Goal: Task Accomplishment & Management: Use online tool/utility

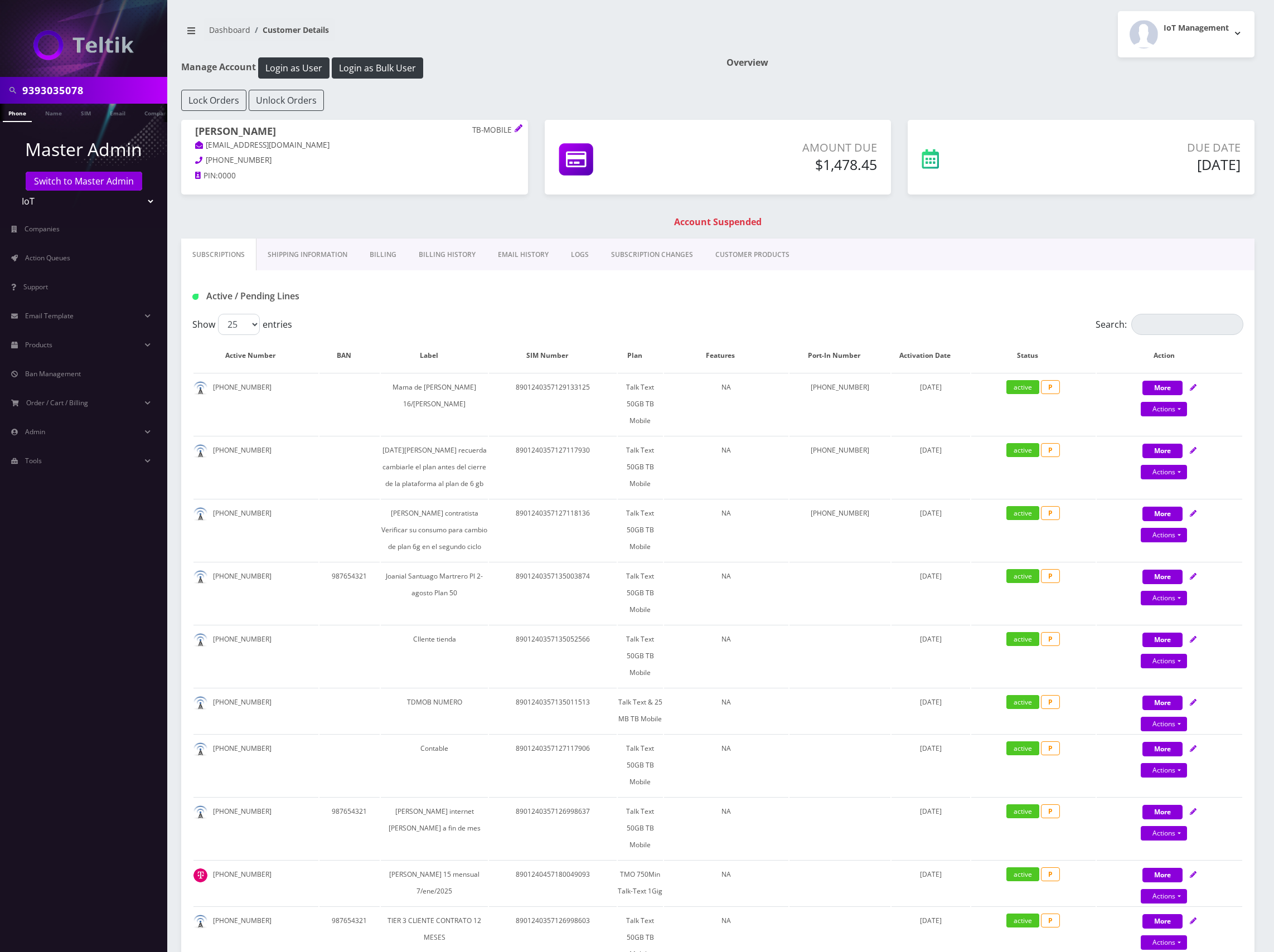
scroll to position [148, 0]
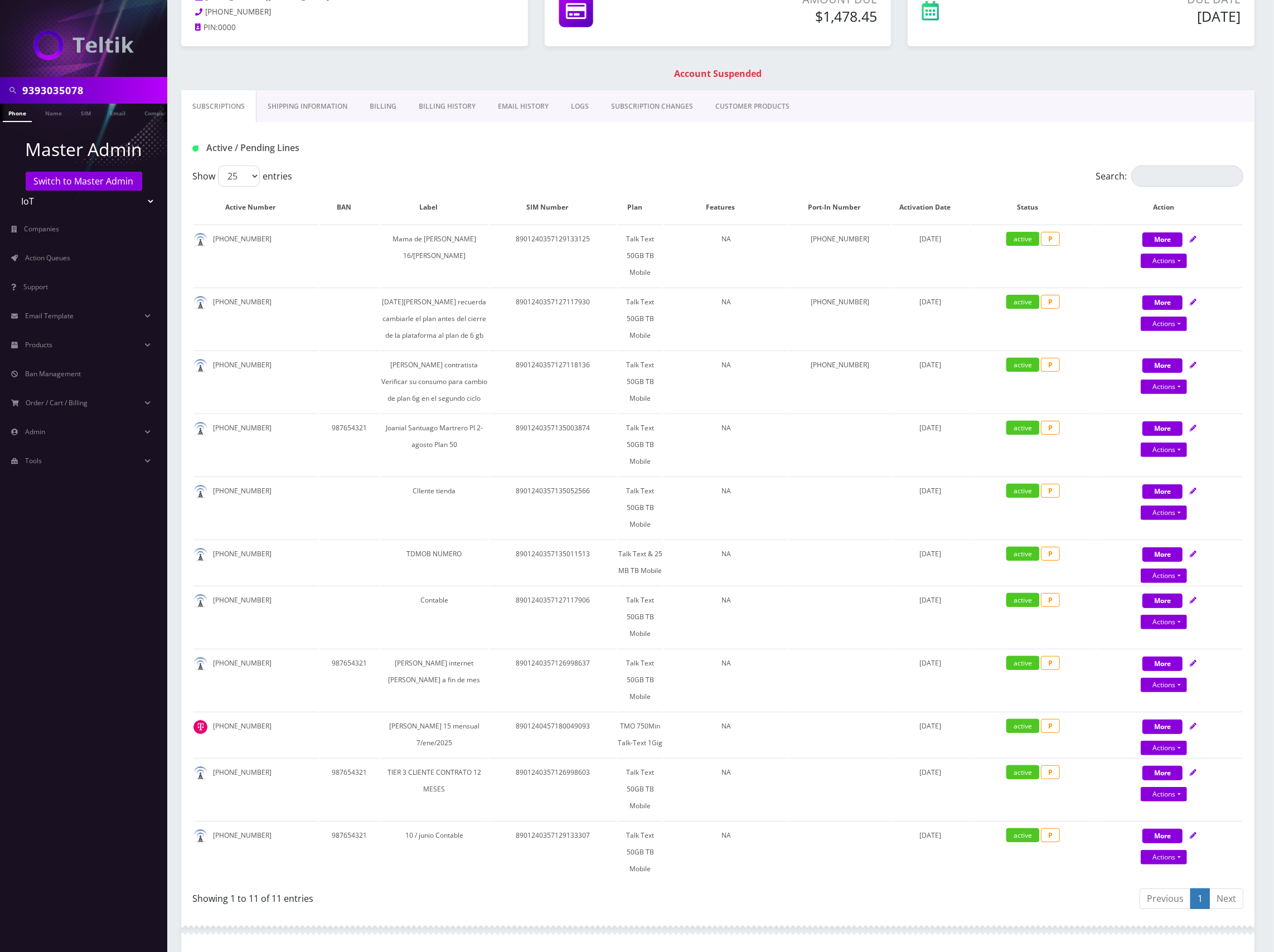
click at [66, 87] on input "9393035078" at bounding box center [93, 91] width 142 height 22
click at [65, 87] on input "9393035078" at bounding box center [93, 91] width 142 height 22
click at [76, 87] on input "9393035078" at bounding box center [93, 91] width 142 height 22
click at [107, 94] on input "9393035078" at bounding box center [93, 91] width 142 height 22
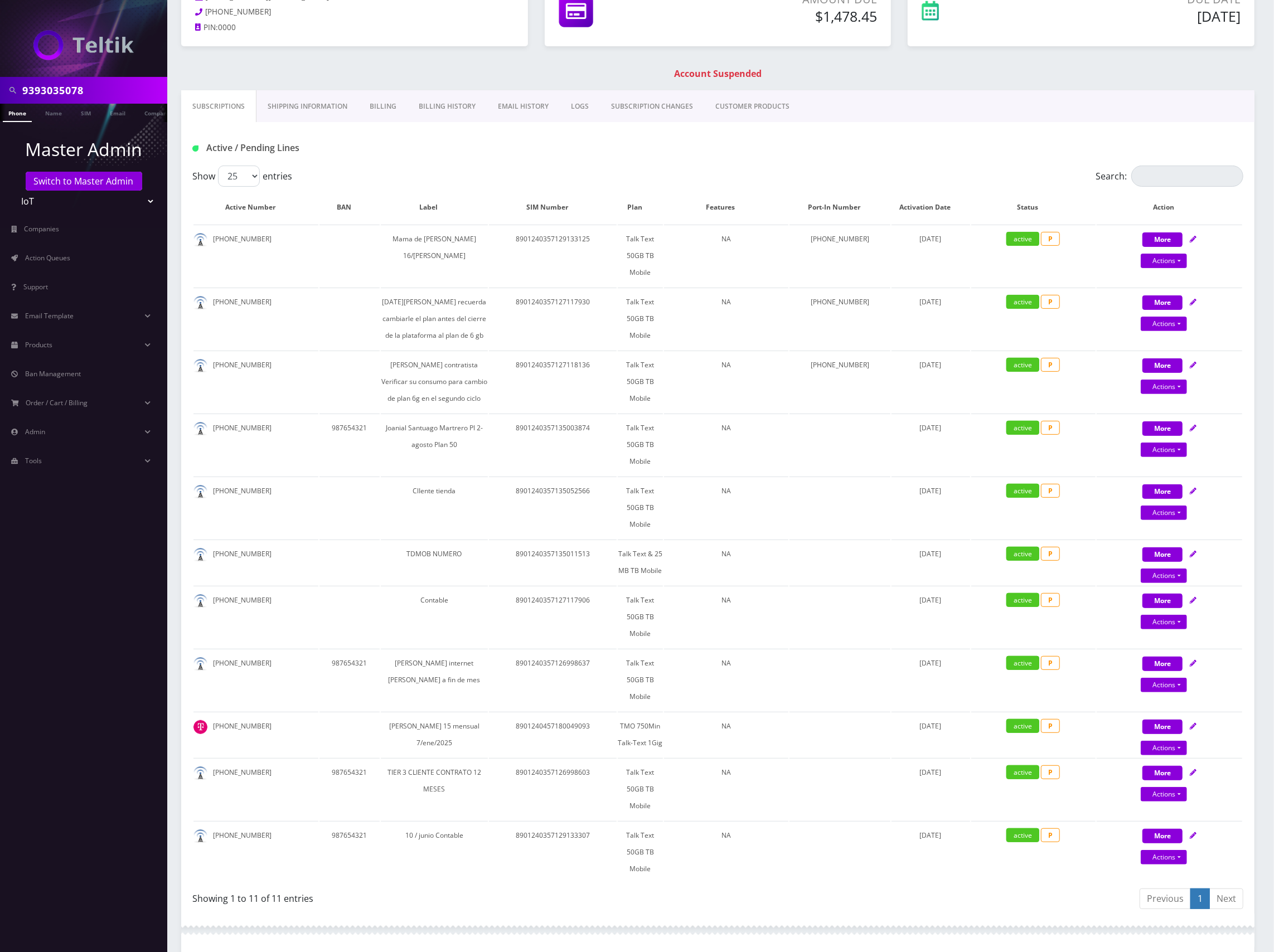
drag, startPoint x: 119, startPoint y: 90, endPoint x: 93, endPoint y: 90, distance: 26.0
click at [93, 90] on input "9393035078" at bounding box center [93, 91] width 142 height 22
click at [27, 84] on input "9393035078" at bounding box center [93, 91] width 142 height 22
paste input "89148000011554093821"
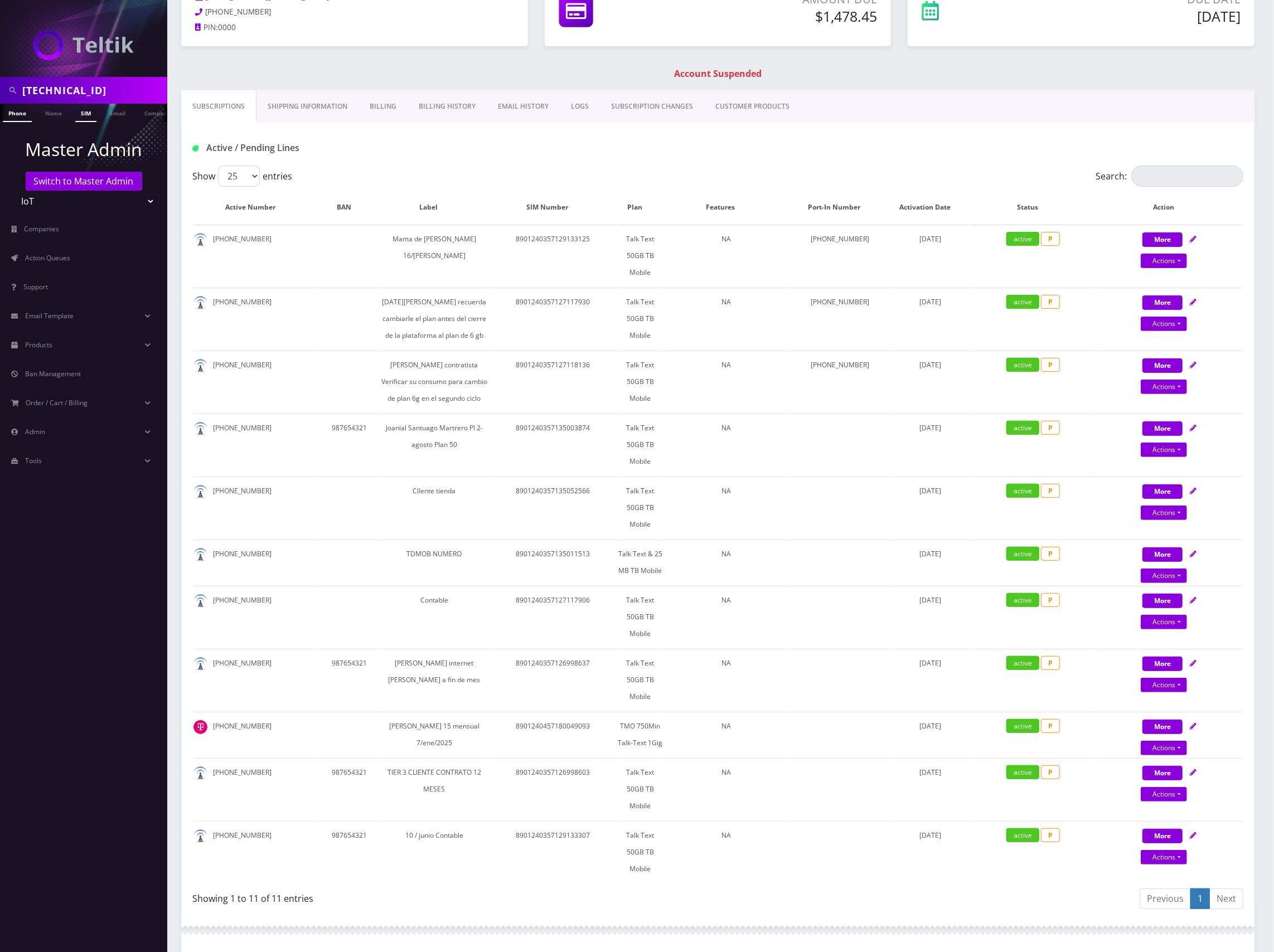
type input "89148000011554093821"
click at [81, 111] on link "SIM" at bounding box center [86, 112] width 22 height 18
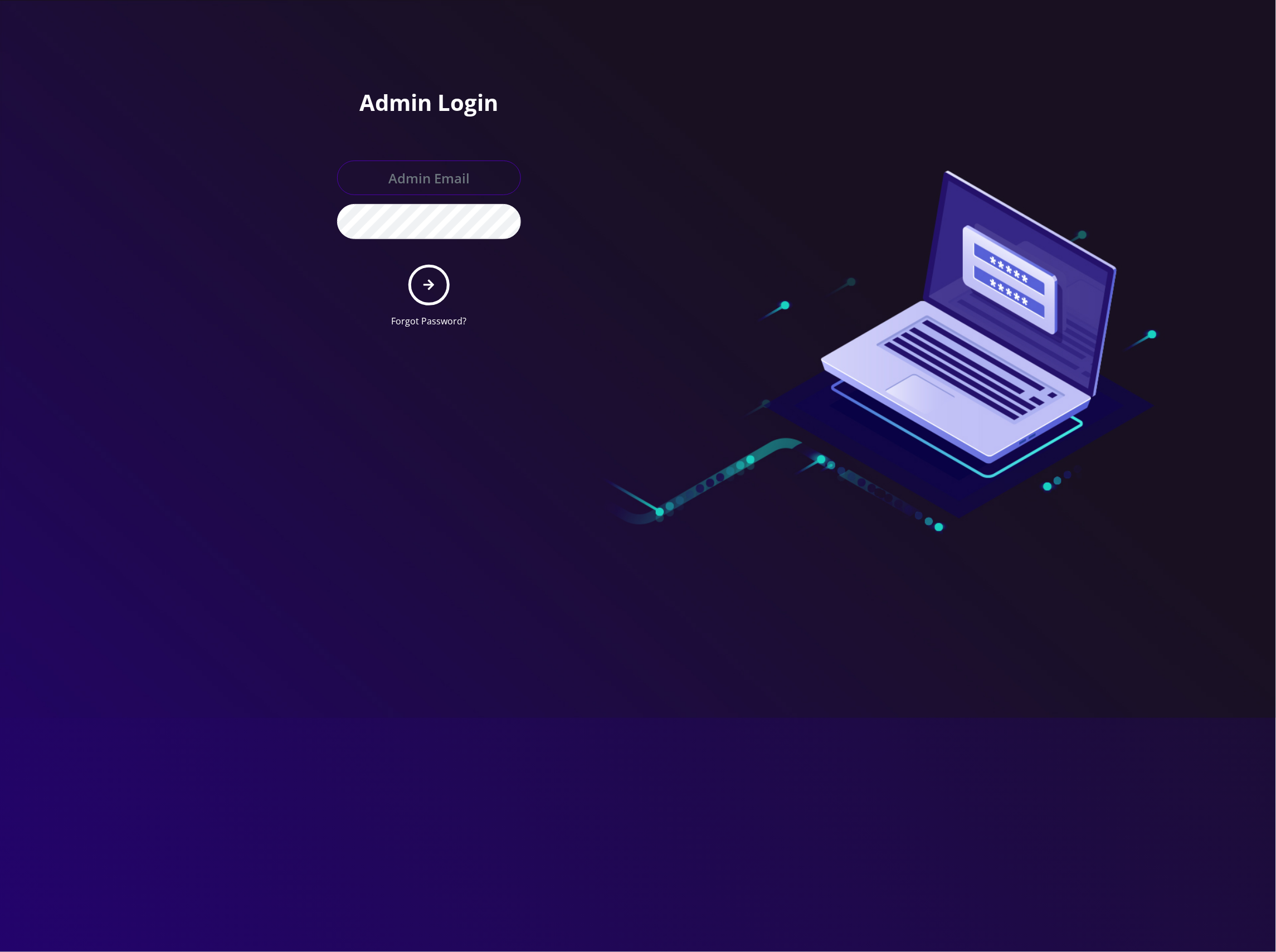
type input "[EMAIL_ADDRESS][DOMAIN_NAME]"
click at [419, 275] on button "submit" at bounding box center [428, 285] width 40 height 40
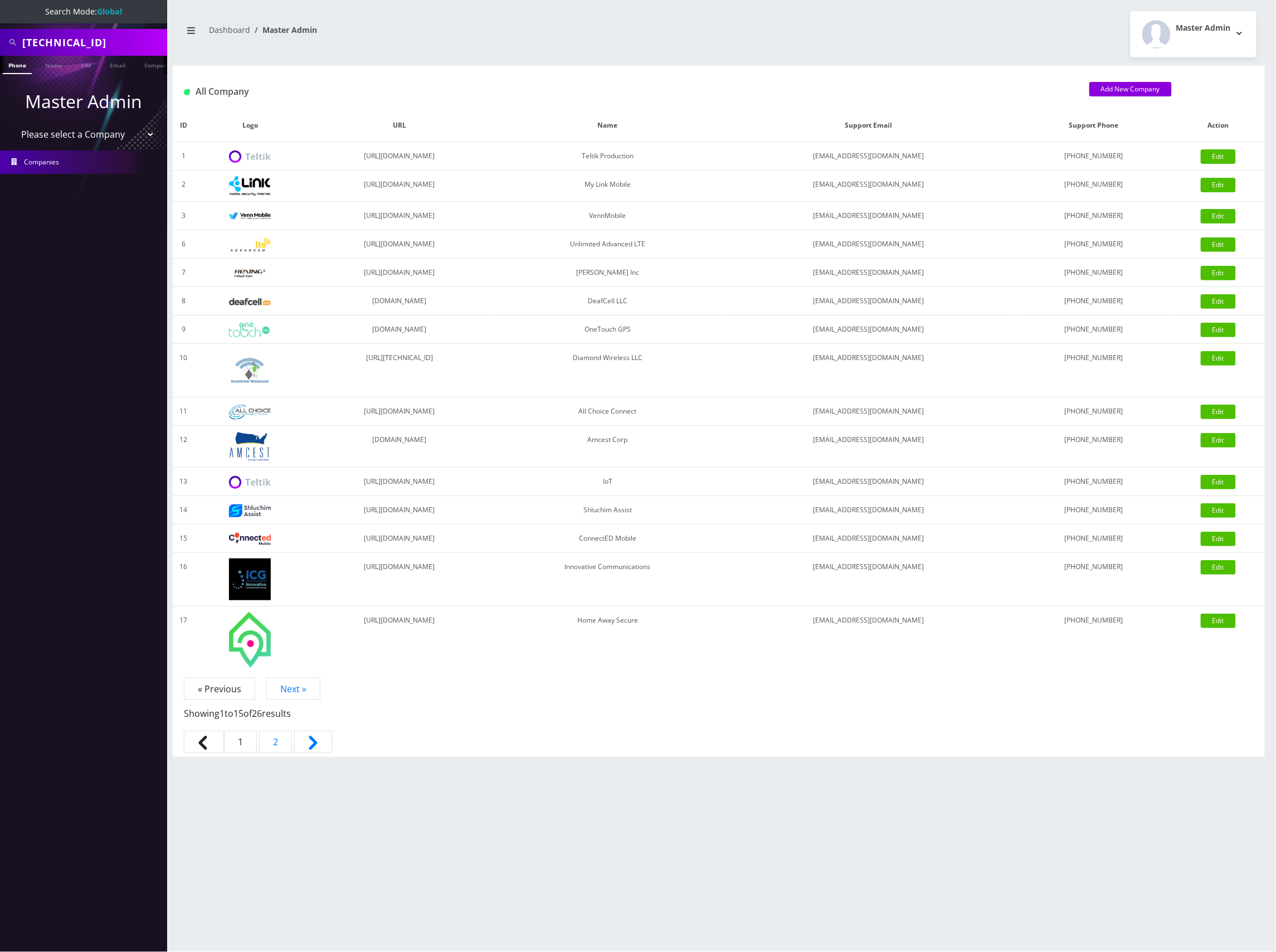
scroll to position [0, 5]
click at [83, 63] on link "SIM" at bounding box center [81, 65] width 22 height 18
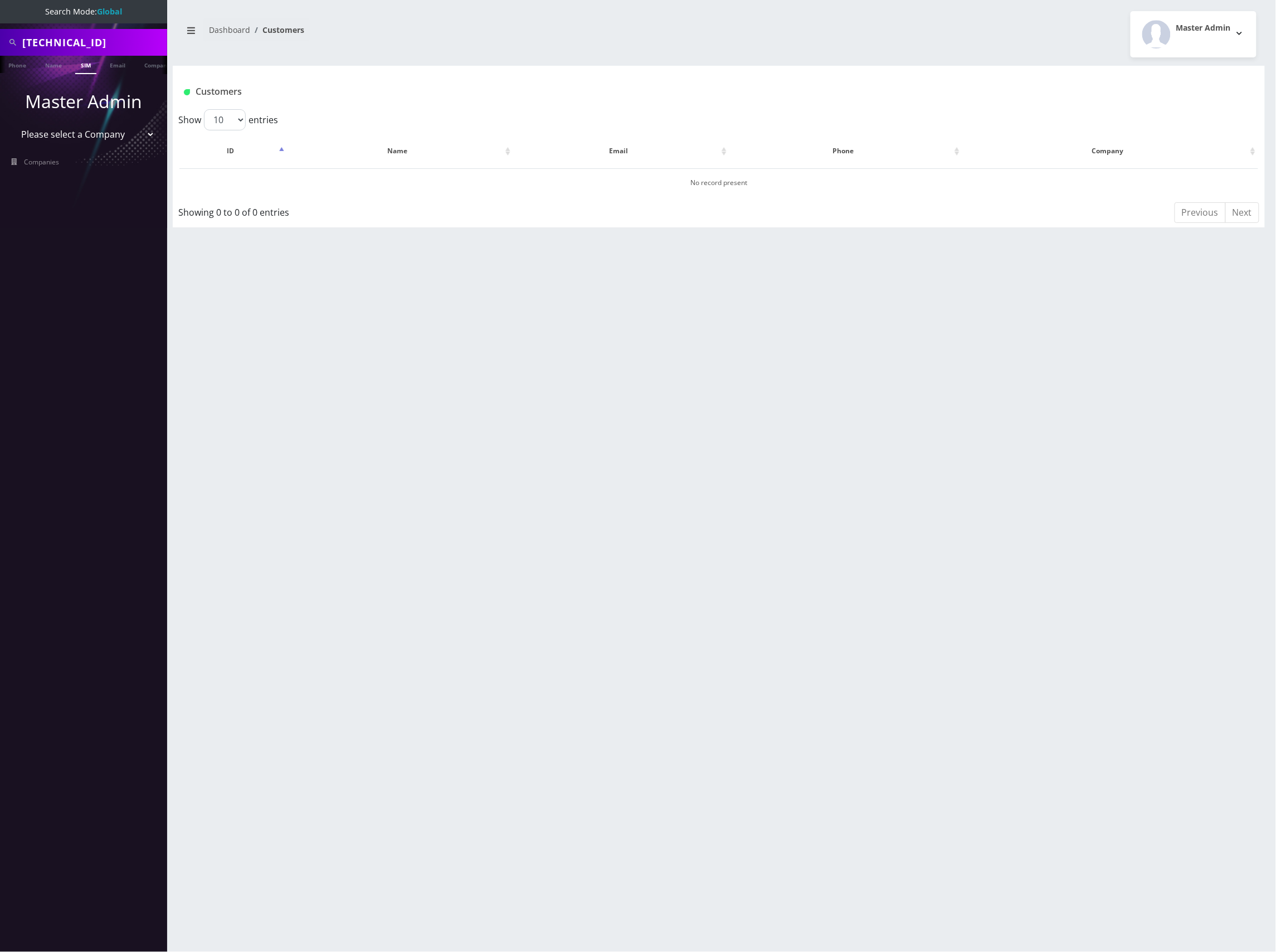
click at [103, 40] on input "[TECHNICAL_ID]" at bounding box center [93, 42] width 142 height 22
drag, startPoint x: 0, startPoint y: 0, endPoint x: 103, endPoint y: 40, distance: 110.5
click at [103, 40] on input "[TECHNICAL_ID]" at bounding box center [93, 42] width 142 height 22
click at [84, 64] on link "SIM" at bounding box center [86, 65] width 22 height 18
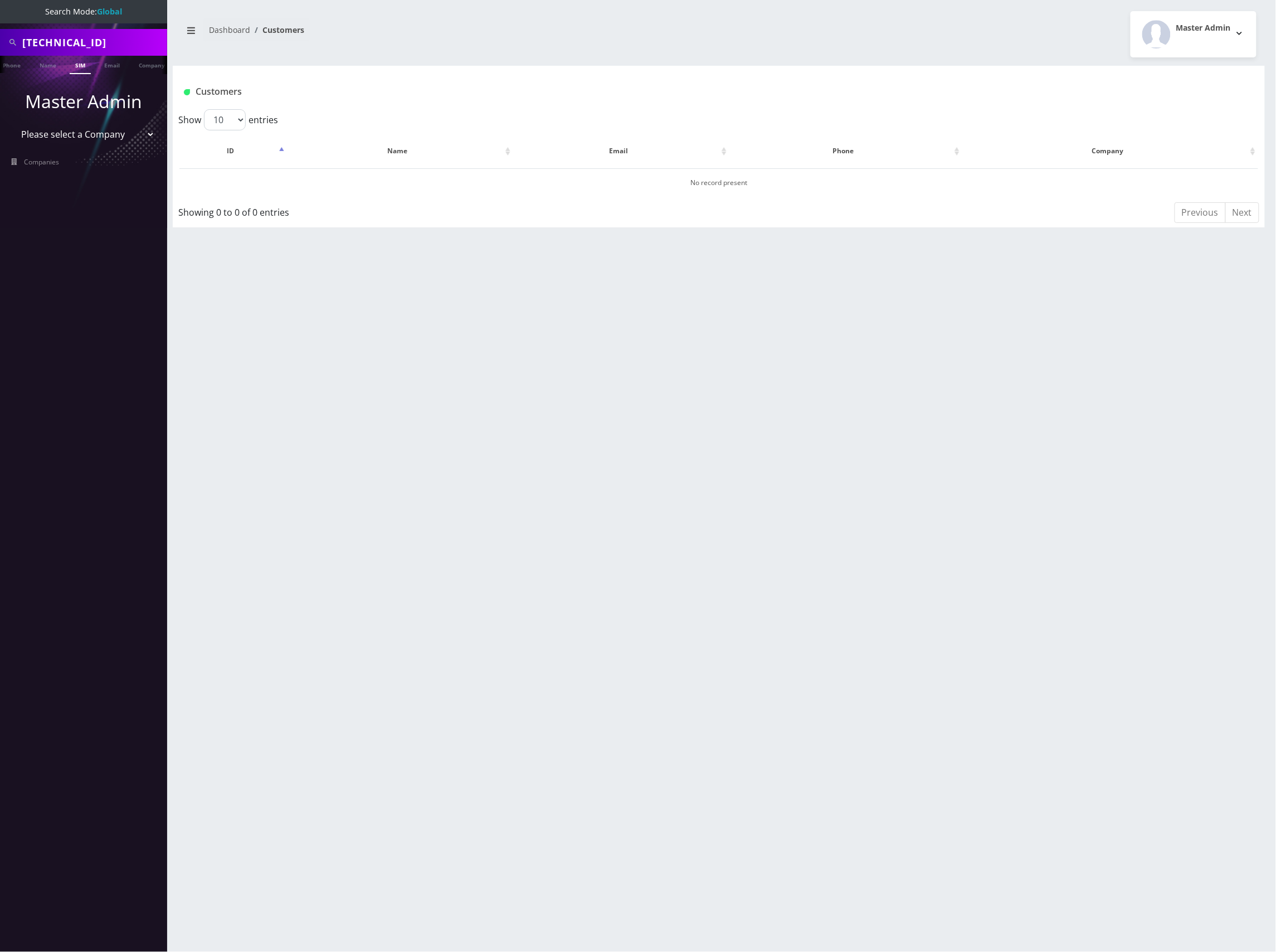
click at [103, 43] on input "[TECHNICAL_ID]" at bounding box center [93, 42] width 142 height 22
paste input "798237283"
type input "89148000011798237283"
click at [74, 65] on link "SIM" at bounding box center [81, 65] width 22 height 18
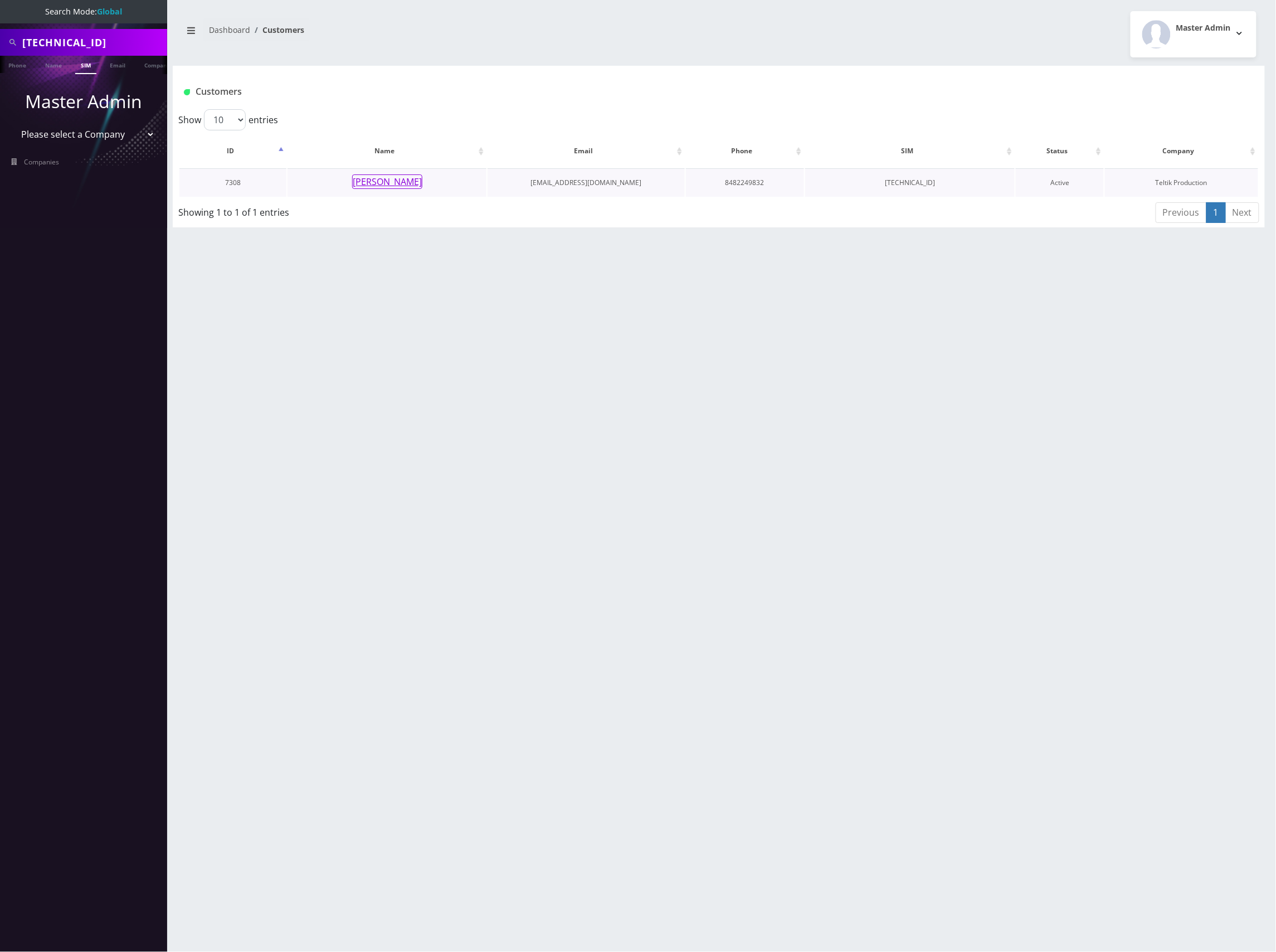
click at [404, 183] on button "[PERSON_NAME]" at bounding box center [387, 181] width 70 height 14
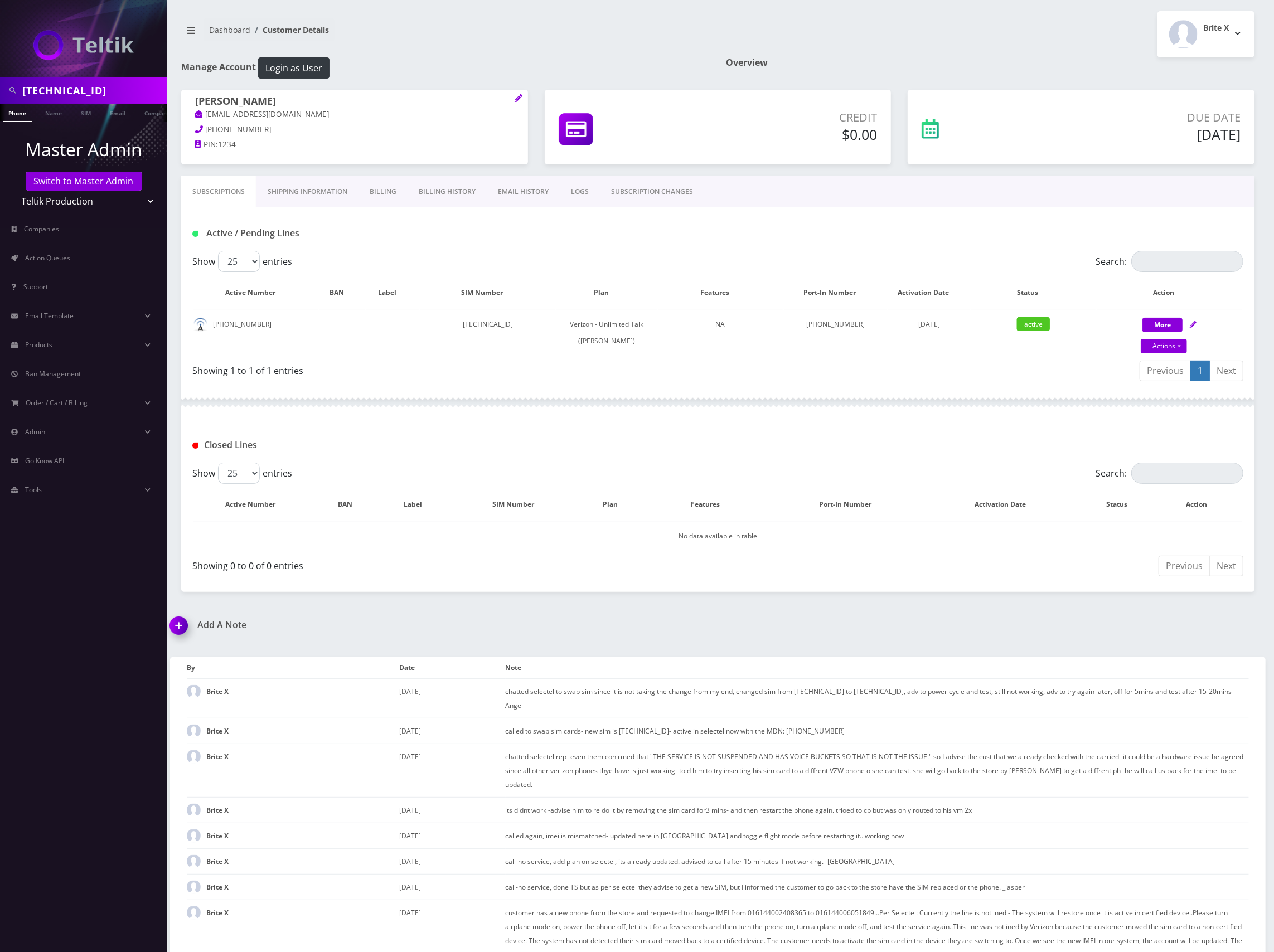
click at [121, 88] on input "[TECHNICAL_ID]" at bounding box center [93, 91] width 142 height 22
click at [121, 88] on input "89148000011798237283" at bounding box center [93, 91] width 142 height 22
paste input "41392"
type input "89148000011798241392"
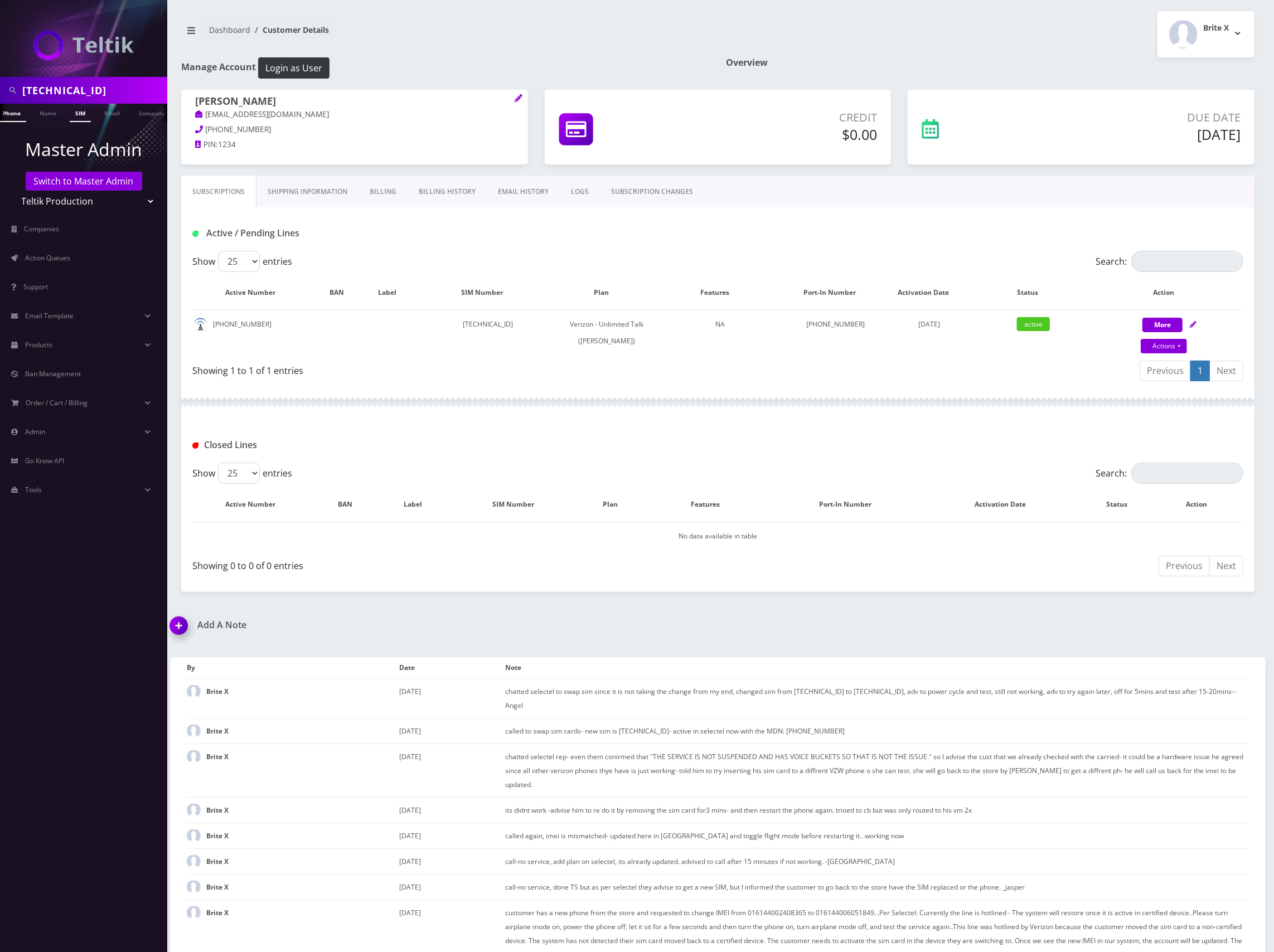
click at [72, 110] on link "SIM" at bounding box center [81, 112] width 22 height 18
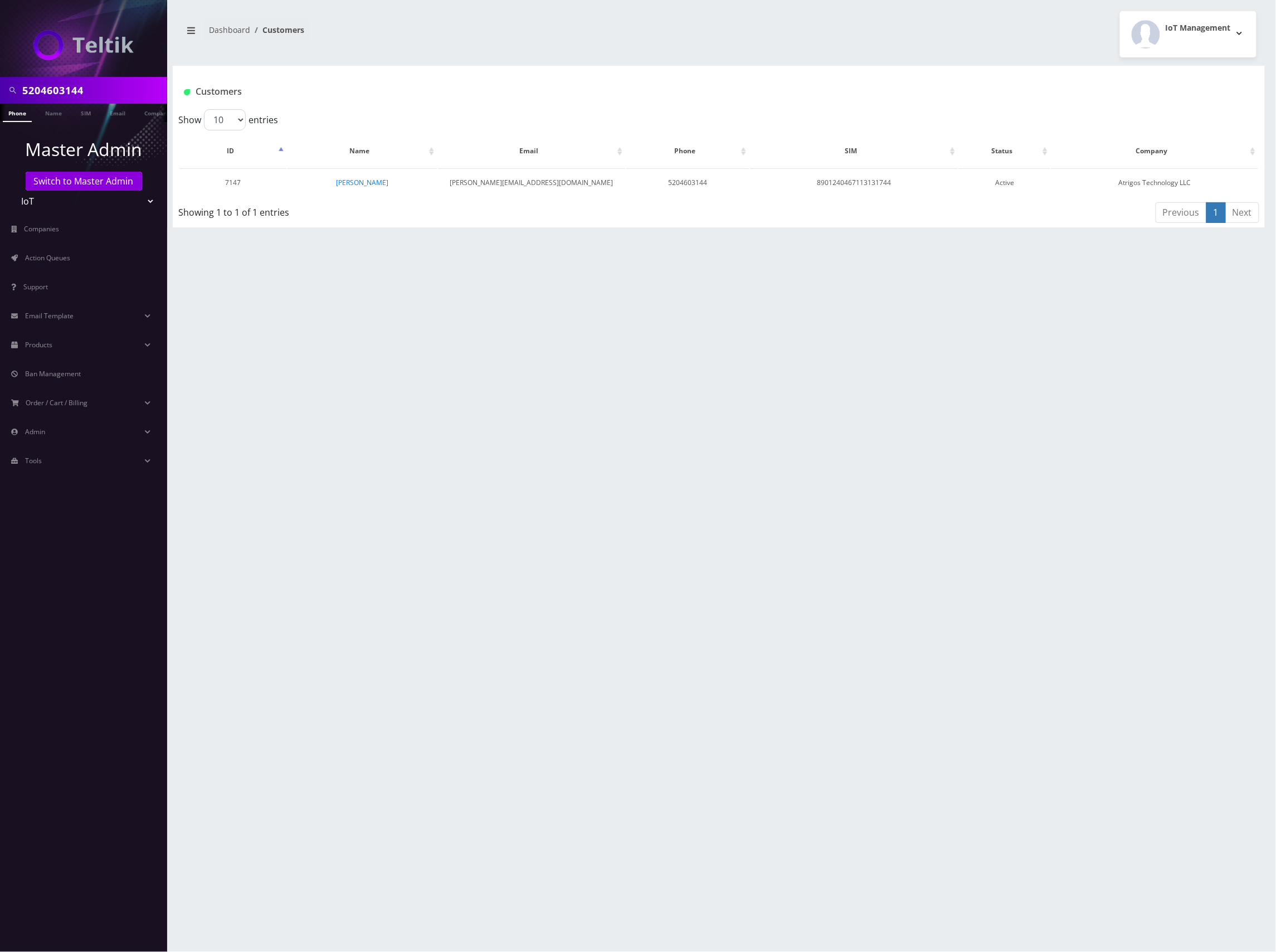
click at [75, 88] on input "5204603144" at bounding box center [93, 91] width 142 height 22
paste input "[TECHNICAL_ID]"
type input "[TECHNICAL_ID]"
click at [84, 110] on link "SIM" at bounding box center [86, 112] width 22 height 18
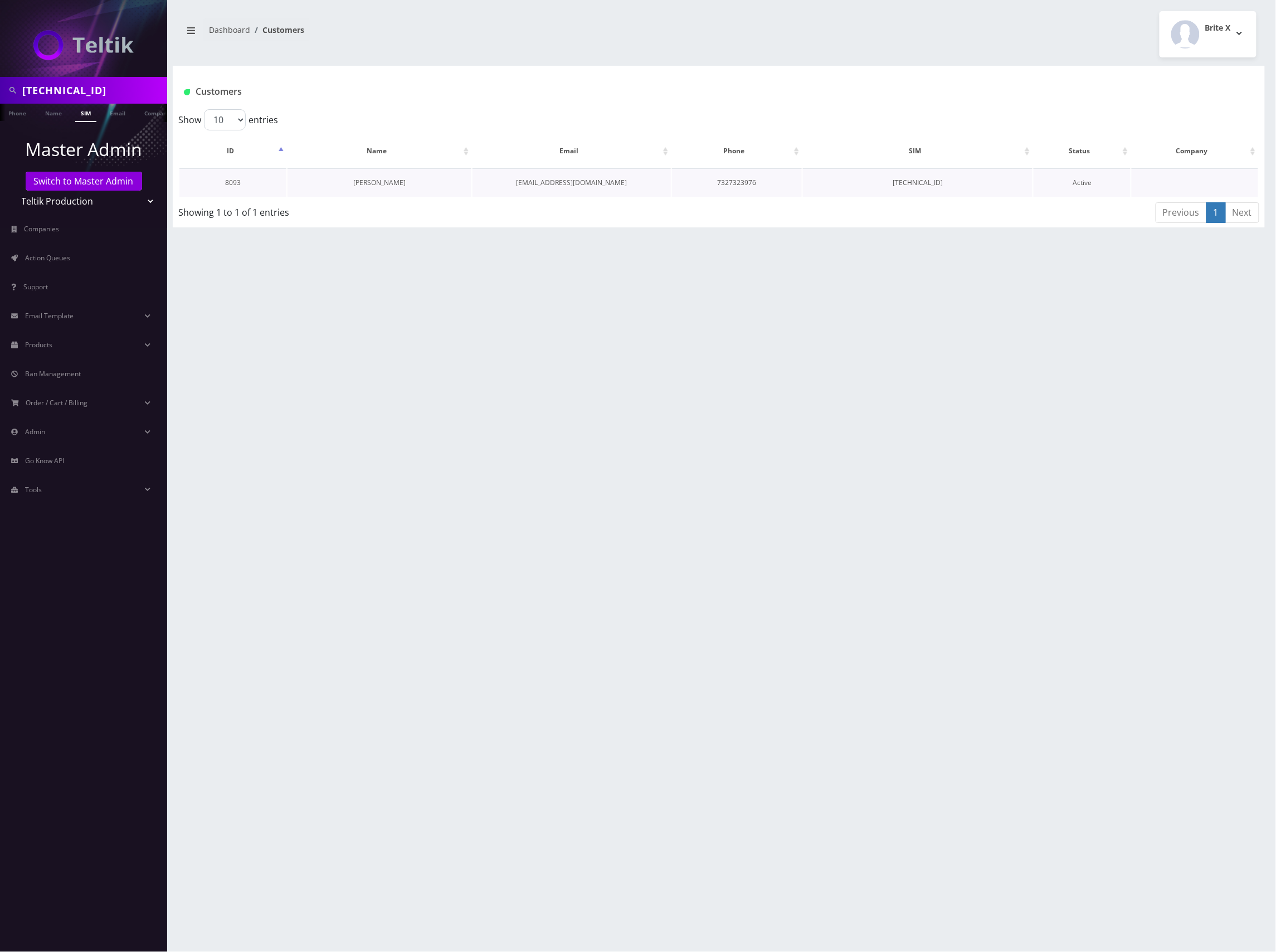
click at [401, 181] on link "[PERSON_NAME]" at bounding box center [379, 182] width 52 height 10
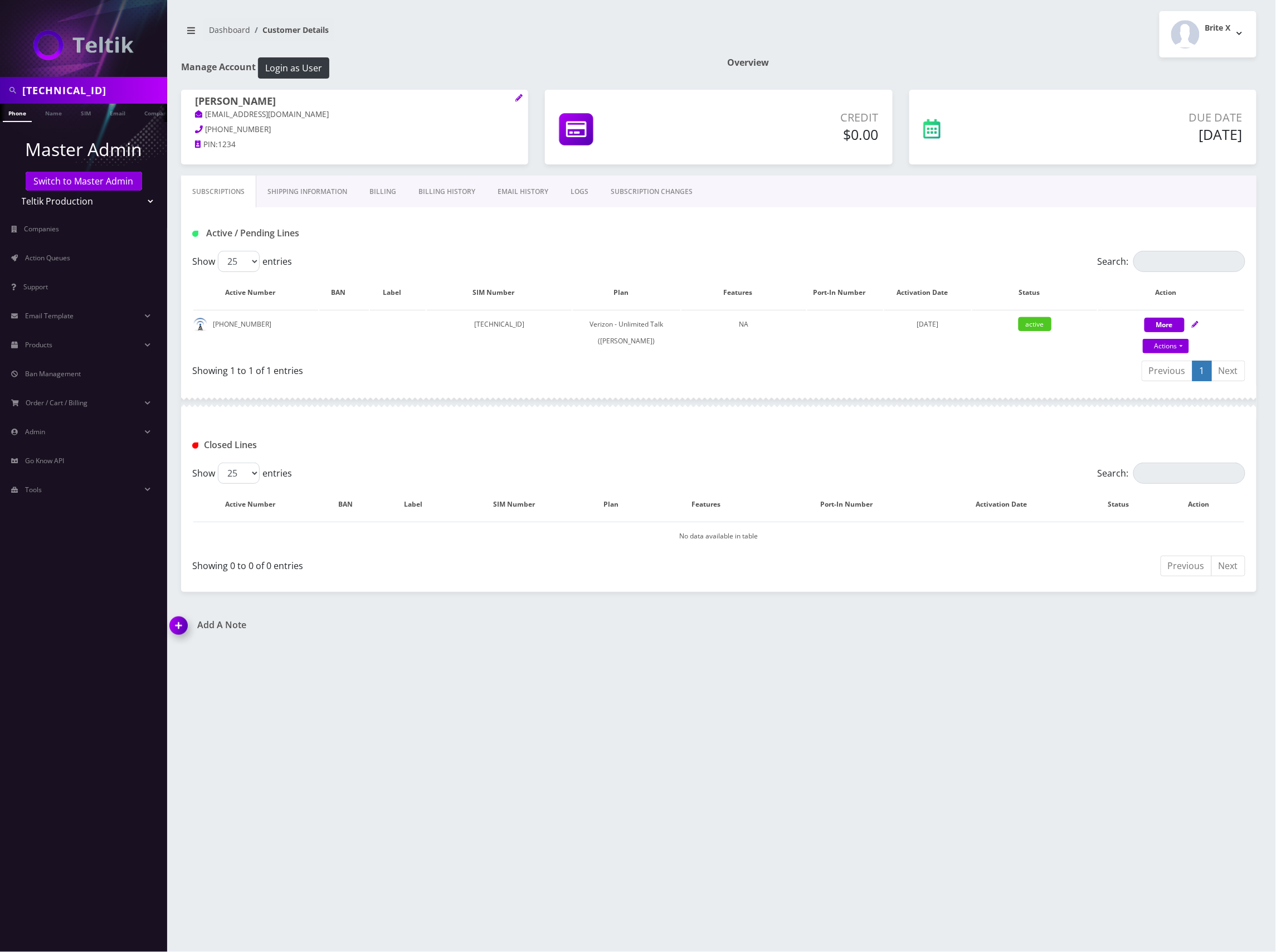
click at [107, 83] on input "[TECHNICAL_ID]" at bounding box center [93, 91] width 142 height 22
paste input "41392"
type input "[TECHNICAL_ID]"
click at [87, 110] on link "SIM" at bounding box center [86, 112] width 22 height 18
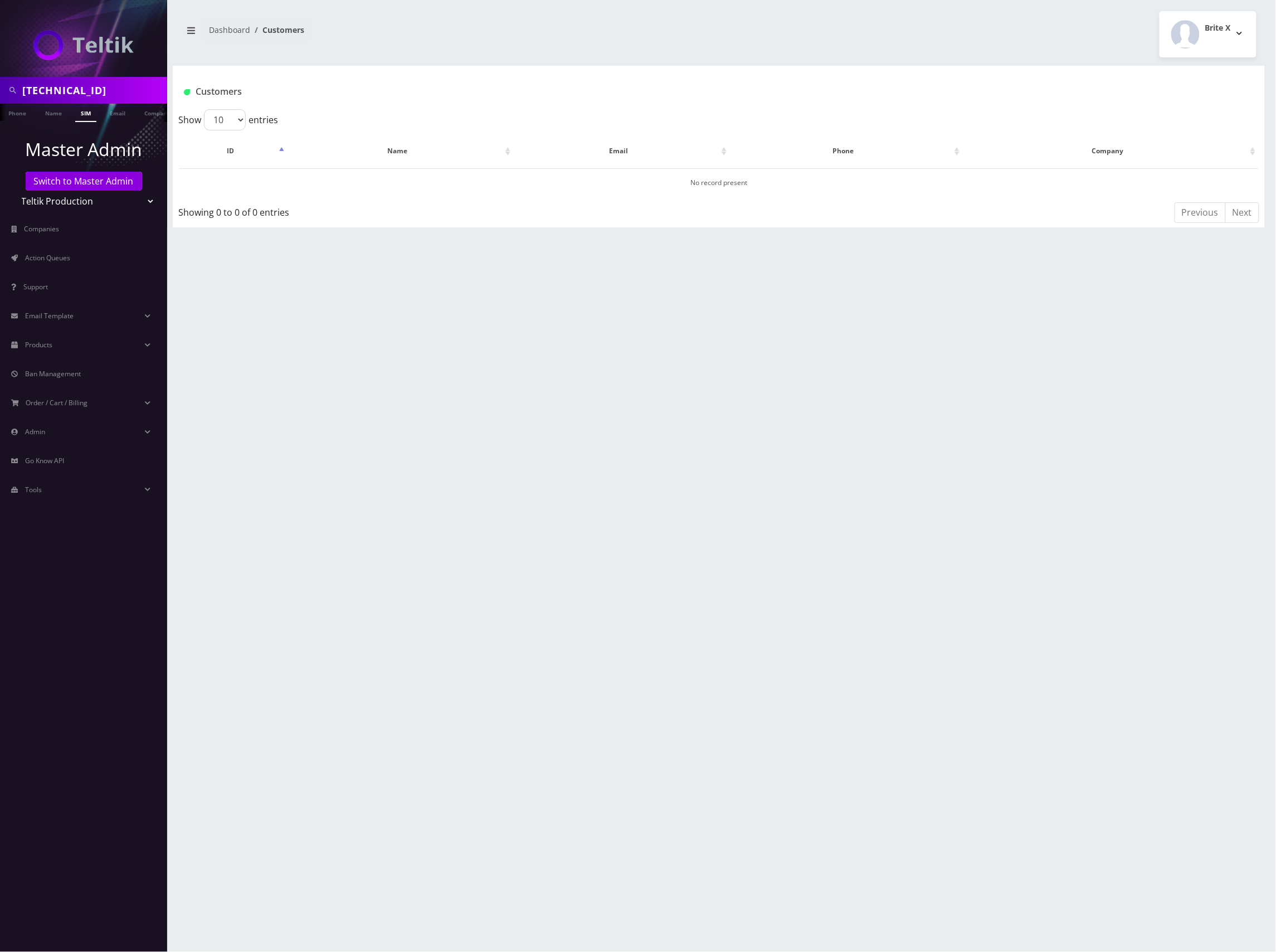
click at [93, 91] on input "[TECHNICAL_ID]" at bounding box center [93, 91] width 142 height 22
click at [93, 91] on input "89148000011798241392" at bounding box center [93, 91] width 142 height 22
paste input "37416"
type input "[TECHNICAL_ID]"
click at [85, 117] on link "SIM" at bounding box center [86, 112] width 22 height 18
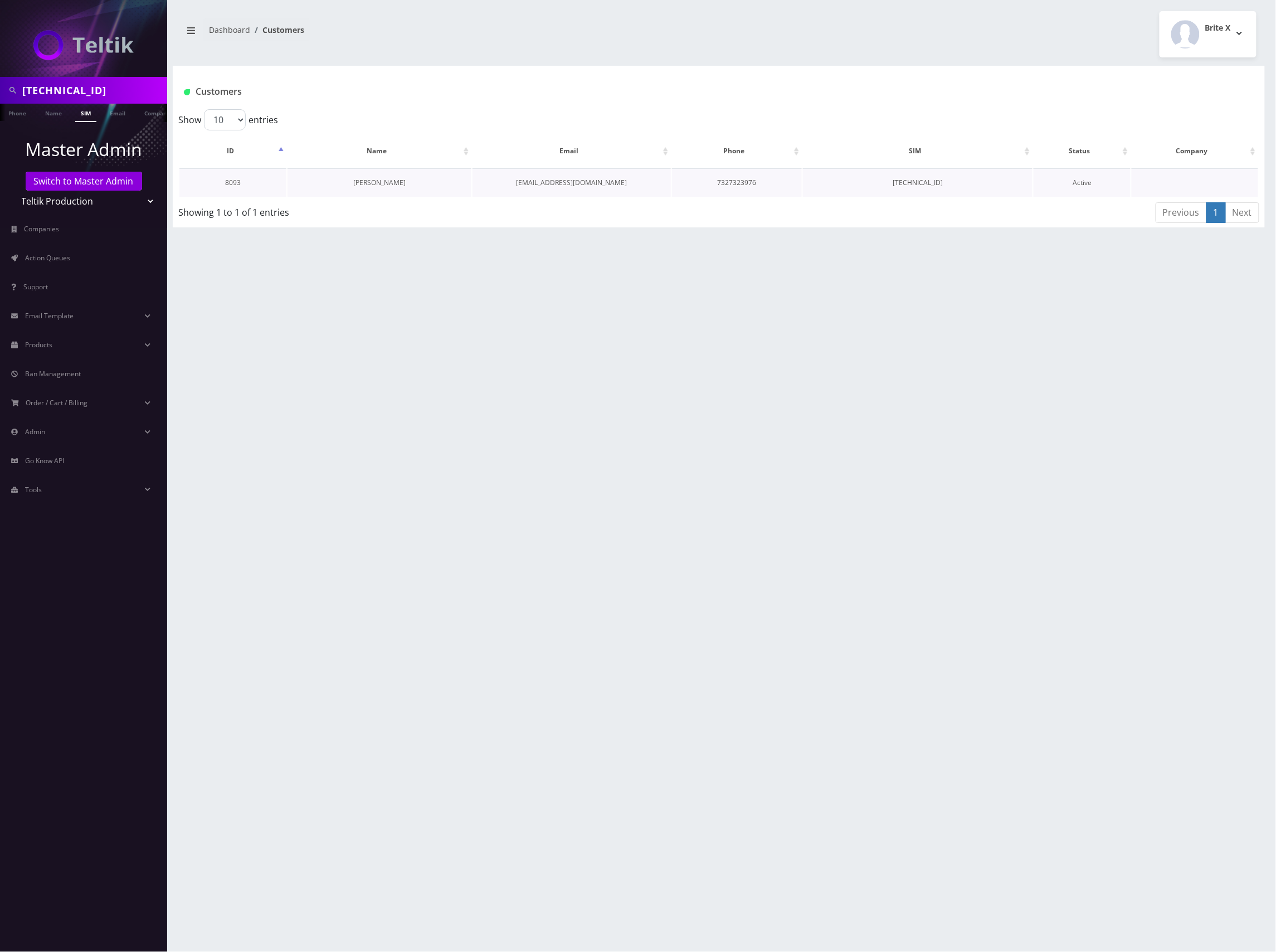
click at [394, 182] on link "[PERSON_NAME]" at bounding box center [379, 182] width 52 height 10
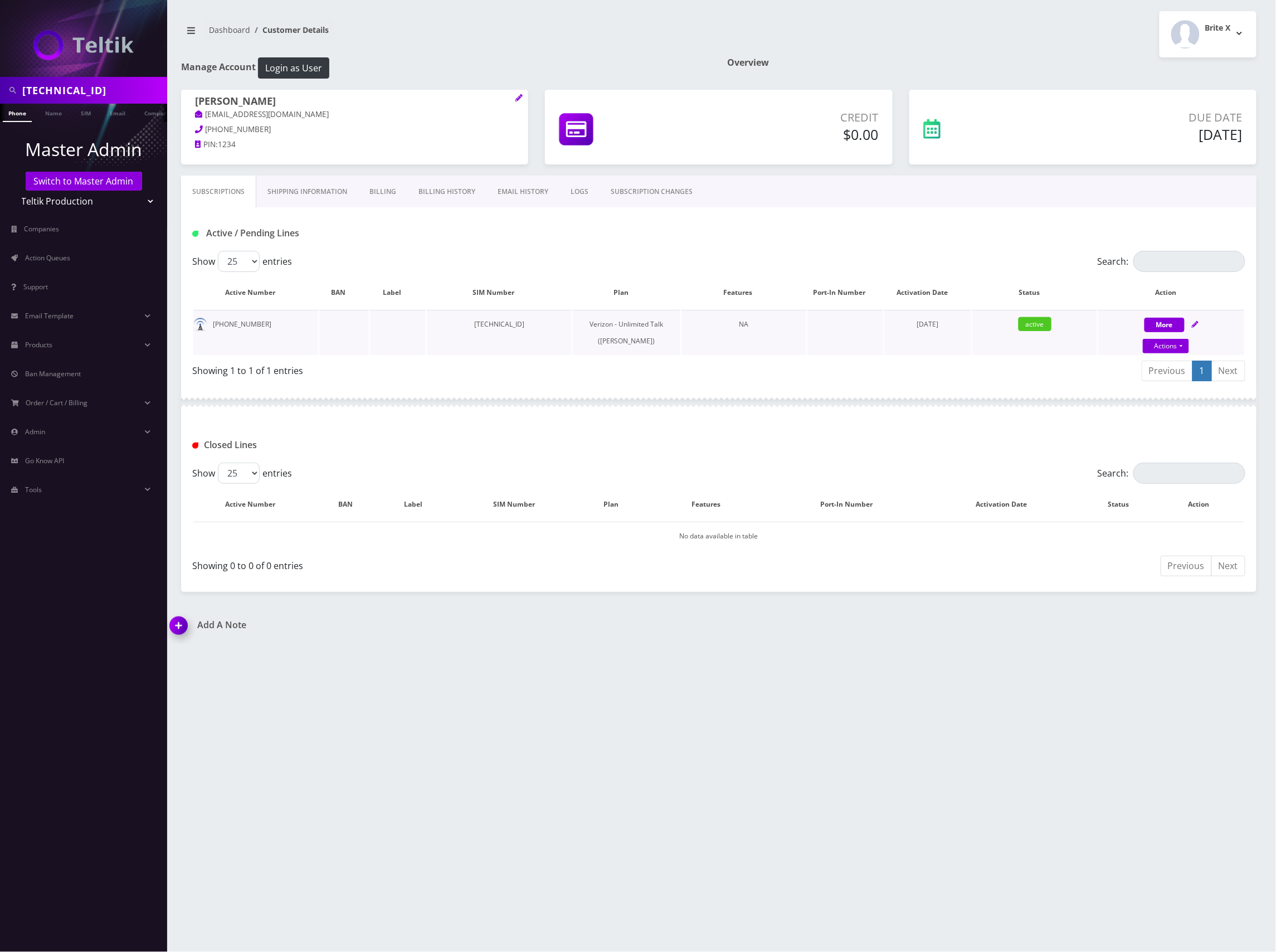
click at [541, 323] on td "[TECHNICAL_ID]" at bounding box center [498, 332] width 145 height 45
click at [541, 323] on td "89148000011798237416" at bounding box center [498, 332] width 145 height 45
click at [683, 242] on div "Active / Pending Lines" at bounding box center [718, 233] width 1069 height 18
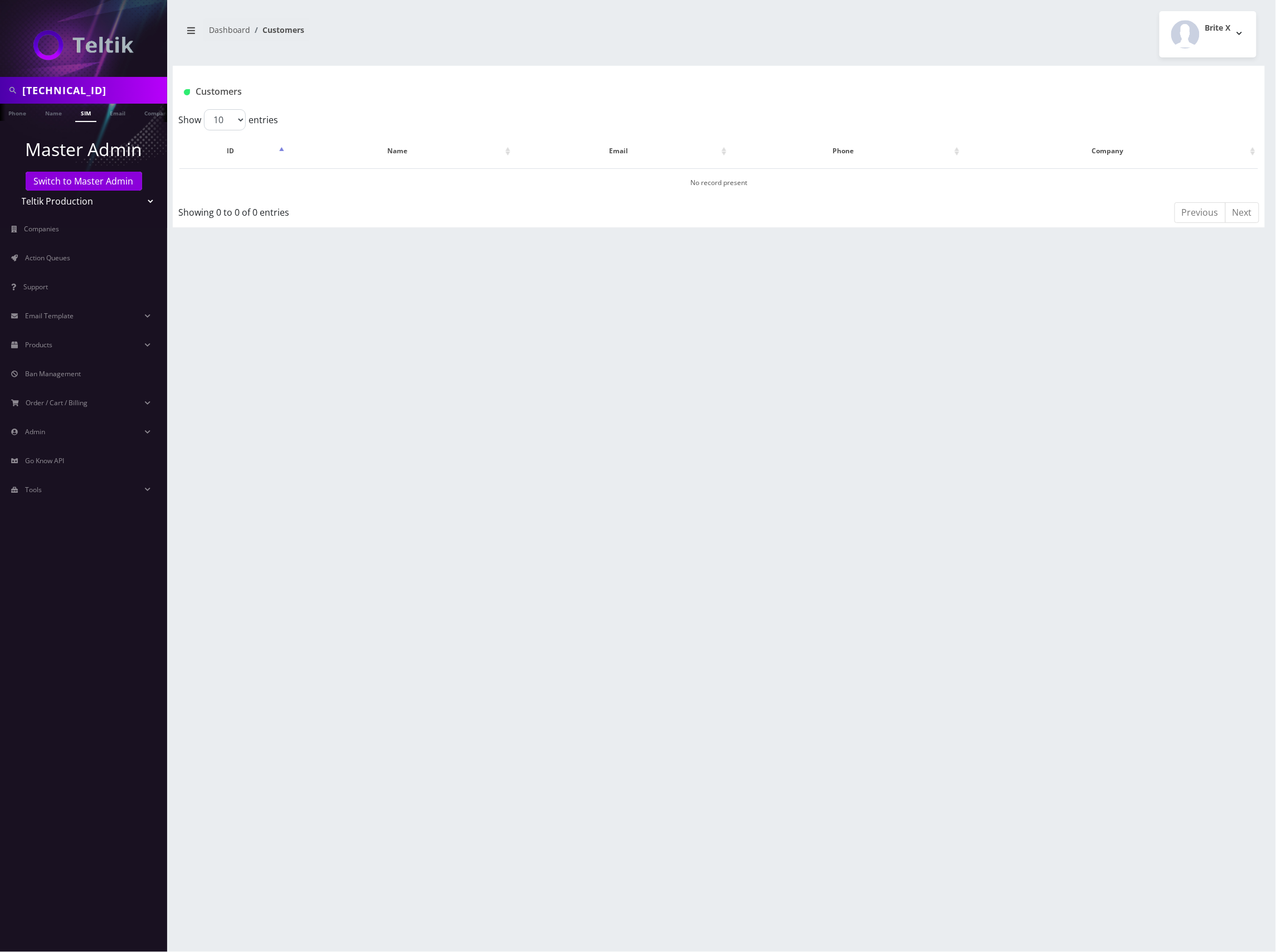
click at [99, 94] on input "[TECHNICAL_ID]" at bounding box center [93, 91] width 142 height 22
paste input "37416"
type input "[TECHNICAL_ID]"
drag, startPoint x: 85, startPoint y: 111, endPoint x: 91, endPoint y: 117, distance: 8.5
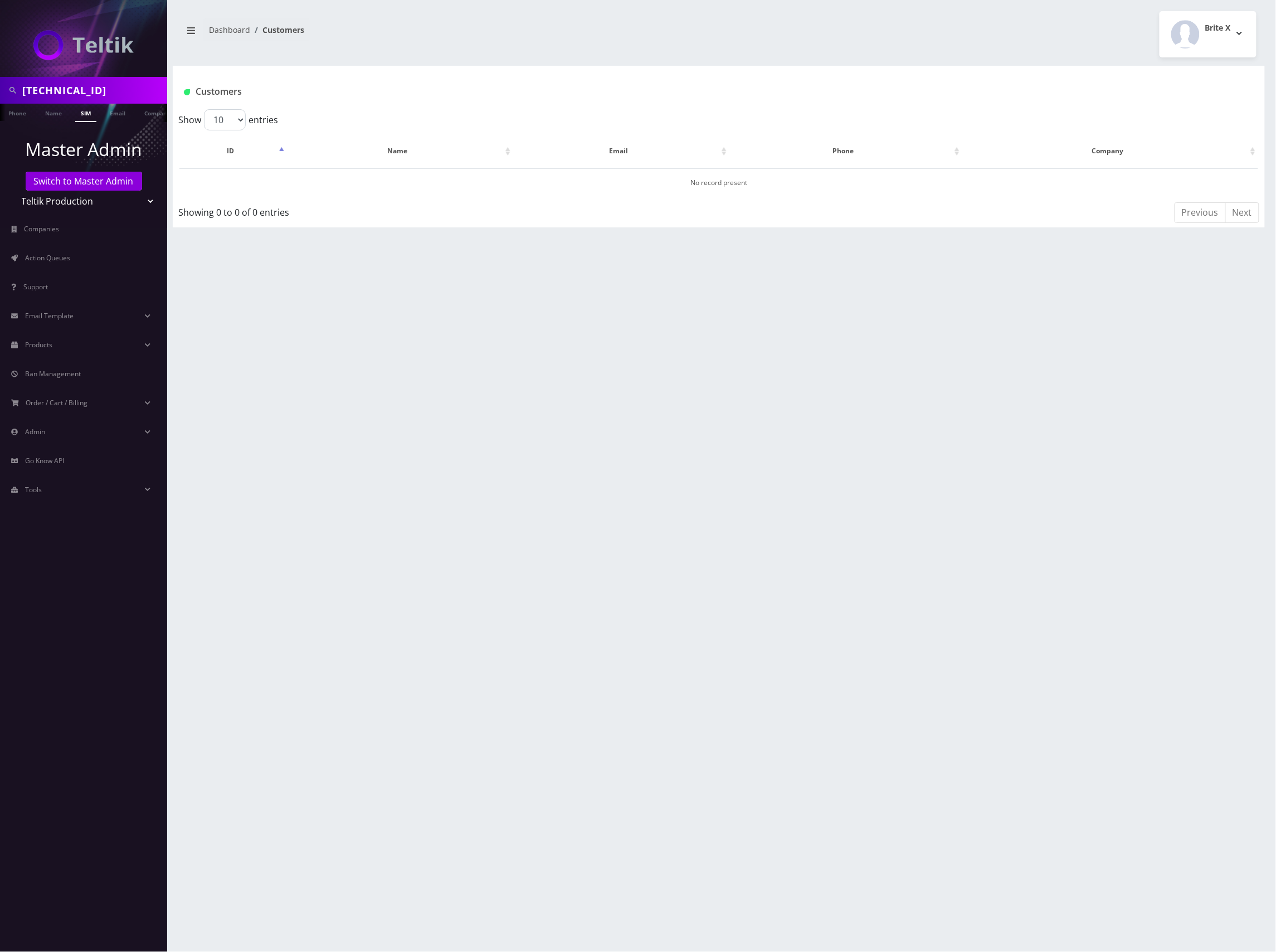
click at [84, 111] on link "SIM" at bounding box center [86, 112] width 22 height 18
click at [379, 181] on link "chayala Pochtinger" at bounding box center [379, 182] width 52 height 10
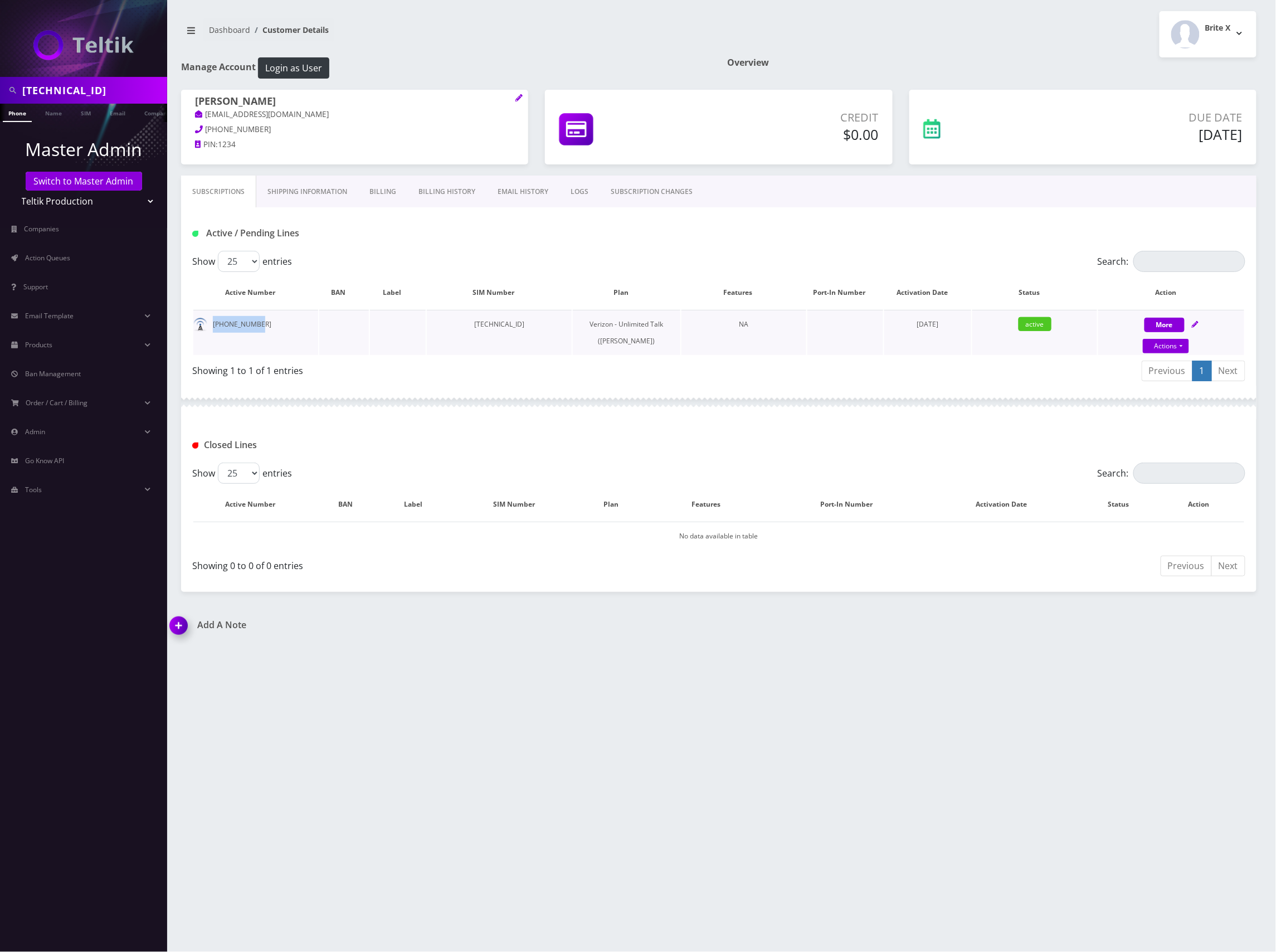
drag, startPoint x: 266, startPoint y: 324, endPoint x: 301, endPoint y: 329, distance: 35.4
click at [208, 329] on td "[PHONE_NUMBER]" at bounding box center [255, 332] width 125 height 45
copy td "[PHONE_NUMBER]"
click at [259, 322] on td "[PHONE_NUMBER]" at bounding box center [255, 332] width 125 height 45
drag, startPoint x: 265, startPoint y: 323, endPoint x: 209, endPoint y: 326, distance: 56.1
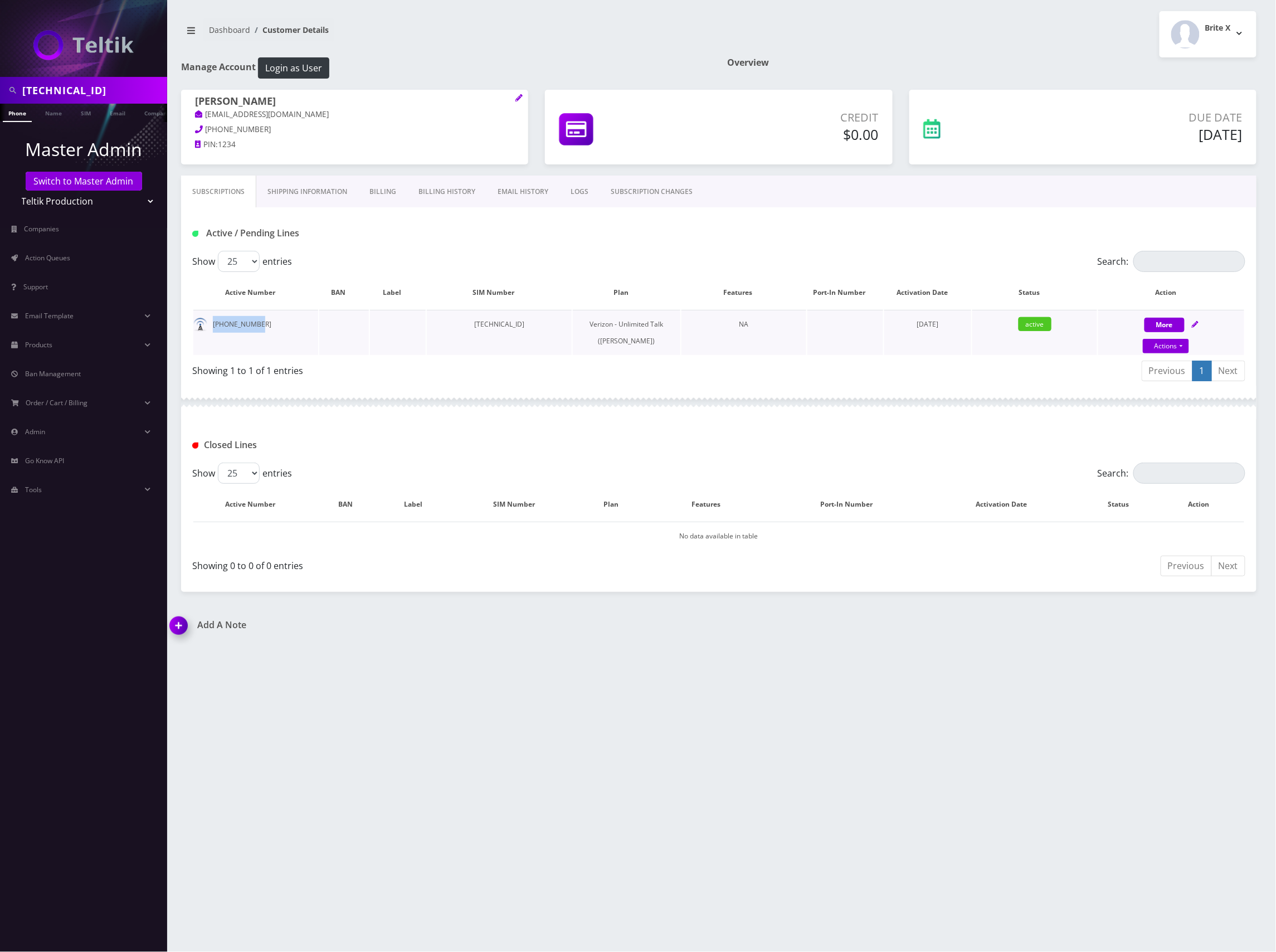
click at [209, 326] on td "[PHONE_NUMBER]" at bounding box center [255, 332] width 125 height 45
copy td "[PHONE_NUMBER]"
click at [381, 194] on link "Billing" at bounding box center [383, 191] width 49 height 32
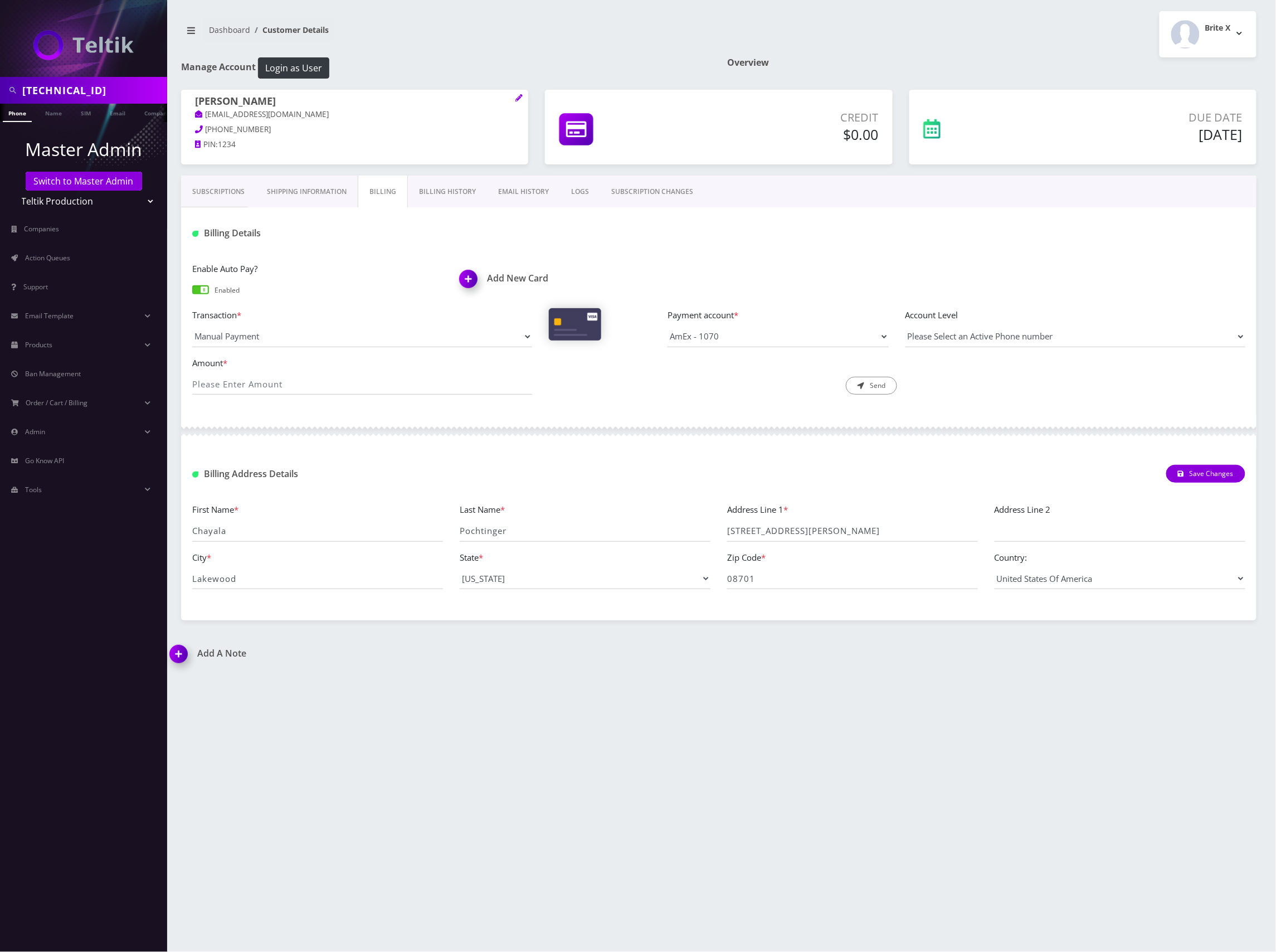
click at [226, 194] on link "Subscriptions" at bounding box center [218, 191] width 75 height 32
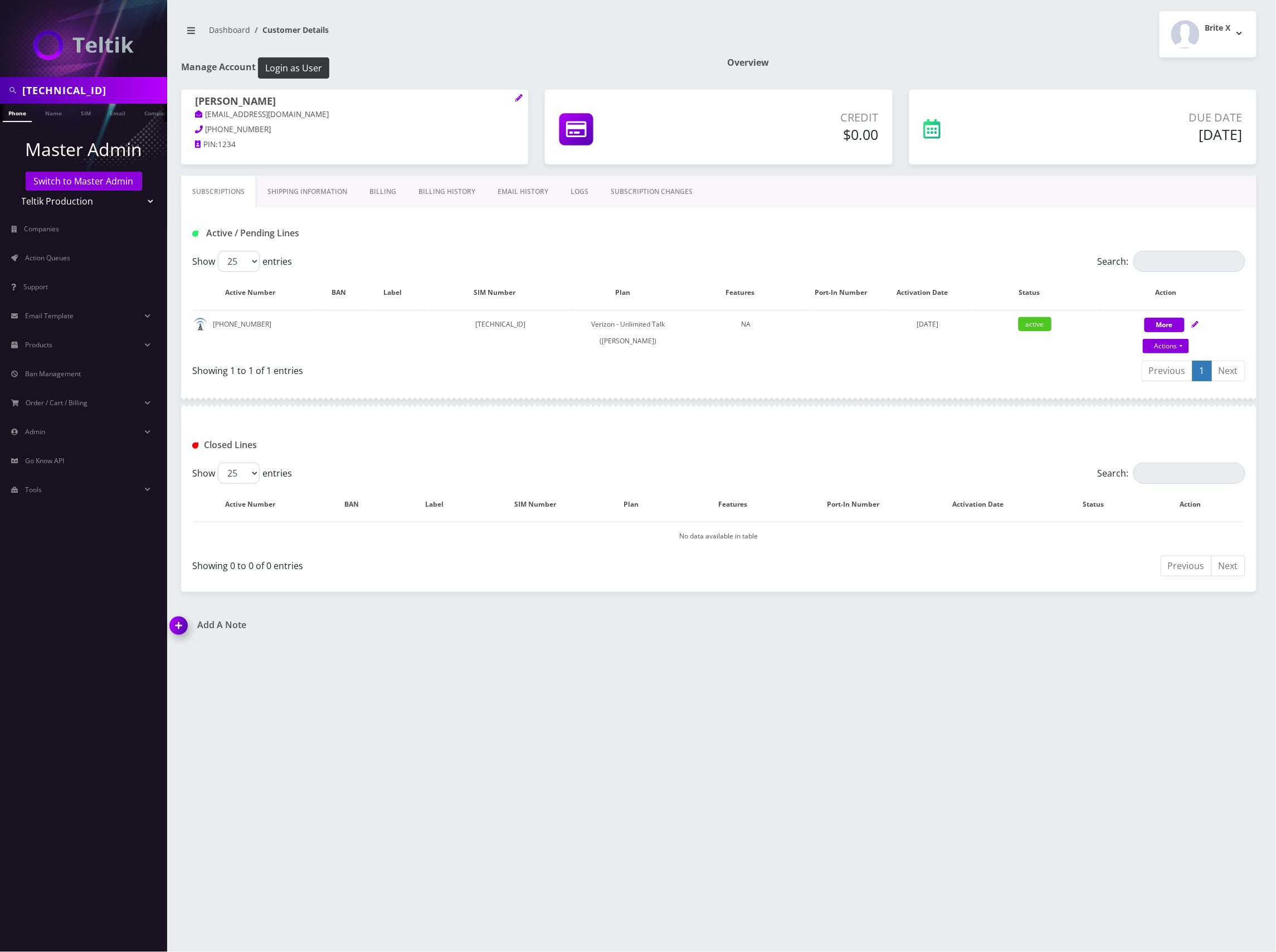
click at [215, 625] on h1 "Add A Note" at bounding box center [440, 625] width 541 height 11
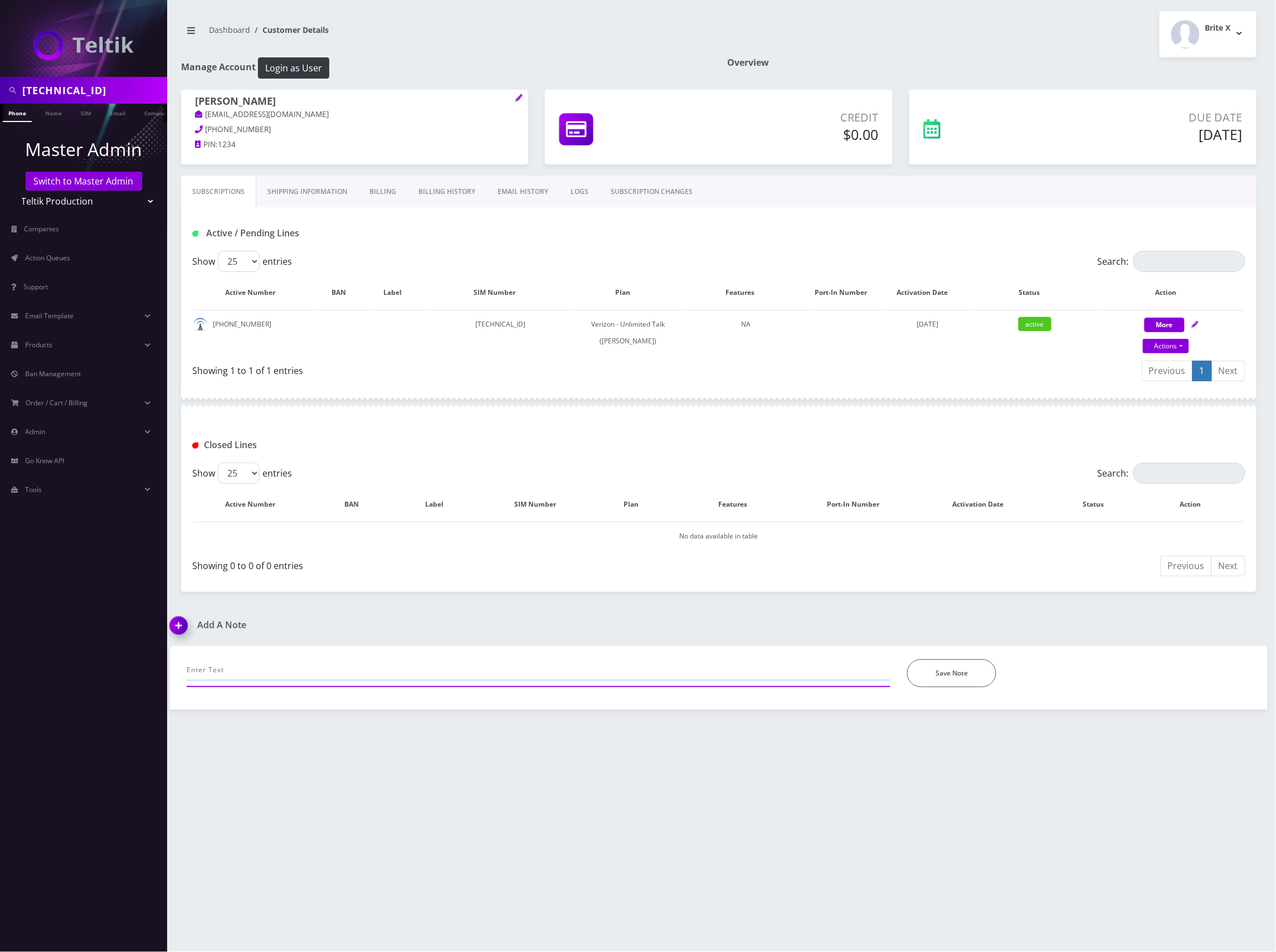
click at [546, 672] on input "text" at bounding box center [539, 670] width 704 height 22
drag, startPoint x: 256, startPoint y: 327, endPoint x: 211, endPoint y: 327, distance: 45.0
click at [211, 327] on td "732-732-3976" at bounding box center [255, 332] width 125 height 45
copy td "732-732-3976"
click at [467, 673] on input "processed the SIM change request received via email for line" at bounding box center [539, 670] width 704 height 22
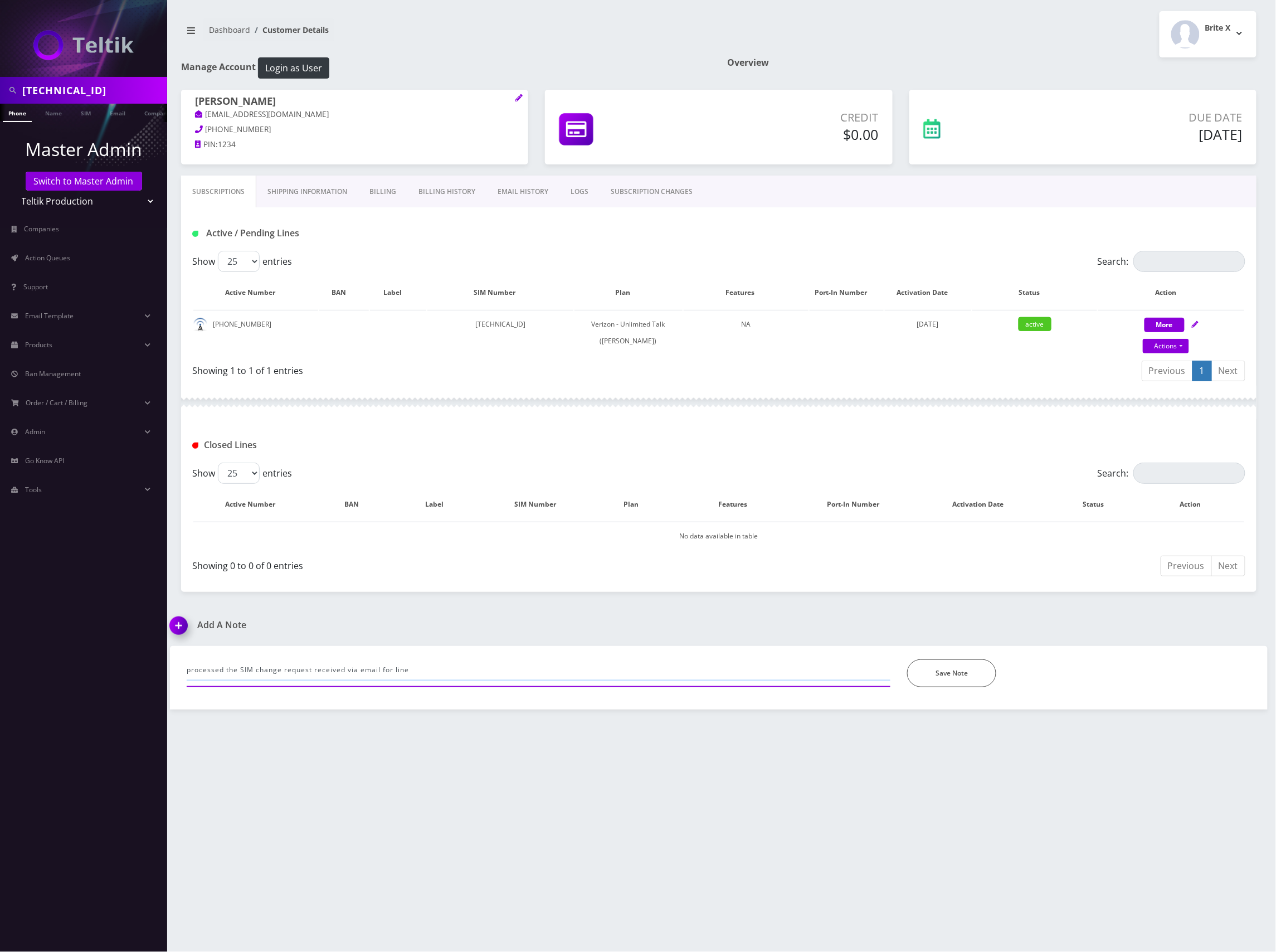
paste input "732-732-3976"
click at [540, 322] on td "89148000011798237416" at bounding box center [500, 332] width 146 height 45
copy td "89148000011798237416"
click at [548, 672] on input "processed the SIM change request received via email for line 732-732-3976 from …" at bounding box center [539, 670] width 704 height 22
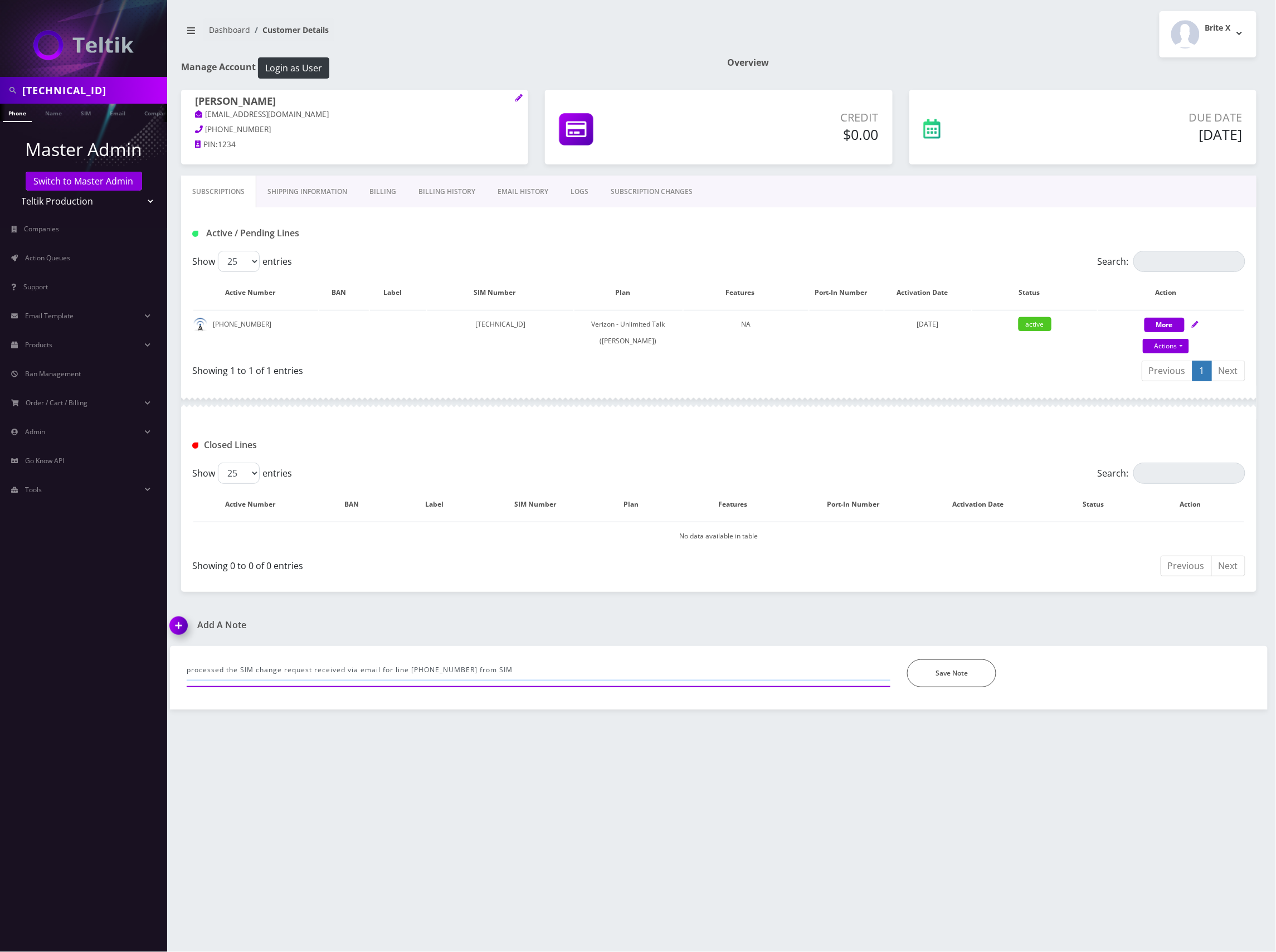
paste input "89148000011798237416"
click at [672, 666] on input "processed the SIM change request received via email for line 732-732-3976 from …" at bounding box center [539, 670] width 704 height 22
paste input "89148000011798241392"
type input "processed the SIM change request received via email for line 732-732-3976 from …"
drag, startPoint x: 459, startPoint y: 670, endPoint x: 410, endPoint y: 671, distance: 49.0
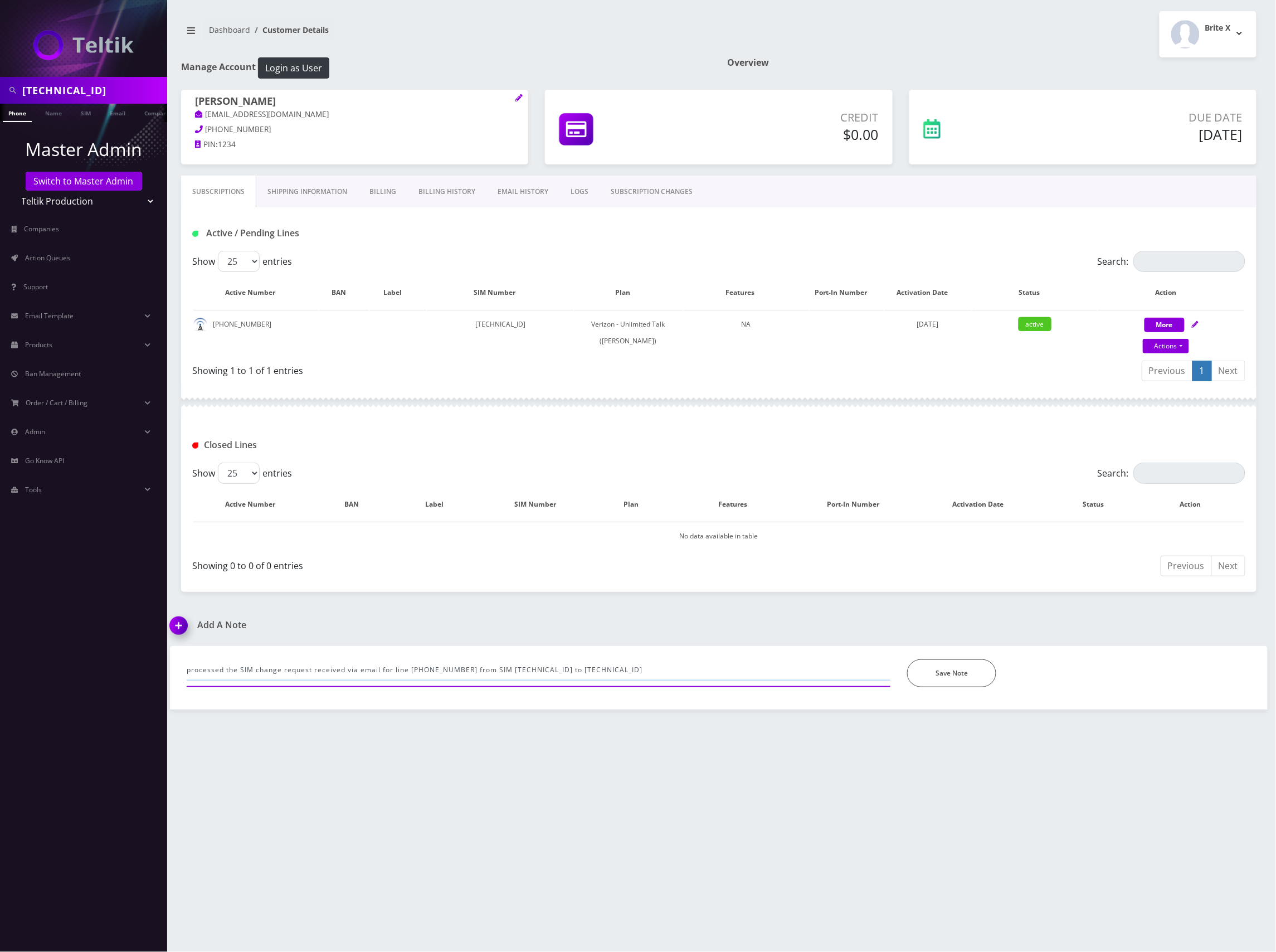
click at [410, 671] on input "processed the SIM change request received via email for line 732-732-3976 from …" at bounding box center [539, 670] width 704 height 22
click at [714, 667] on input "processed the SIM change request received via email for line 732-732-3976 from …" at bounding box center [539, 670] width 704 height 22
drag, startPoint x: 726, startPoint y: 671, endPoint x: 58, endPoint y: 675, distance: 668.0
click at [56, 675] on div "89148000011798237416 Phone Name SIM Email Company Customer Master Admin Switch …" at bounding box center [638, 476] width 1276 height 952
click at [99, 85] on input "89148000011798237416" at bounding box center [93, 91] width 142 height 22
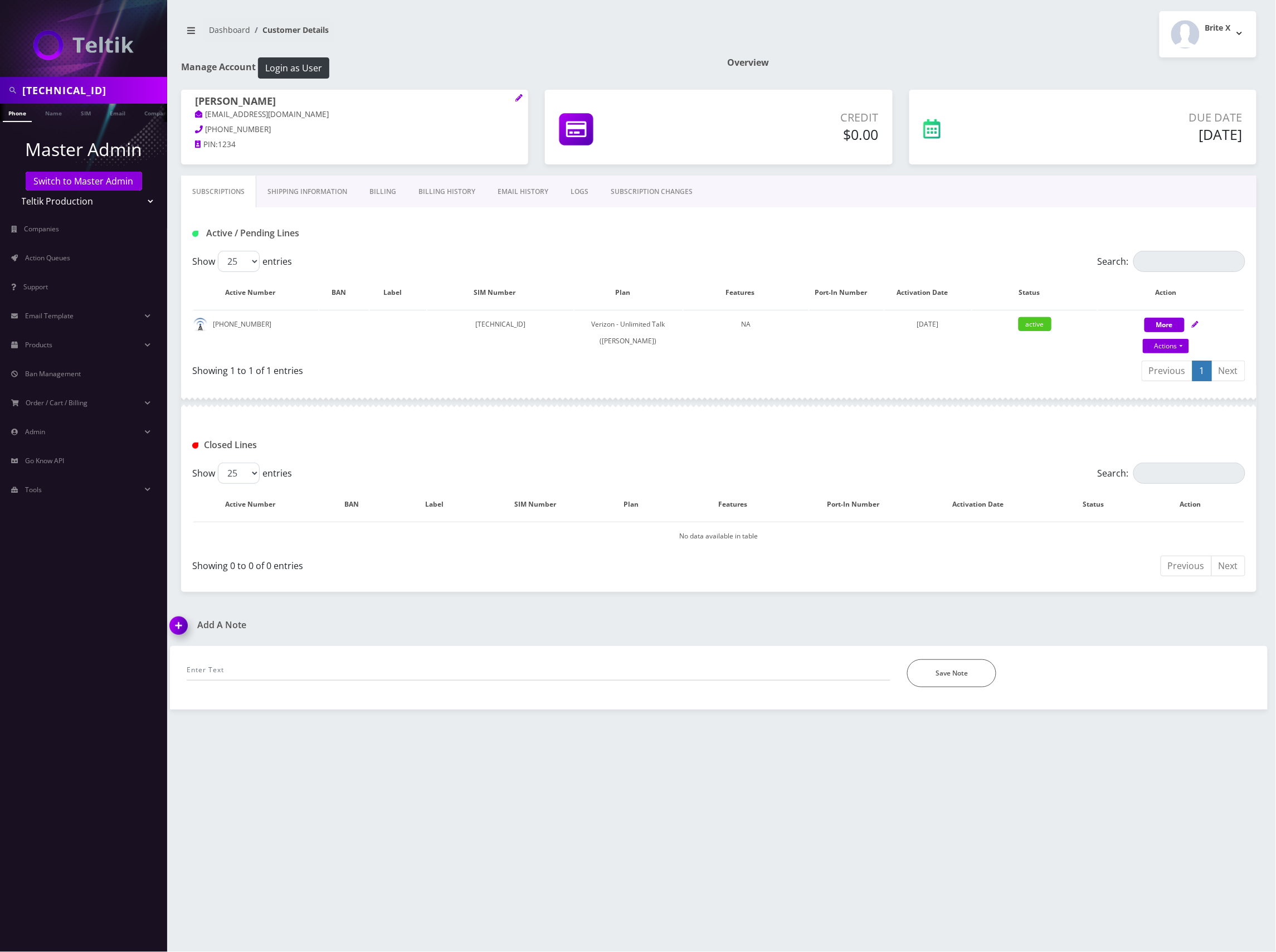
click at [99, 85] on input "89148000011798237416" at bounding box center [93, 91] width 142 height 22
paste input "3241"
type input "89148000011798233241"
click at [84, 110] on link "SIM" at bounding box center [86, 112] width 22 height 18
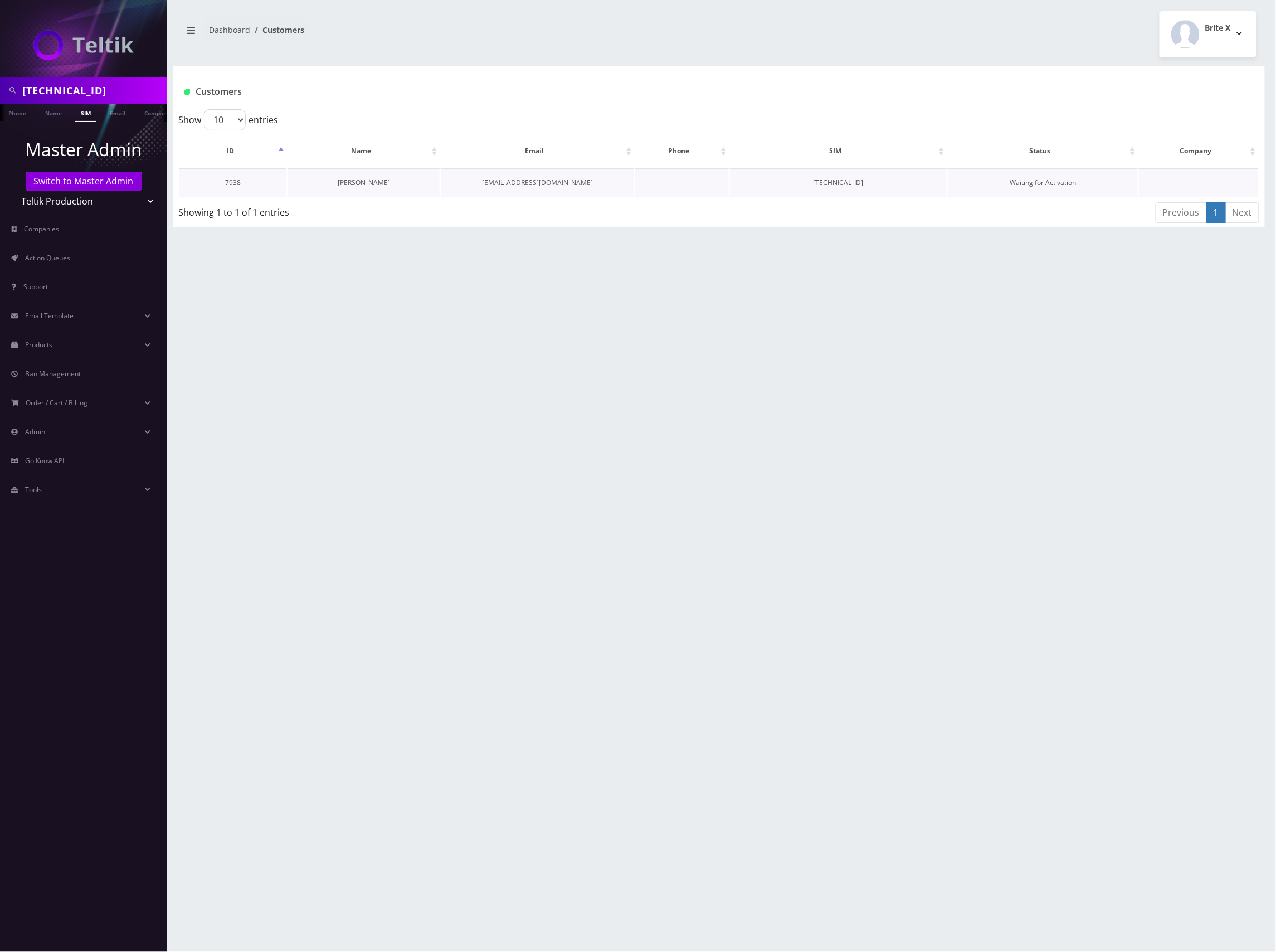
click at [387, 179] on link "[PERSON_NAME]" at bounding box center [364, 182] width 52 height 10
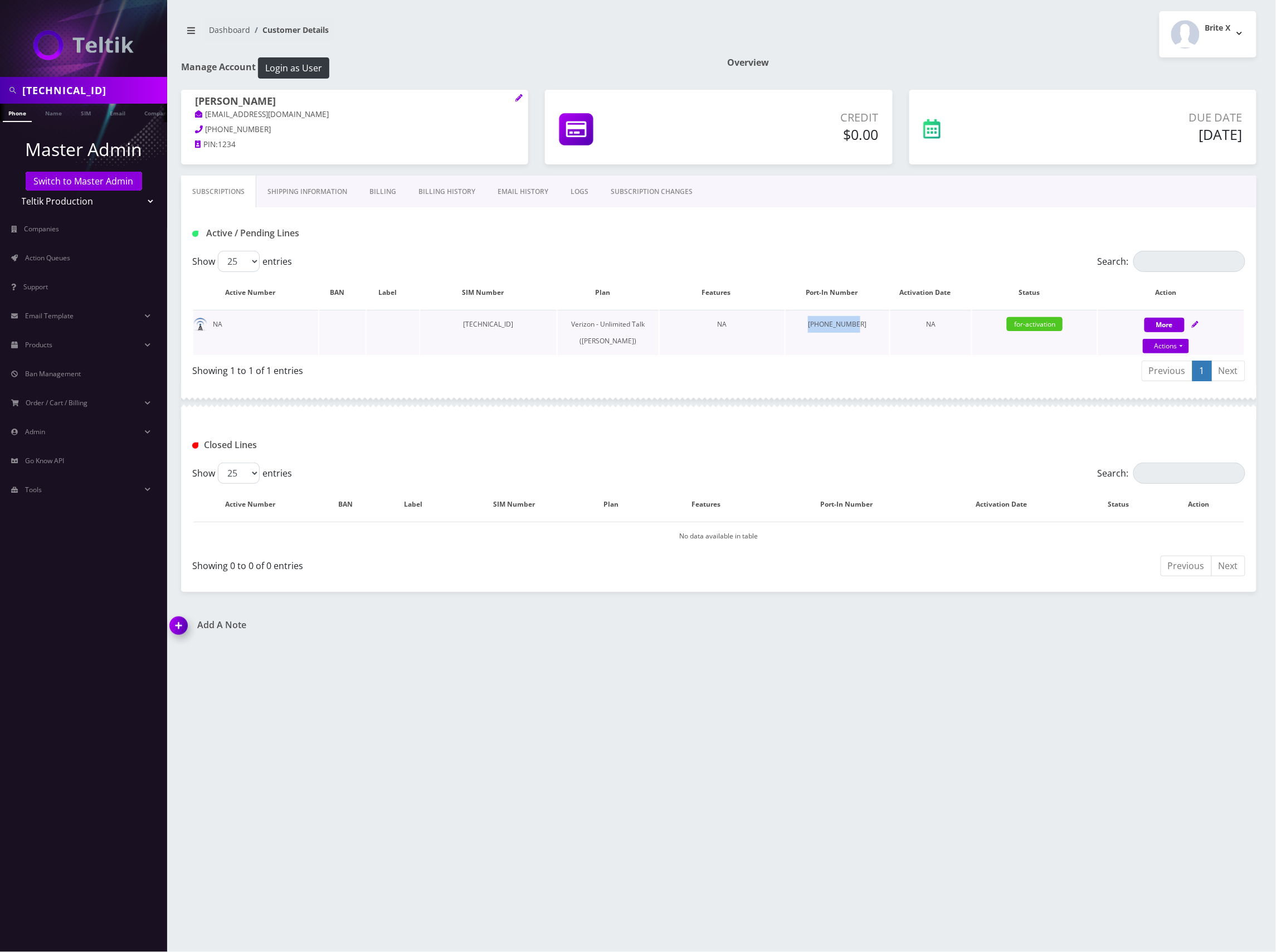
drag, startPoint x: 858, startPoint y: 322, endPoint x: 809, endPoint y: 322, distance: 49.0
click at [809, 322] on td "[PHONE_NUMBER]" at bounding box center [837, 332] width 103 height 45
copy td "[PHONE_NUMBER]"
click at [66, 91] on input "[TECHNICAL_ID]" at bounding box center [93, 91] width 142 height 22
click at [66, 91] on input "89148000011798233241" at bounding box center [93, 91] width 142 height 22
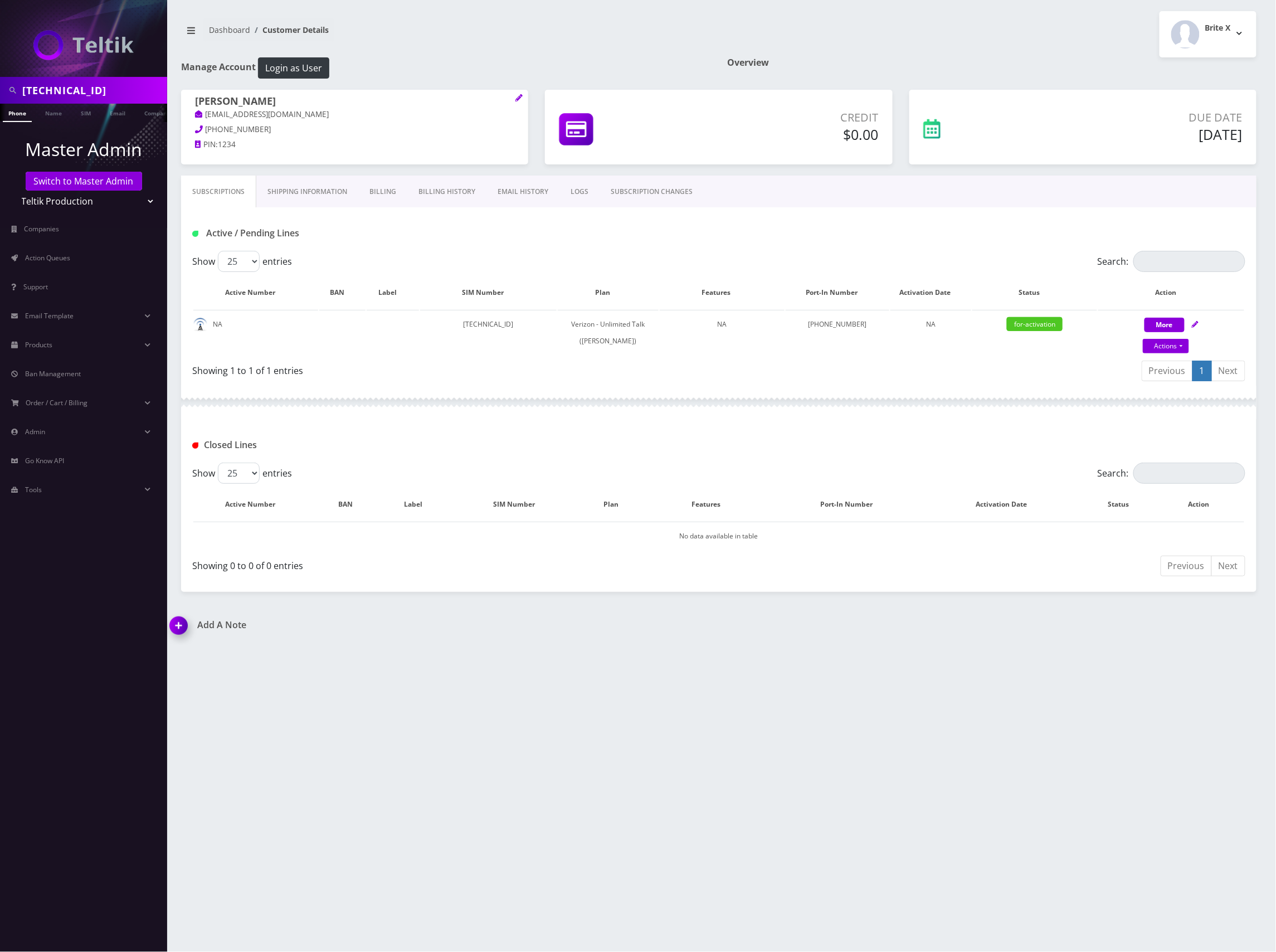
paste input "0413034315"
type input "[TECHNICAL_ID]"
click at [88, 106] on link "SIM" at bounding box center [86, 112] width 22 height 18
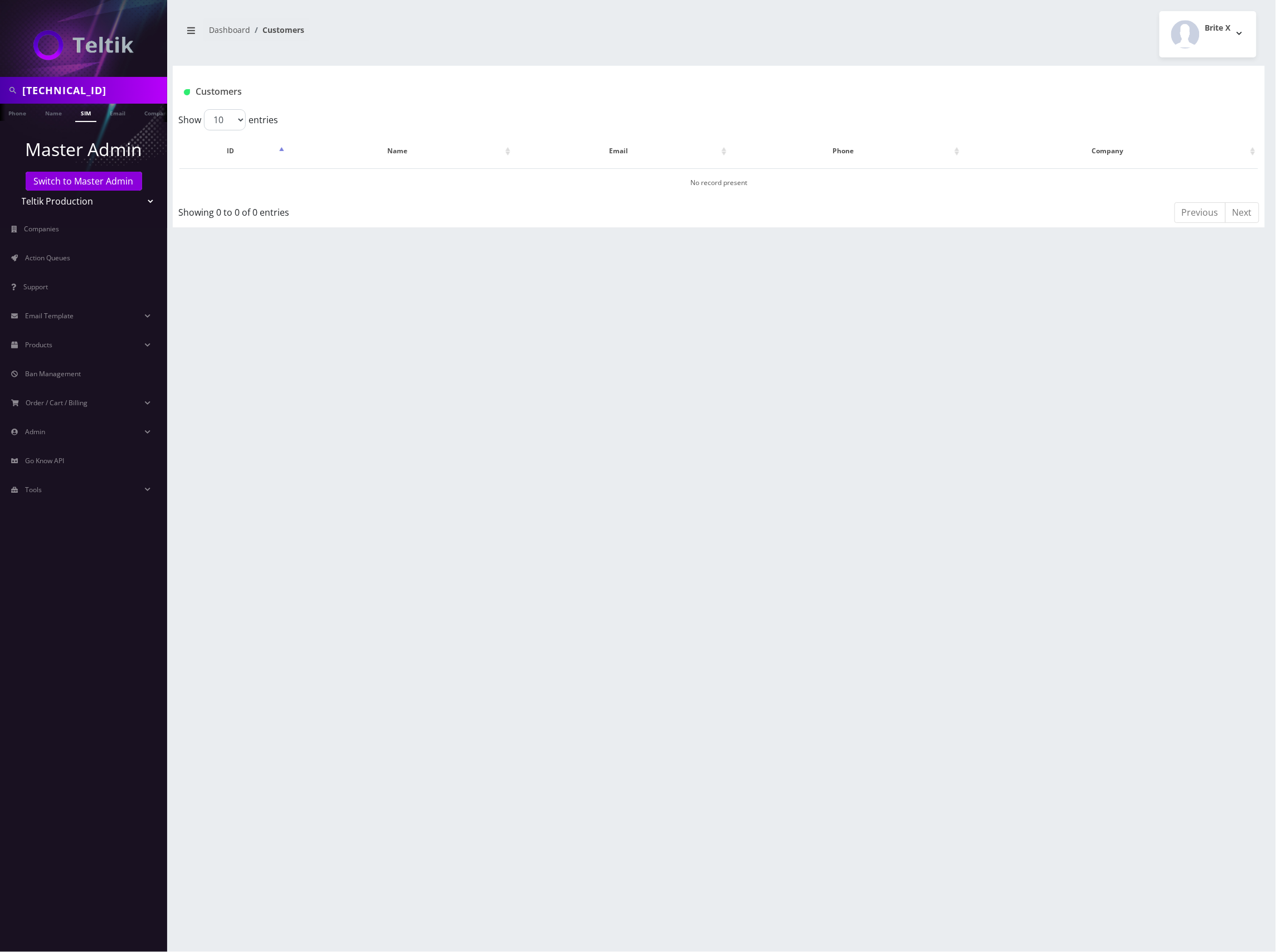
click at [78, 203] on select "Teltik Production My Link Mobile VennMobile Unlimited Advanced LTE [PERSON_NAME…" at bounding box center [84, 201] width 142 height 22
click at [77, 177] on link "Switch to Master Admin" at bounding box center [84, 181] width 117 height 19
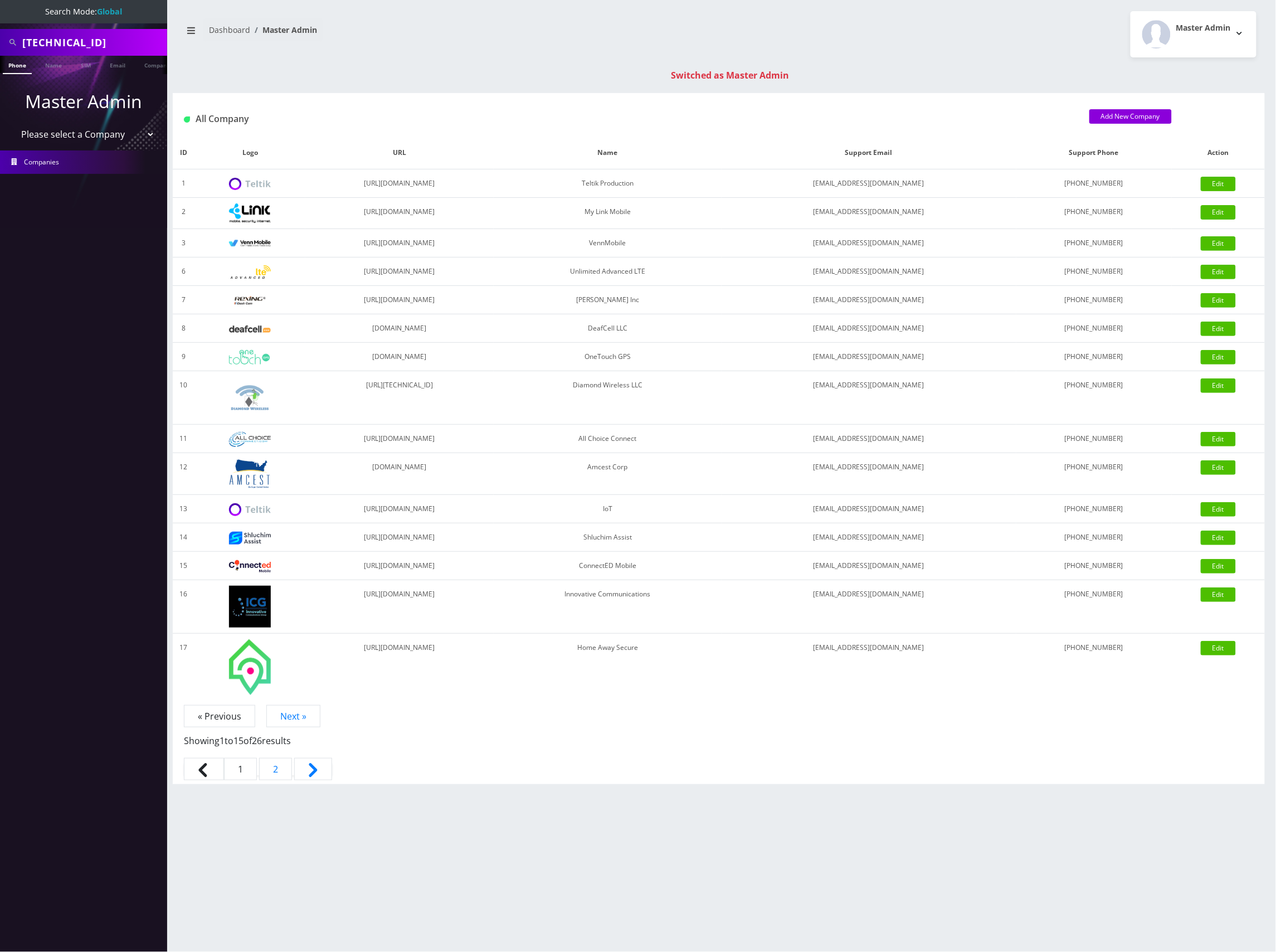
click at [96, 40] on input "[TECHNICAL_ID]" at bounding box center [93, 42] width 142 height 22
click at [96, 40] on input "89148000010413034315" at bounding box center [93, 42] width 142 height 22
click at [84, 61] on link "SIM" at bounding box center [86, 65] width 22 height 18
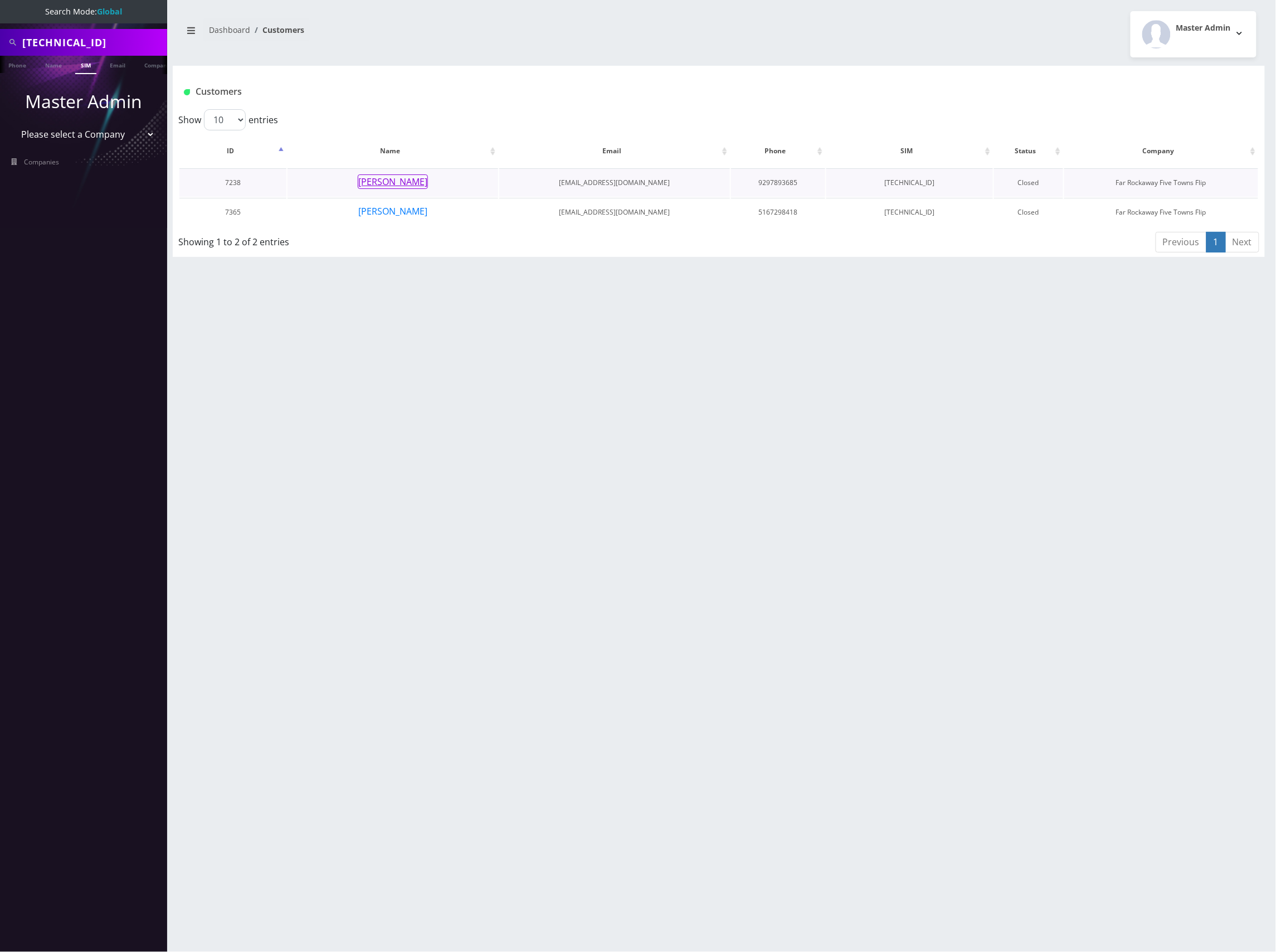
click at [387, 177] on button "Yitzi Gordon" at bounding box center [392, 181] width 70 height 14
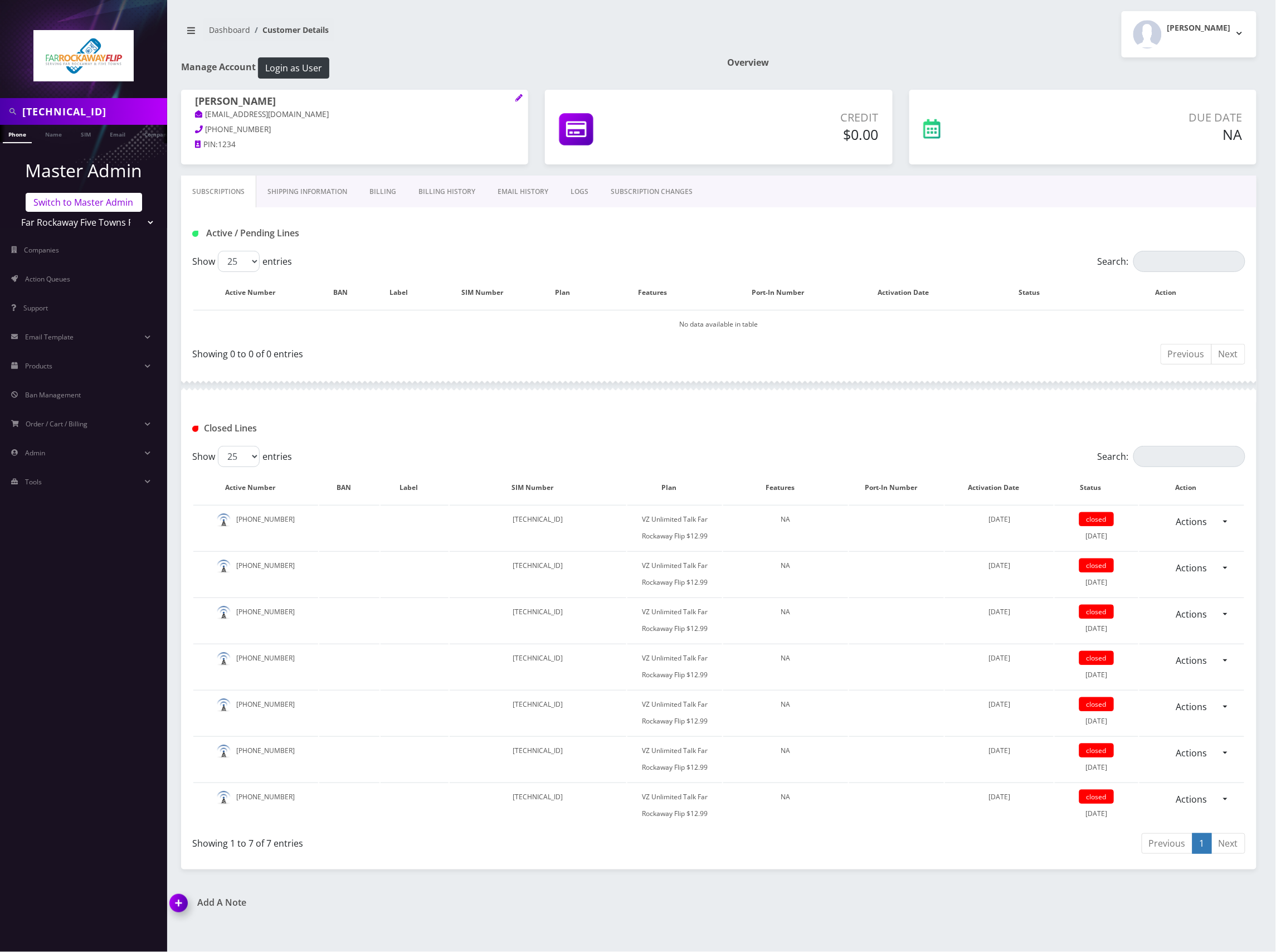
click at [89, 204] on link "Switch to Master Admin" at bounding box center [84, 202] width 117 height 19
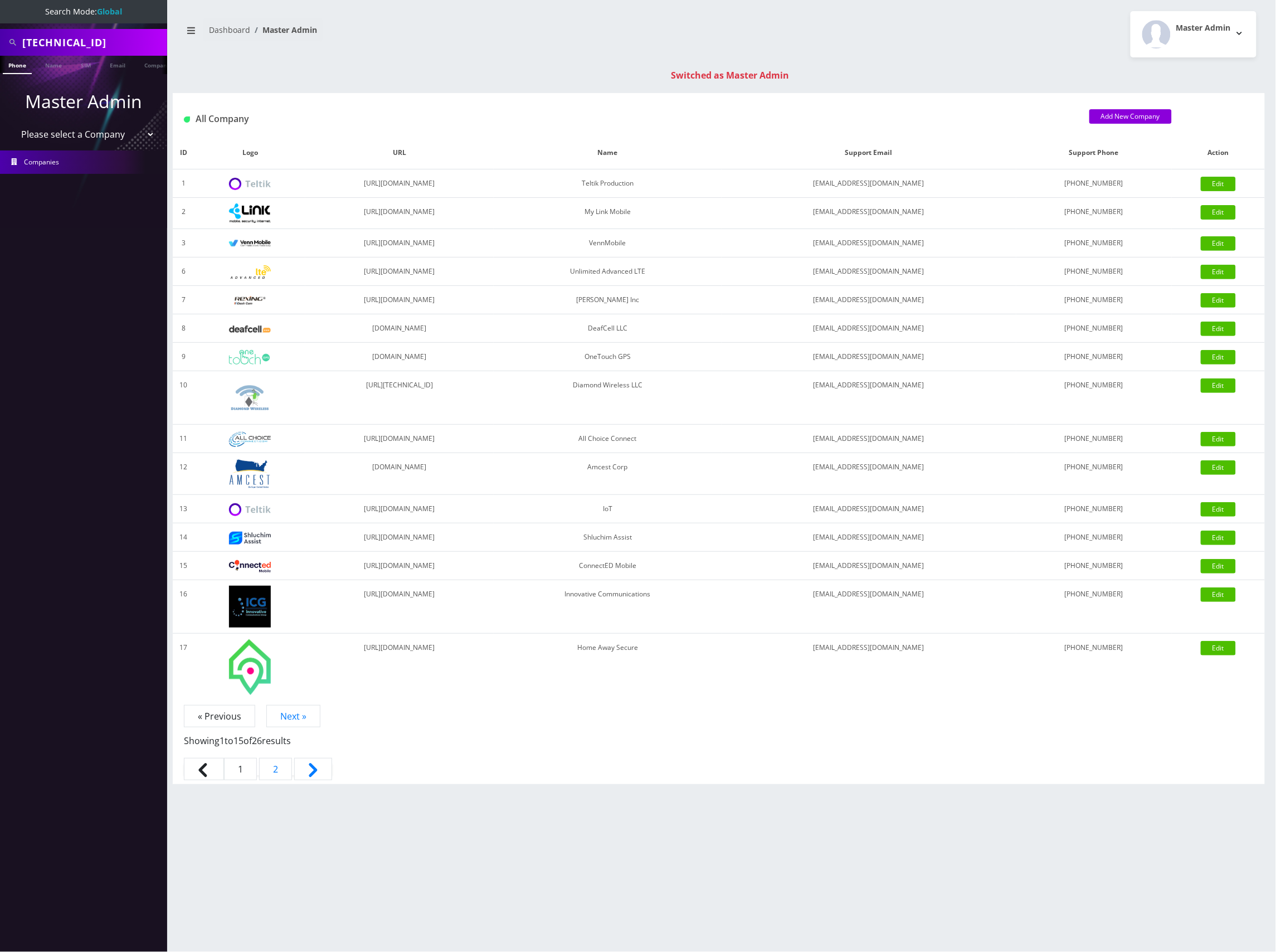
click at [101, 34] on input "[TECHNICAL_ID]" at bounding box center [93, 42] width 142 height 22
click at [75, 66] on link "SIM" at bounding box center [86, 65] width 22 height 18
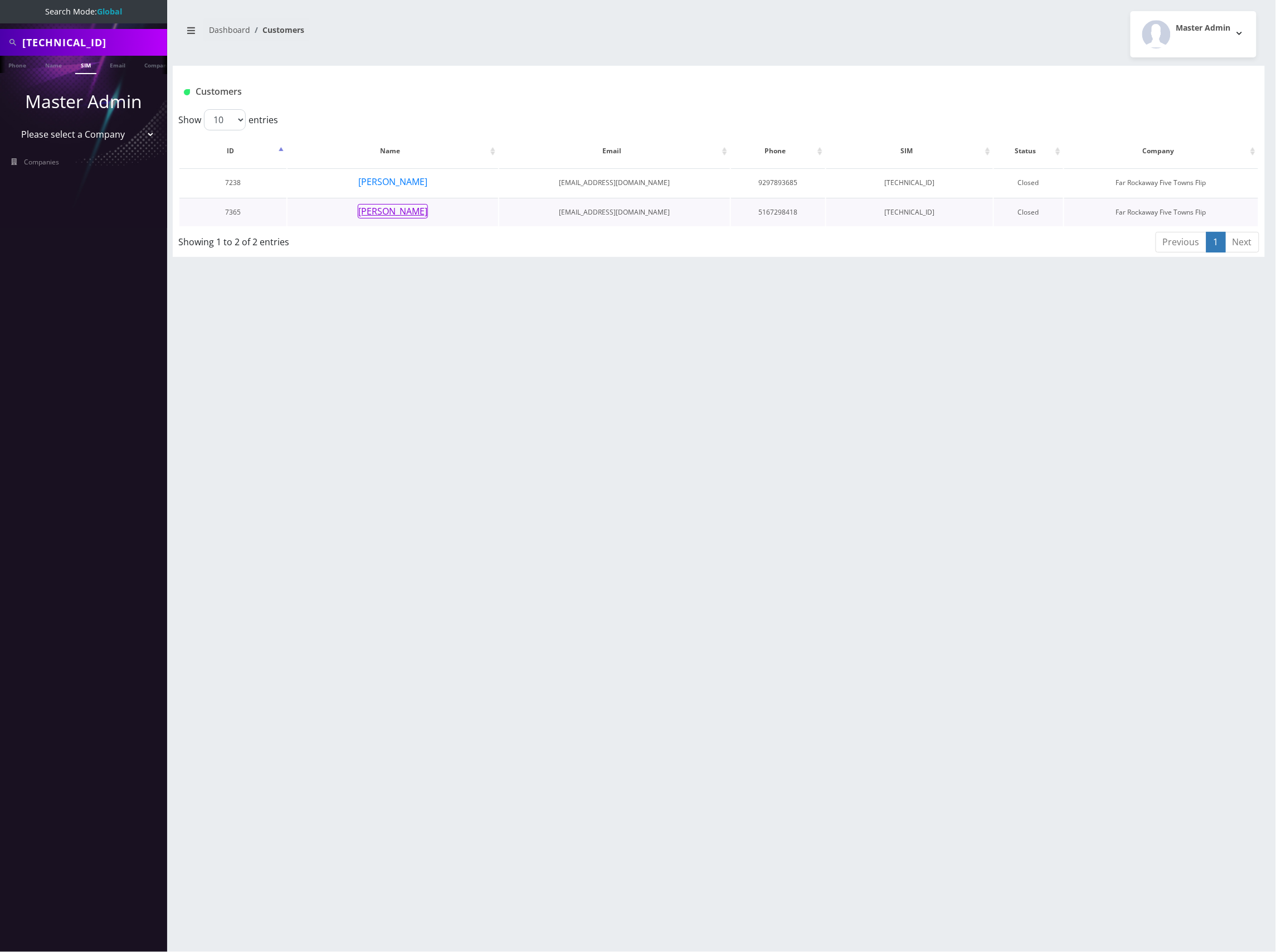
click at [418, 210] on button "[PERSON_NAME]" at bounding box center [392, 211] width 70 height 14
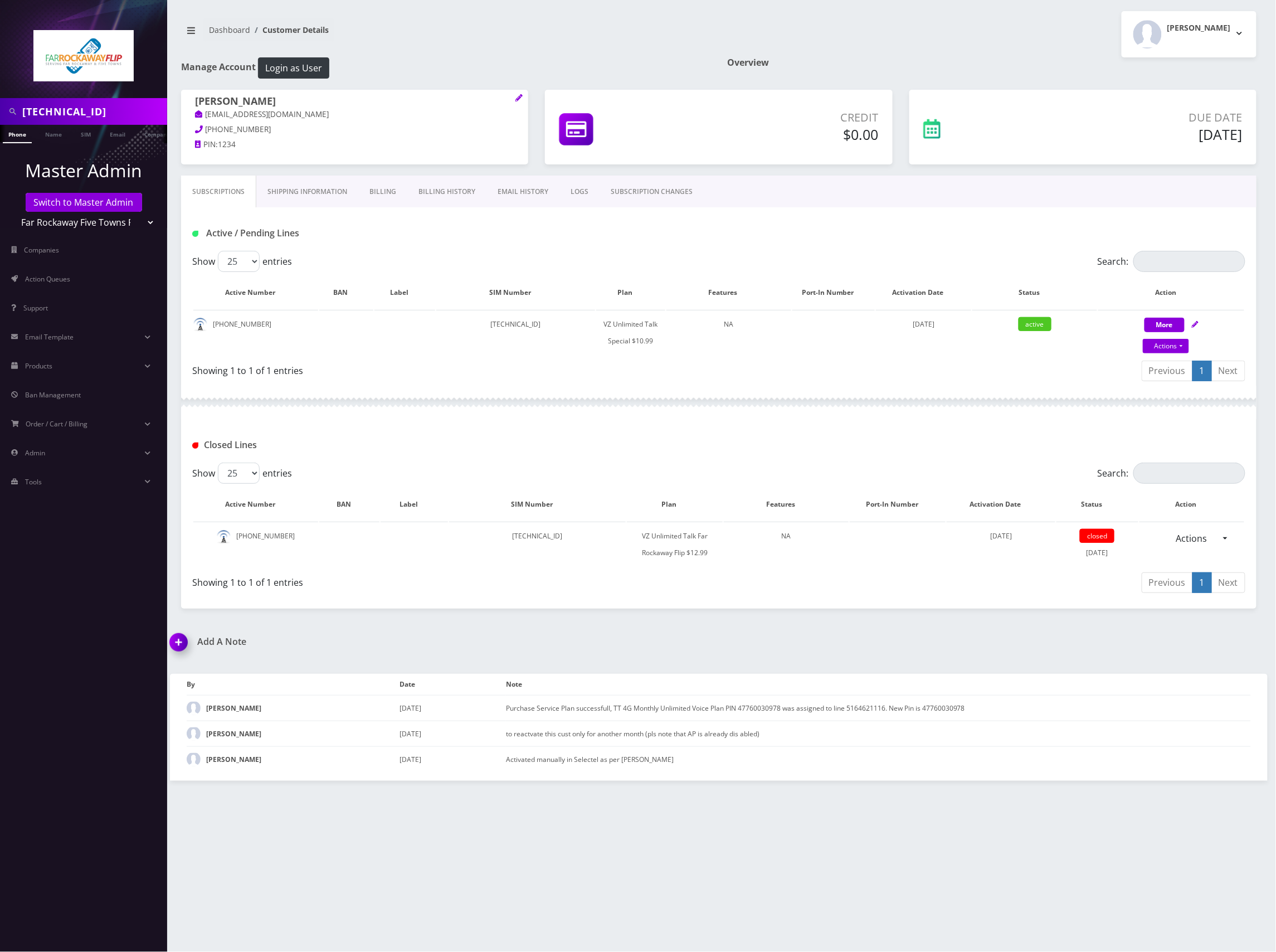
click at [663, 231] on div "Active / Pending Lines" at bounding box center [718, 233] width 1069 height 18
click at [84, 134] on link "SIM" at bounding box center [86, 134] width 22 height 18
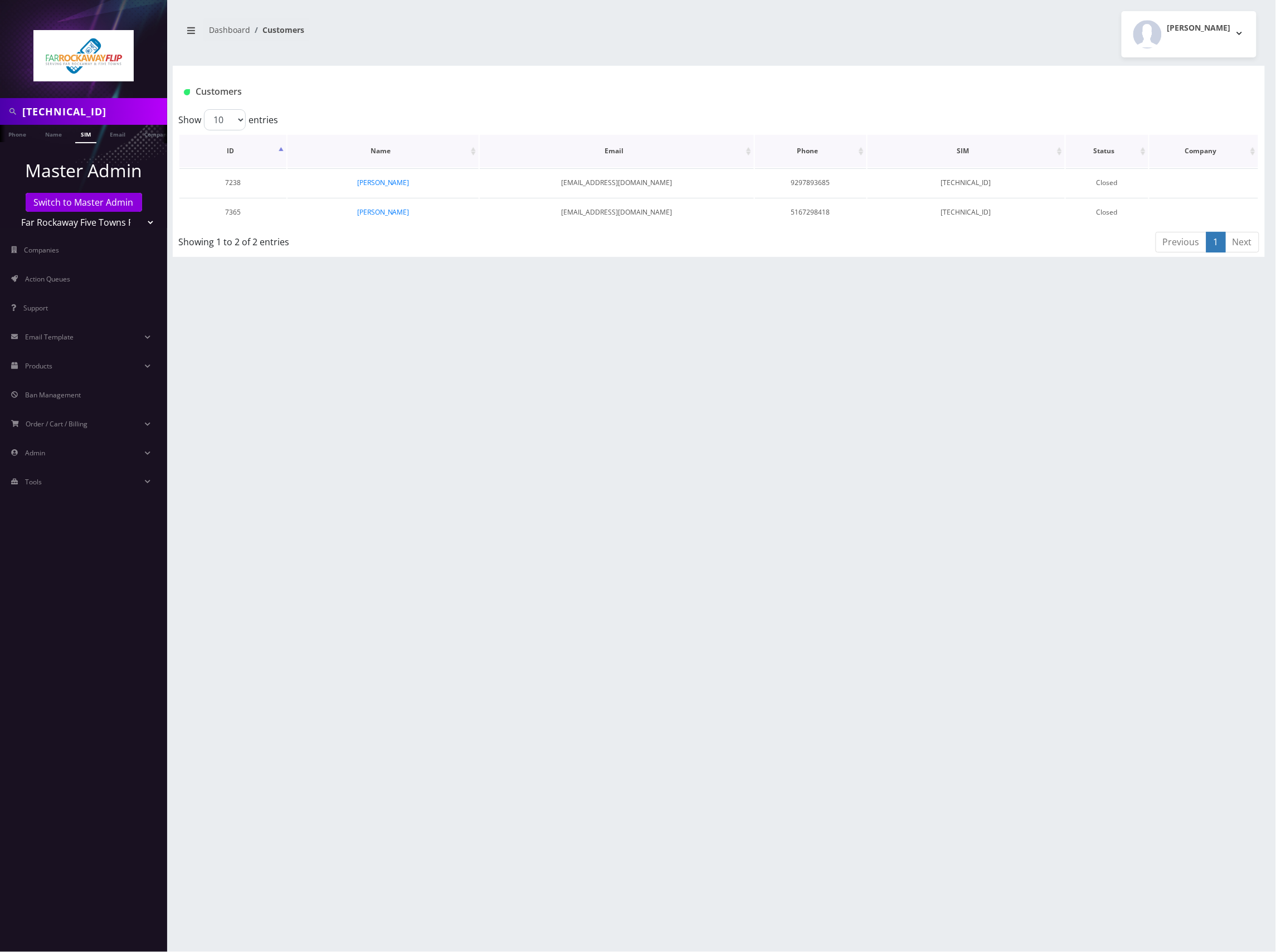
scroll to position [0, 5]
click at [108, 197] on link "Switch to Master Admin" at bounding box center [84, 202] width 117 height 19
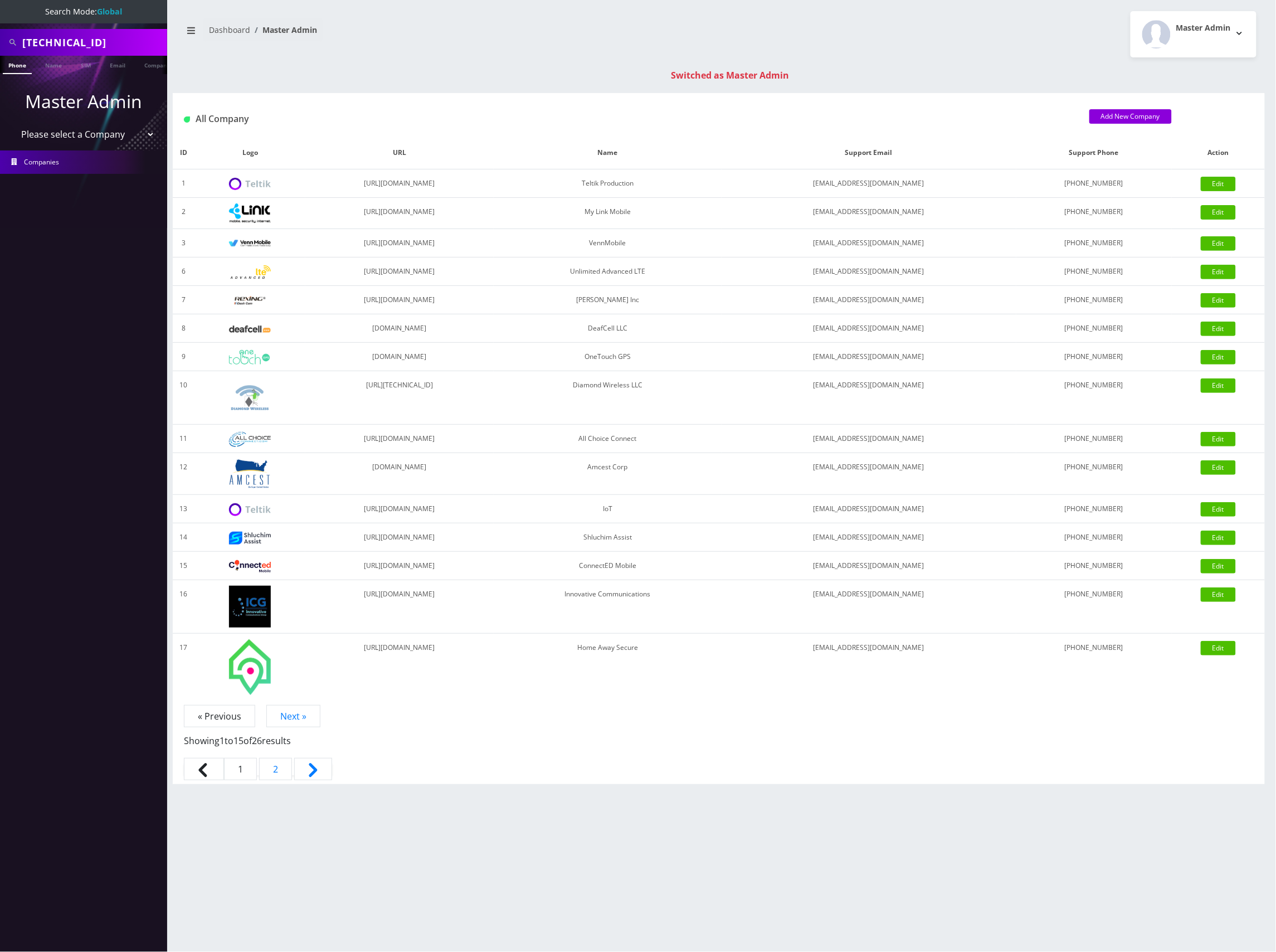
click at [93, 42] on input "89148000010413034315" at bounding box center [93, 42] width 142 height 22
paste input "1798233241"
type input "89148000011798233241"
click at [88, 63] on link "SIM" at bounding box center [86, 65] width 22 height 18
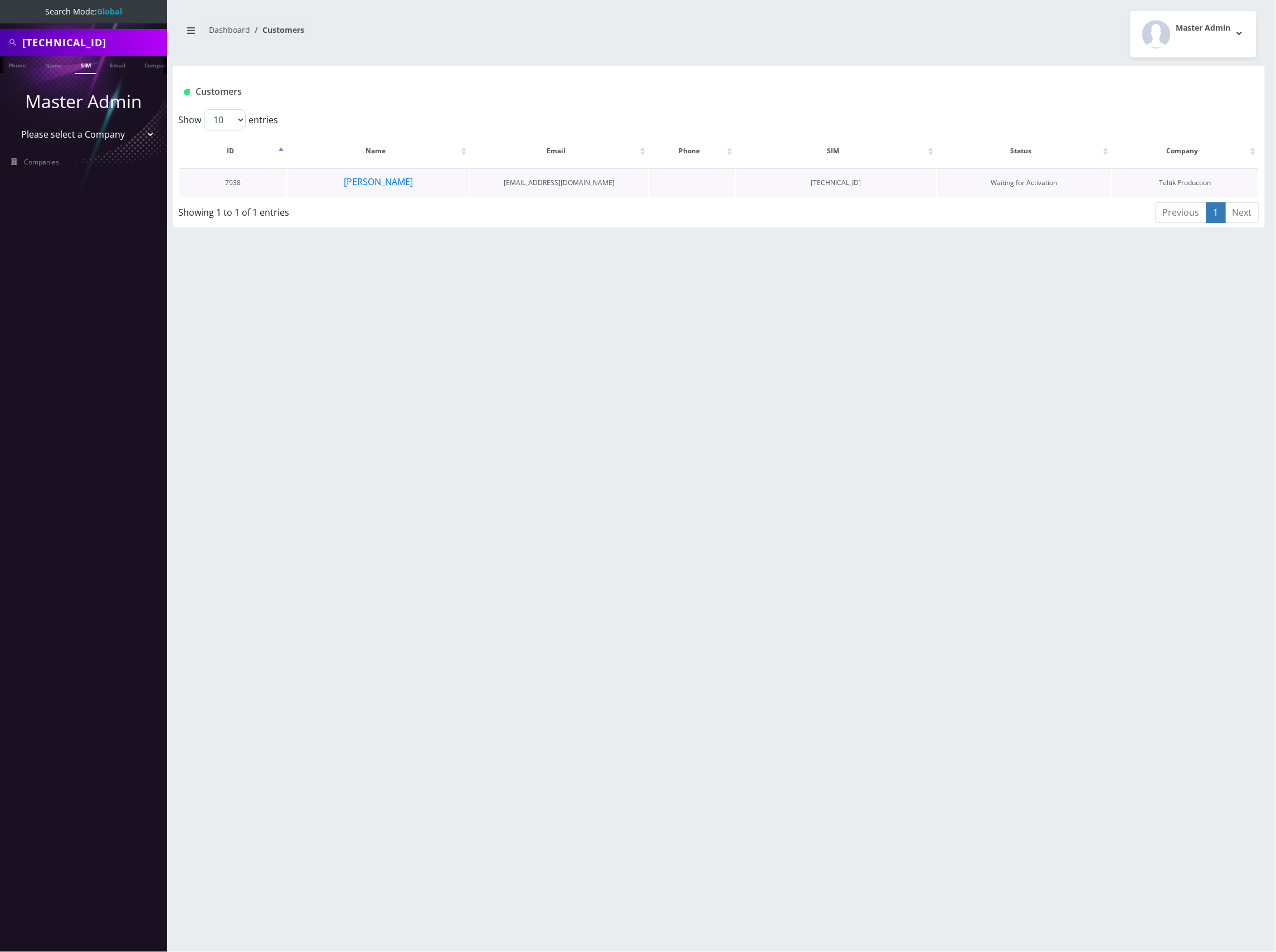
click at [413, 177] on td "Rachelli Ehrman" at bounding box center [378, 182] width 181 height 29
click at [402, 183] on button "[PERSON_NAME]" at bounding box center [378, 181] width 70 height 14
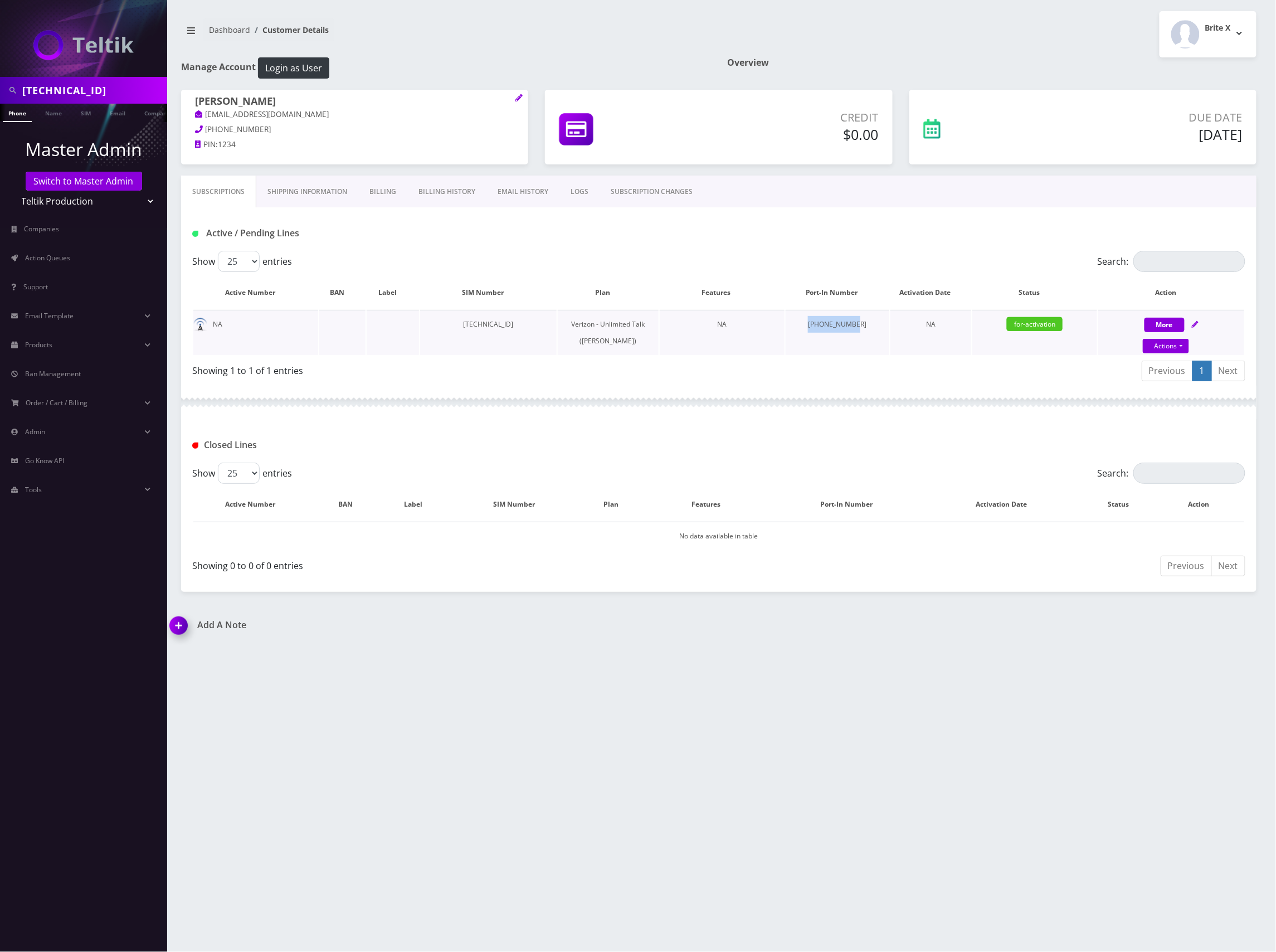
drag, startPoint x: 861, startPoint y: 326, endPoint x: 809, endPoint y: 326, distance: 52.0
click at [809, 326] on td "323-351-1937" at bounding box center [837, 332] width 103 height 45
copy td "323-351-1937"
click at [121, 87] on input "89148000011798233241" at bounding box center [93, 91] width 142 height 22
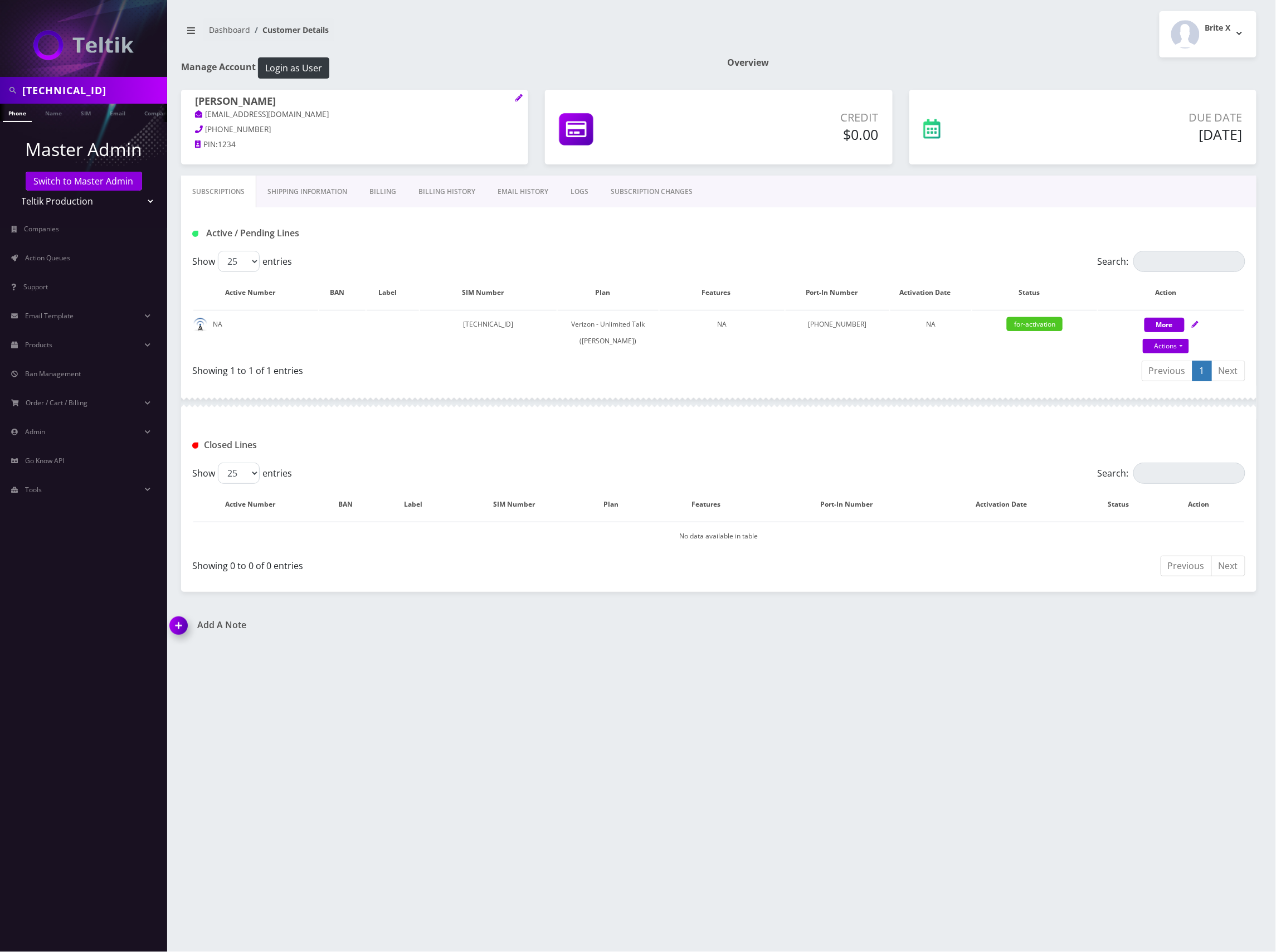
paste input "[TECHNICAL_ID]"
type input "[TECHNICAL_ID]"
click at [84, 110] on link "SIM" at bounding box center [86, 112] width 22 height 18
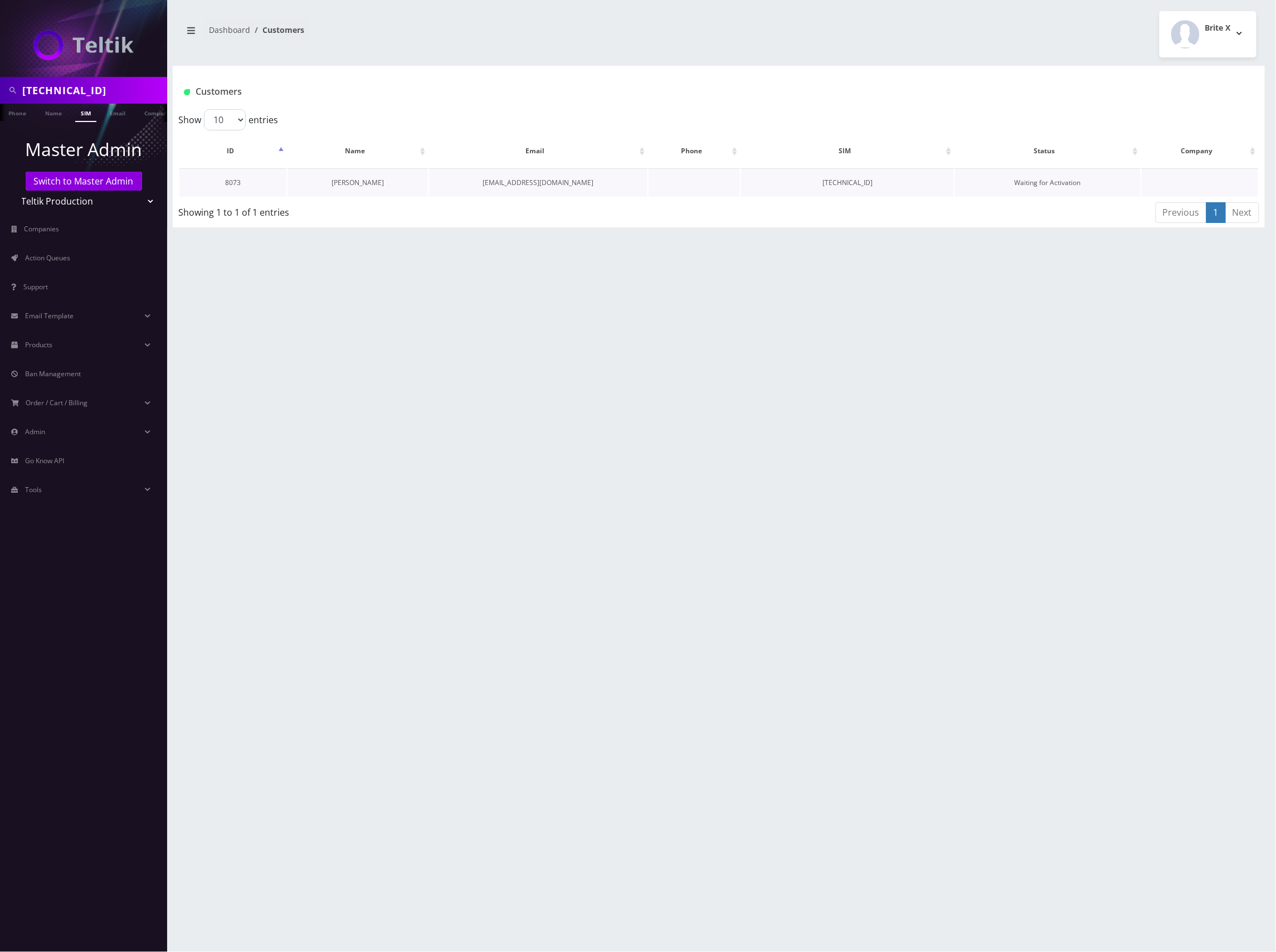
click at [359, 181] on link "[PERSON_NAME]" at bounding box center [357, 182] width 52 height 10
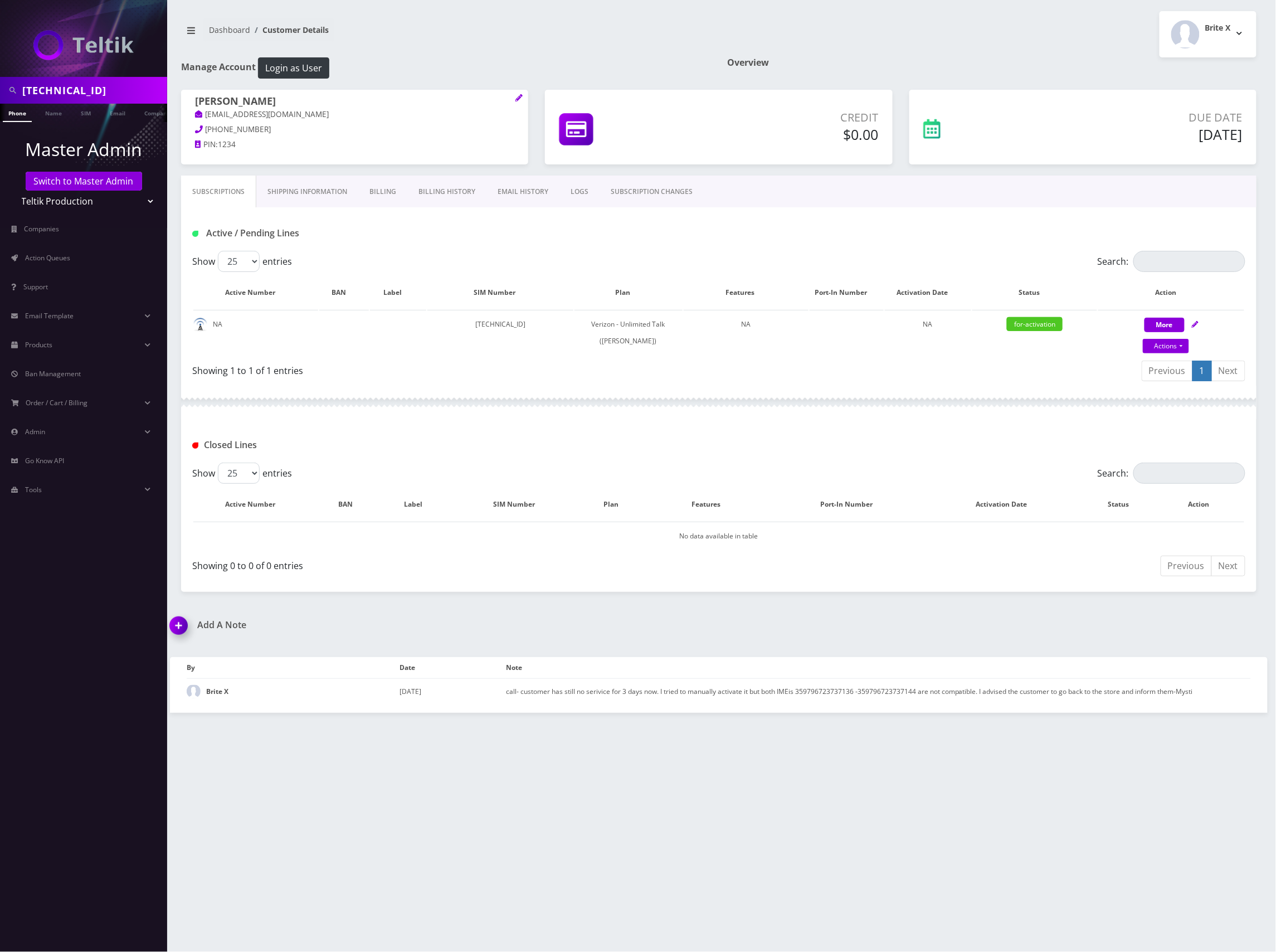
click at [79, 94] on input "[TECHNICAL_ID]" at bounding box center [93, 91] width 142 height 22
click at [108, 181] on link "Switch to Master Admin" at bounding box center [84, 181] width 117 height 19
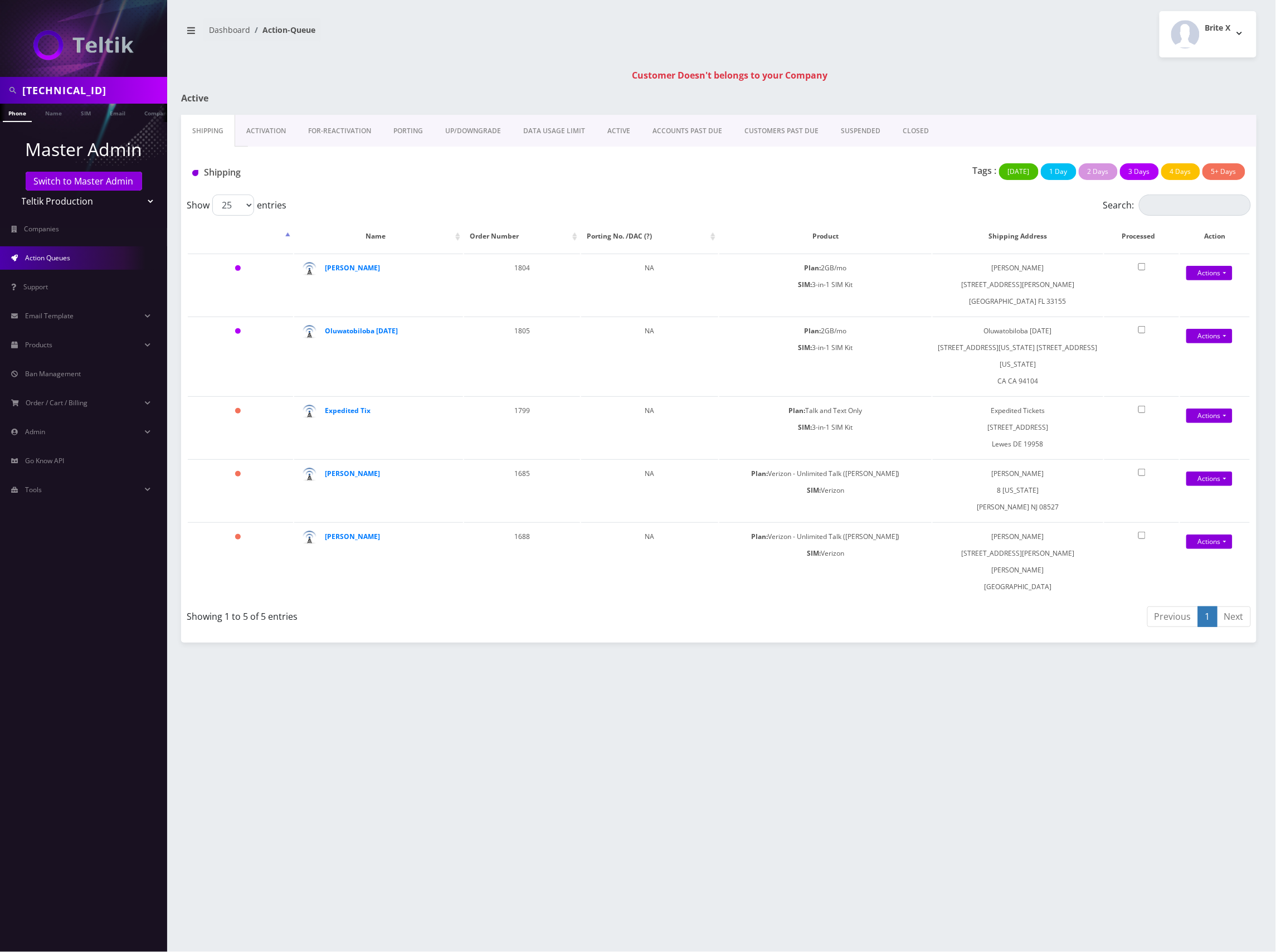
scroll to position [0, 5]
click at [93, 179] on link "Switch to Master Admin" at bounding box center [84, 181] width 117 height 19
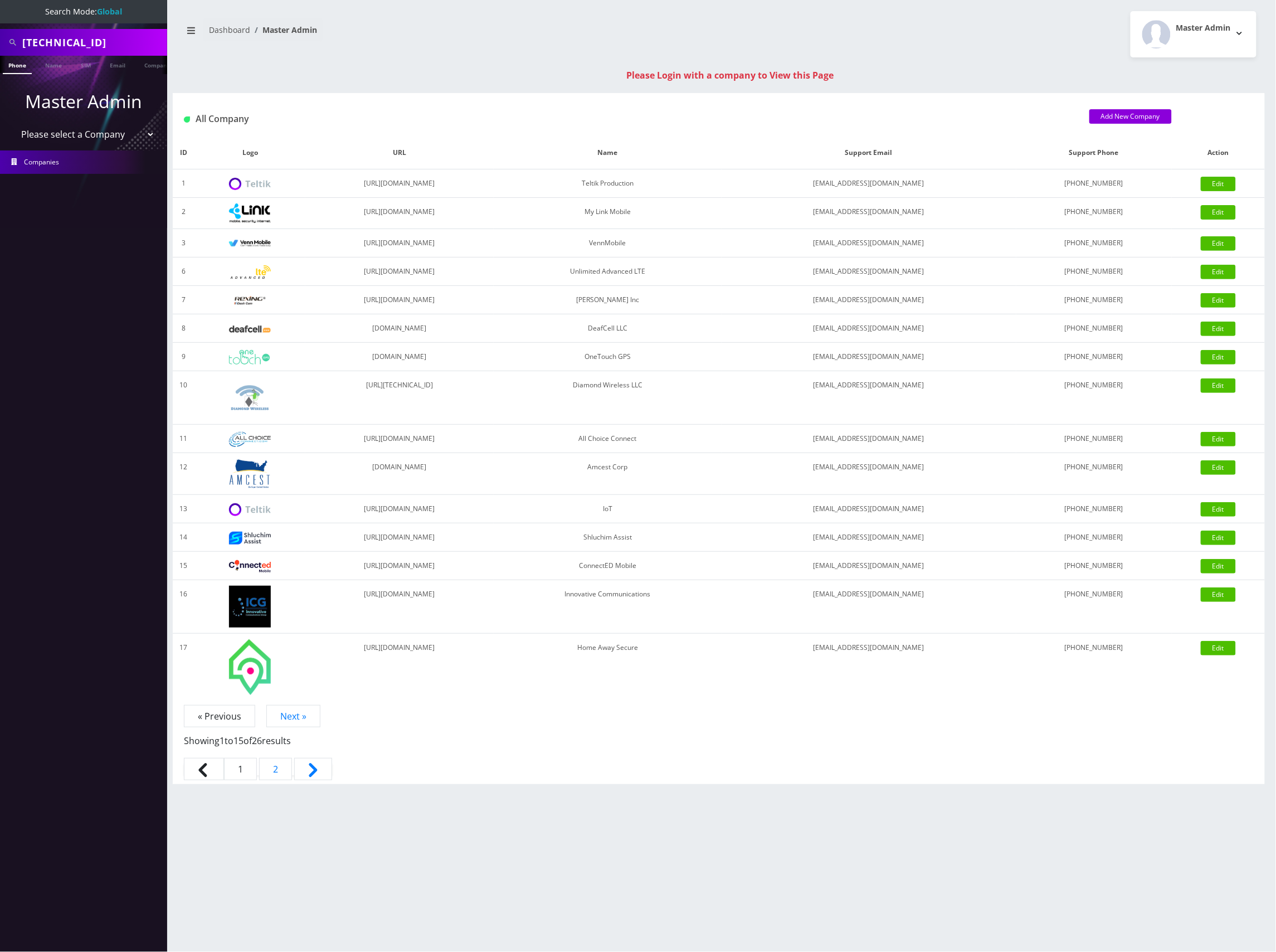
click at [94, 137] on select "Please select a Company Teltik Production My Link Mobile VennMobile Unlimited A…" at bounding box center [84, 135] width 142 height 22
click at [117, 138] on select "Please select a Company Teltik Production My Link Mobile VennMobile Unlimited A…" at bounding box center [84, 135] width 142 height 22
select select "28"
click at [13, 124] on select "Please select a Company Teltik Production My Link Mobile VennMobile Unlimited A…" at bounding box center [84, 135] width 142 height 22
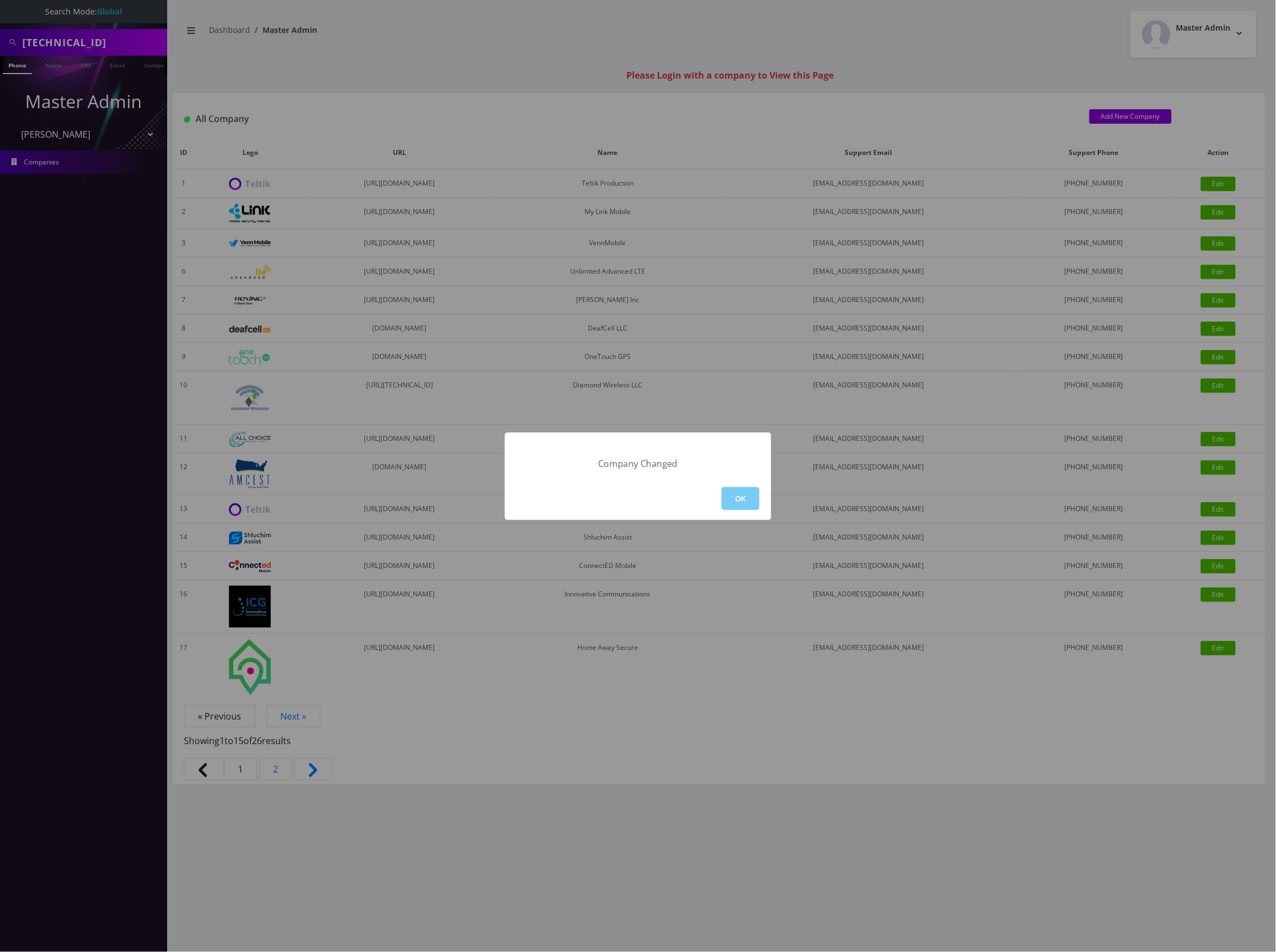
click at [743, 495] on button "OK" at bounding box center [740, 498] width 38 height 22
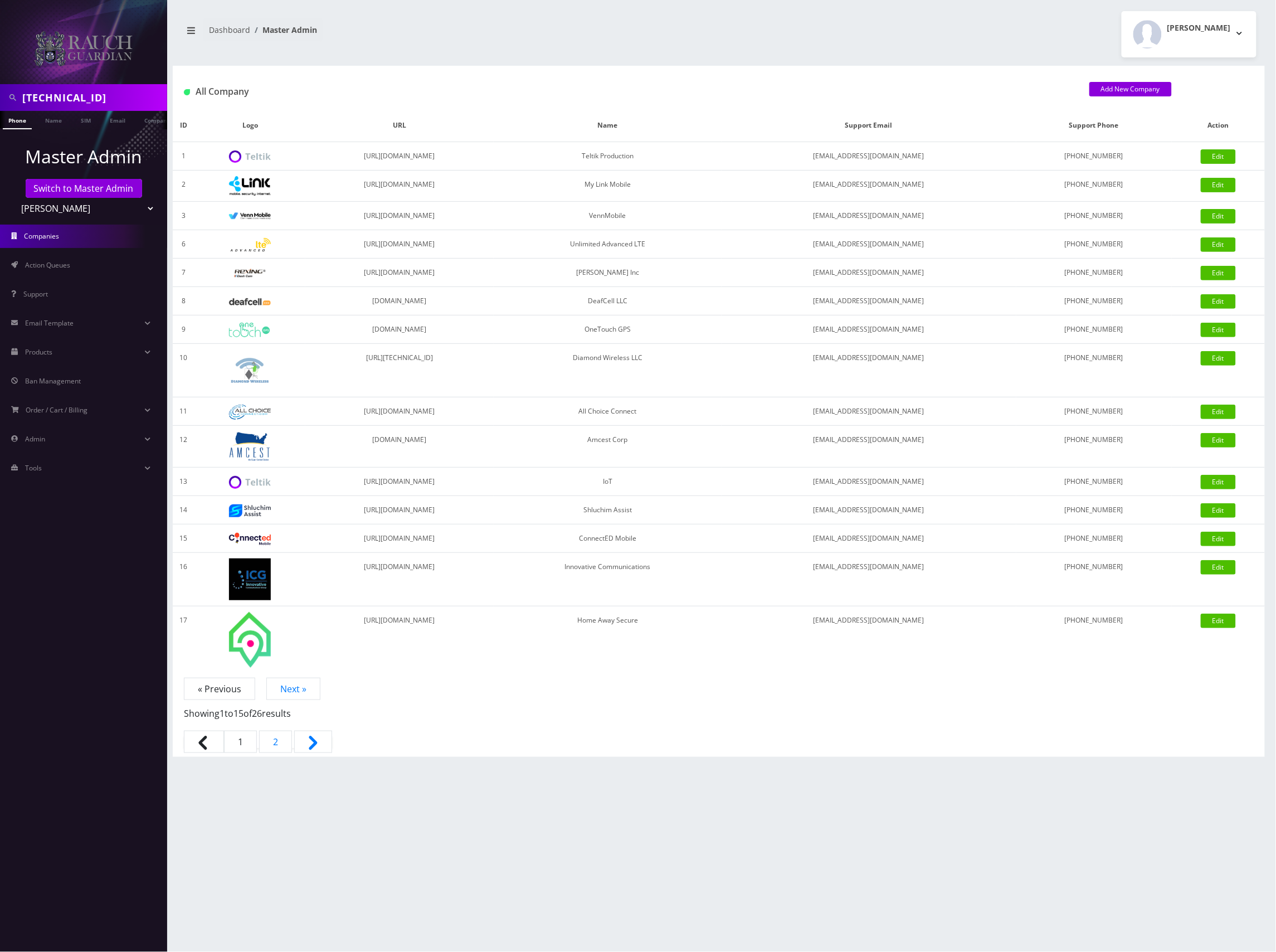
scroll to position [0, 5]
click at [42, 266] on span "Action Queues" at bounding box center [48, 265] width 45 height 10
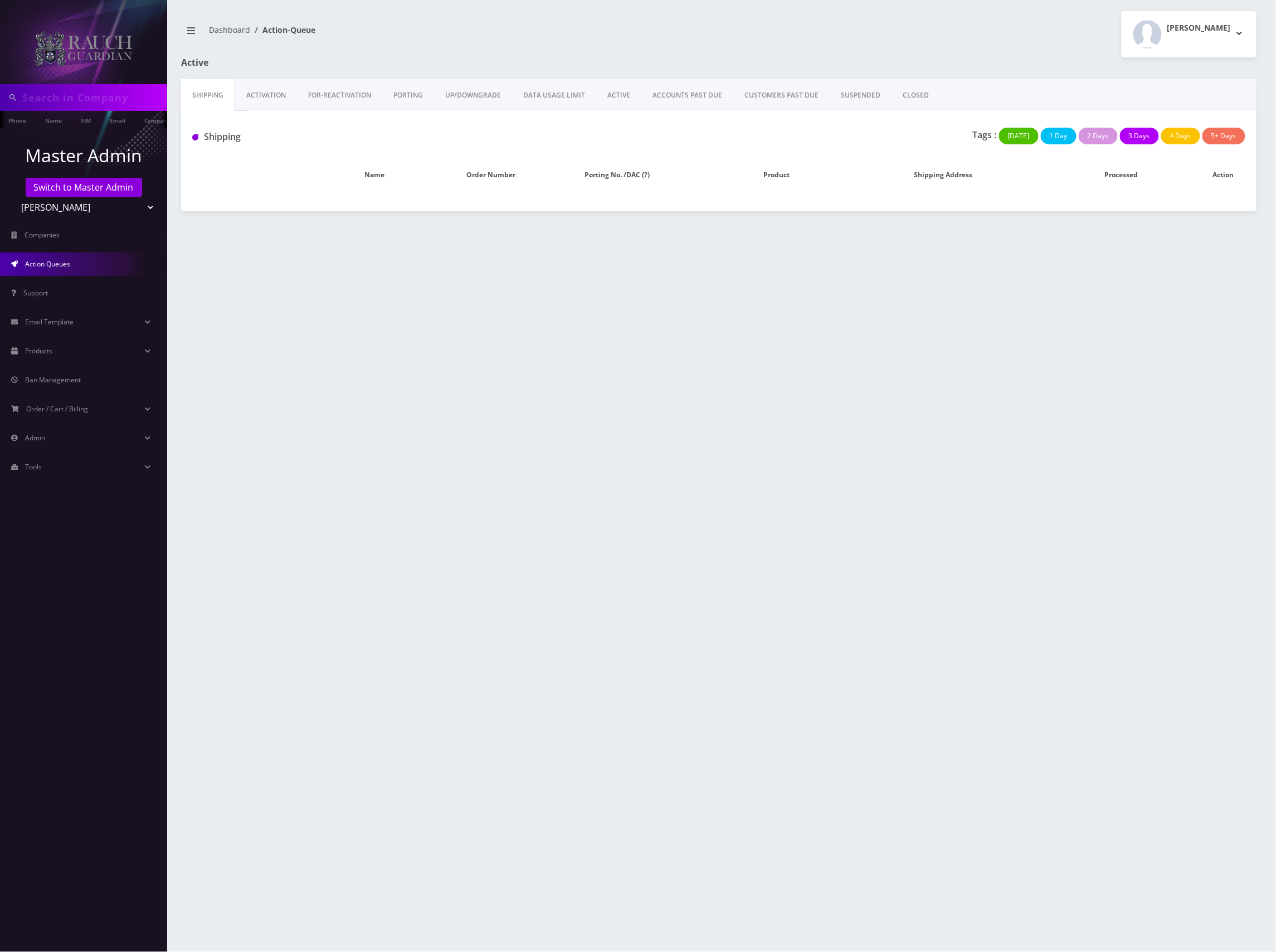
type input "[TECHNICAL_ID]"
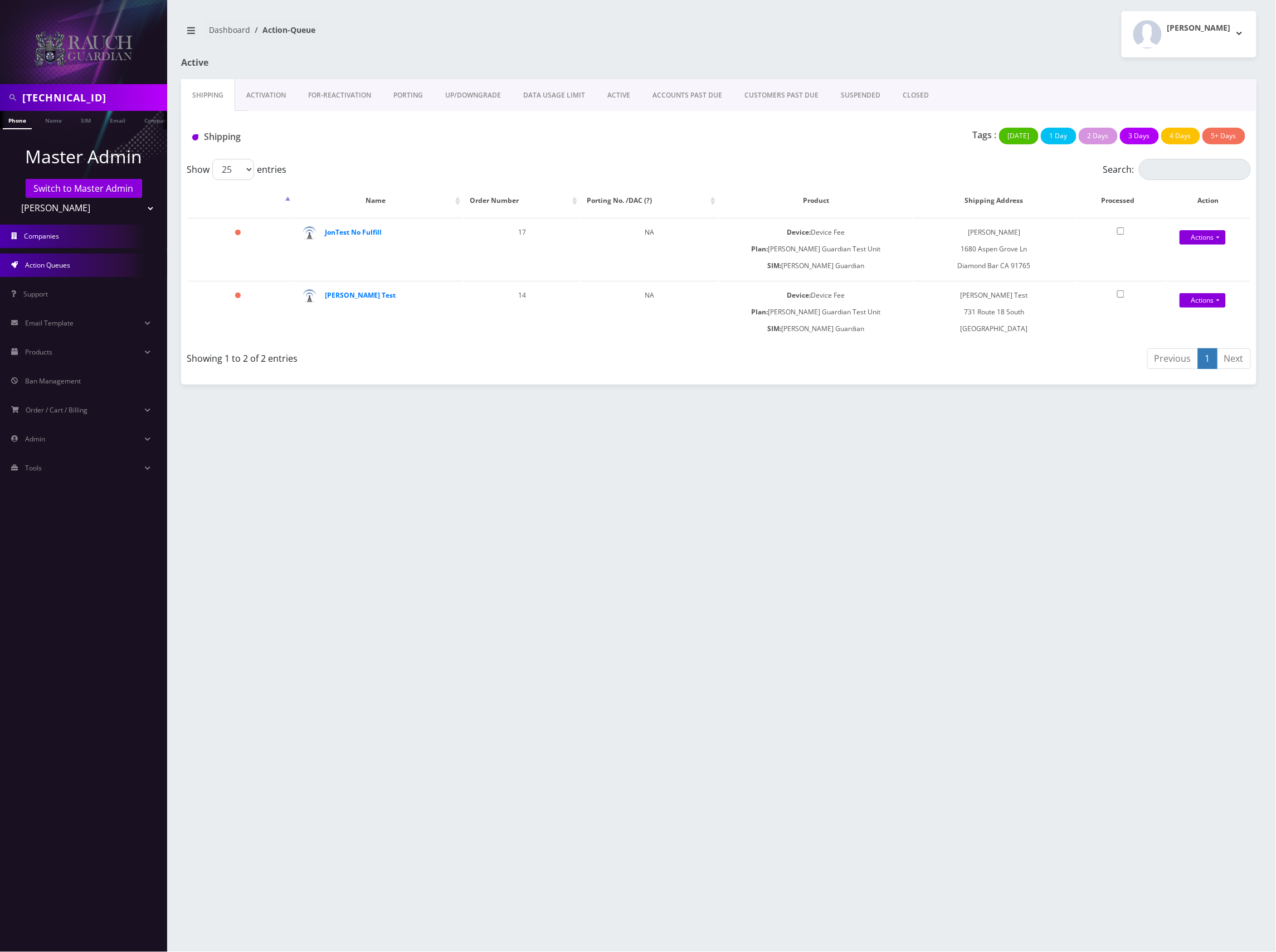
click at [54, 233] on span "Companies" at bounding box center [41, 235] width 35 height 10
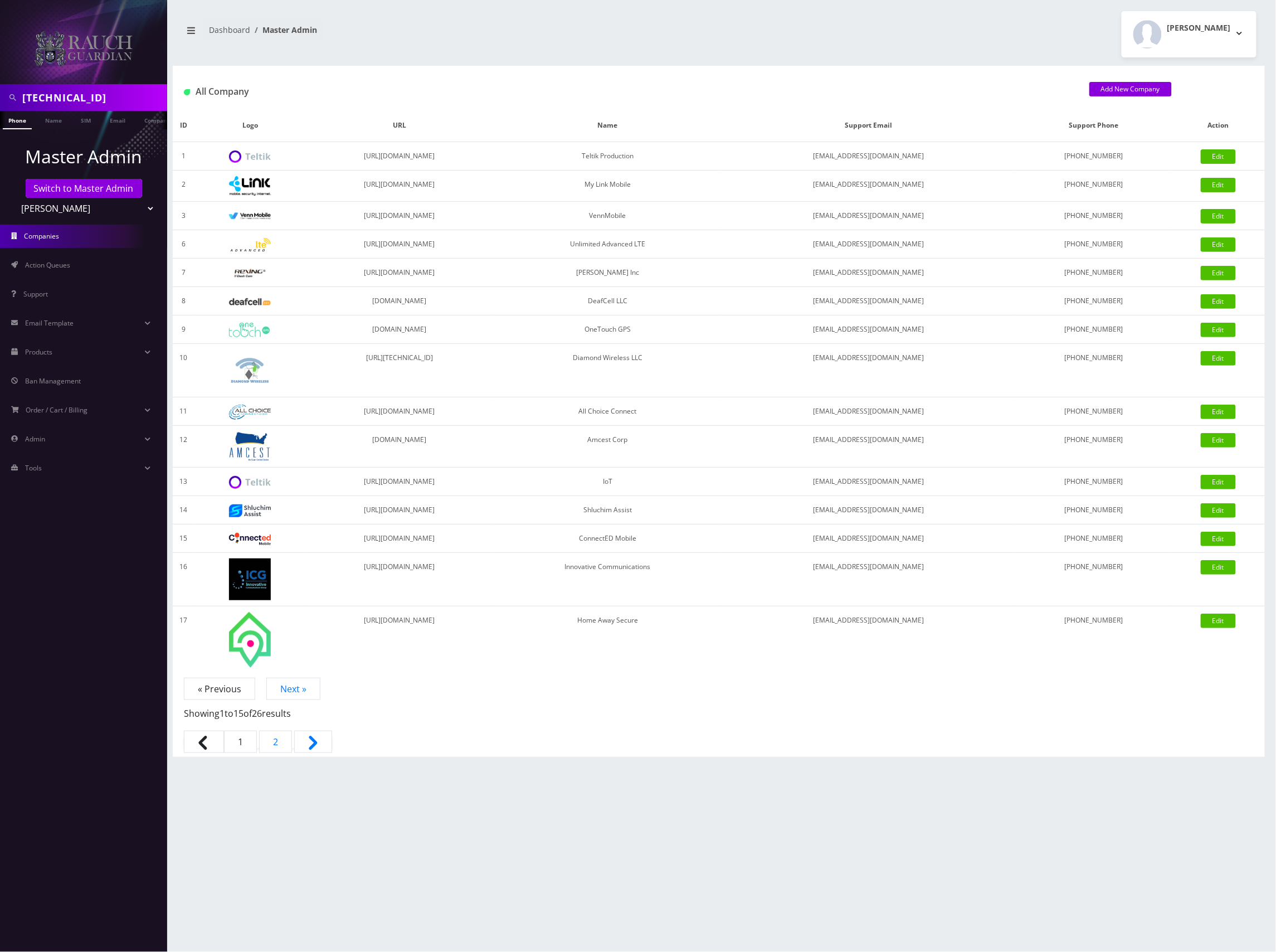
click at [108, 207] on select "Teltik Production My Link Mobile VennMobile Unlimited Advanced LTE Rexing Inc D…" at bounding box center [84, 208] width 142 height 22
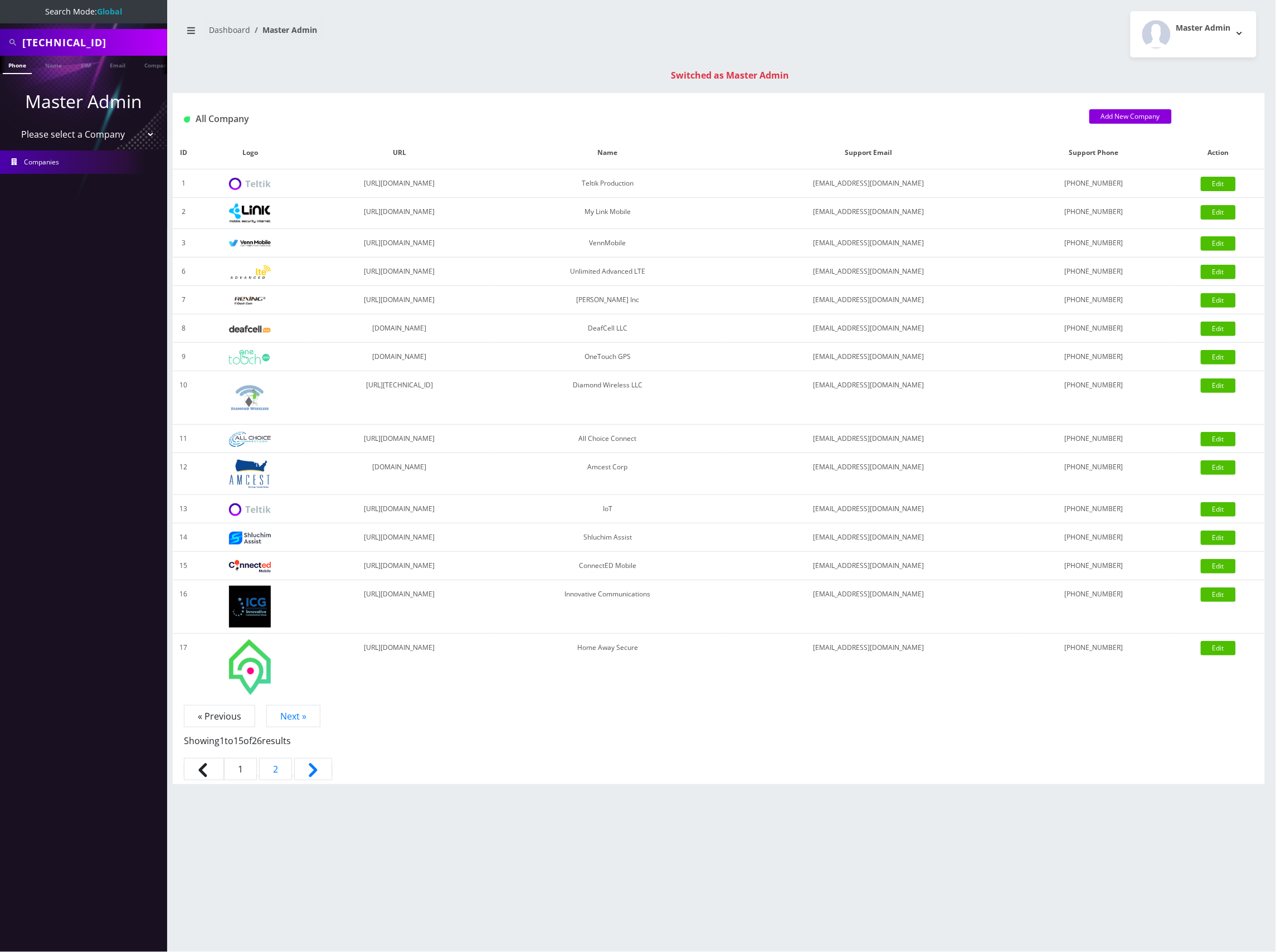
click at [114, 41] on input "[TECHNICAL_ID]" at bounding box center [93, 42] width 142 height 22
paste input "5014222700"
type input "5014222700"
click at [27, 64] on link "Phone" at bounding box center [17, 65] width 29 height 18
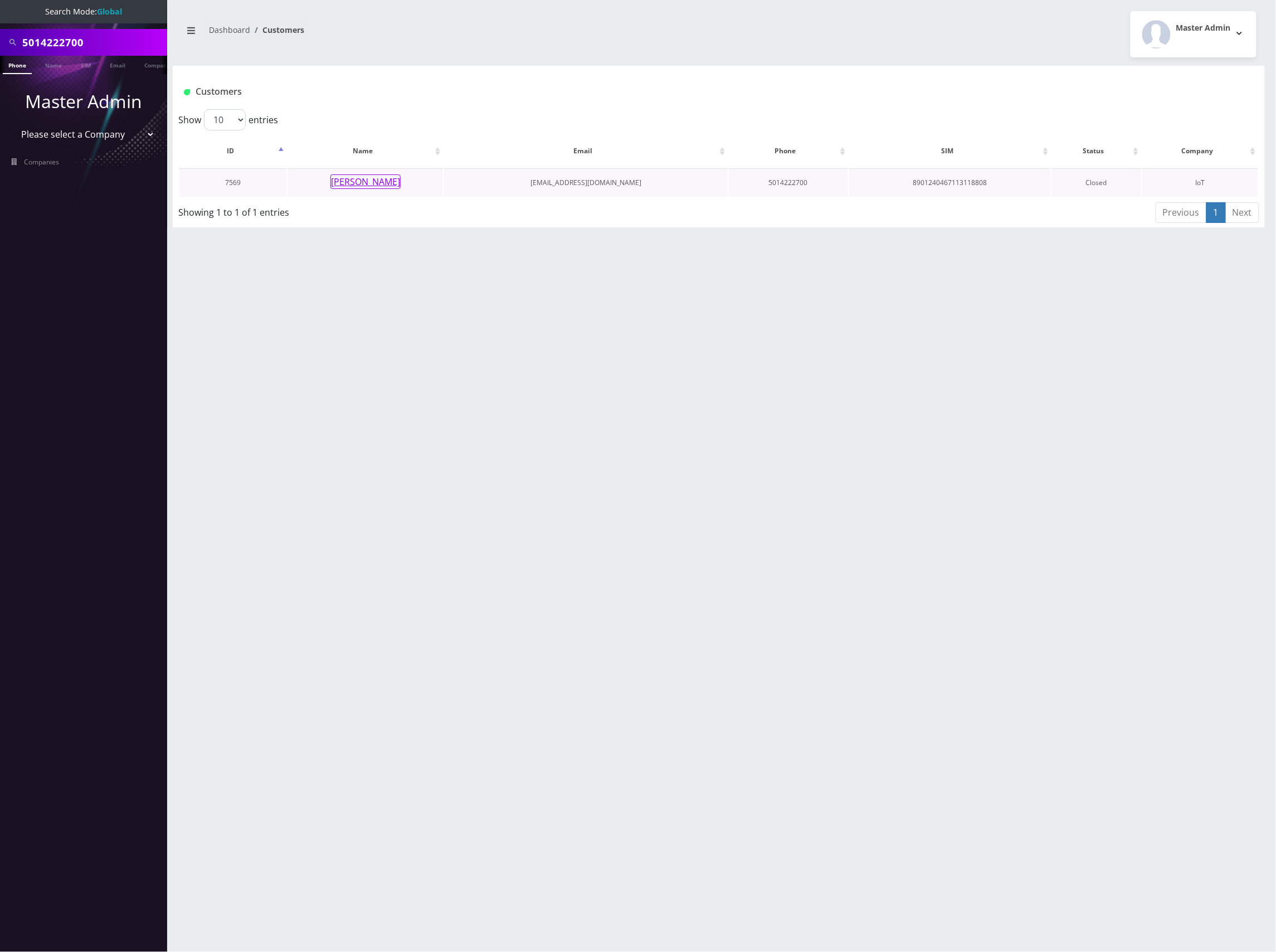
click at [368, 180] on button "Vivek Kumar" at bounding box center [365, 181] width 70 height 14
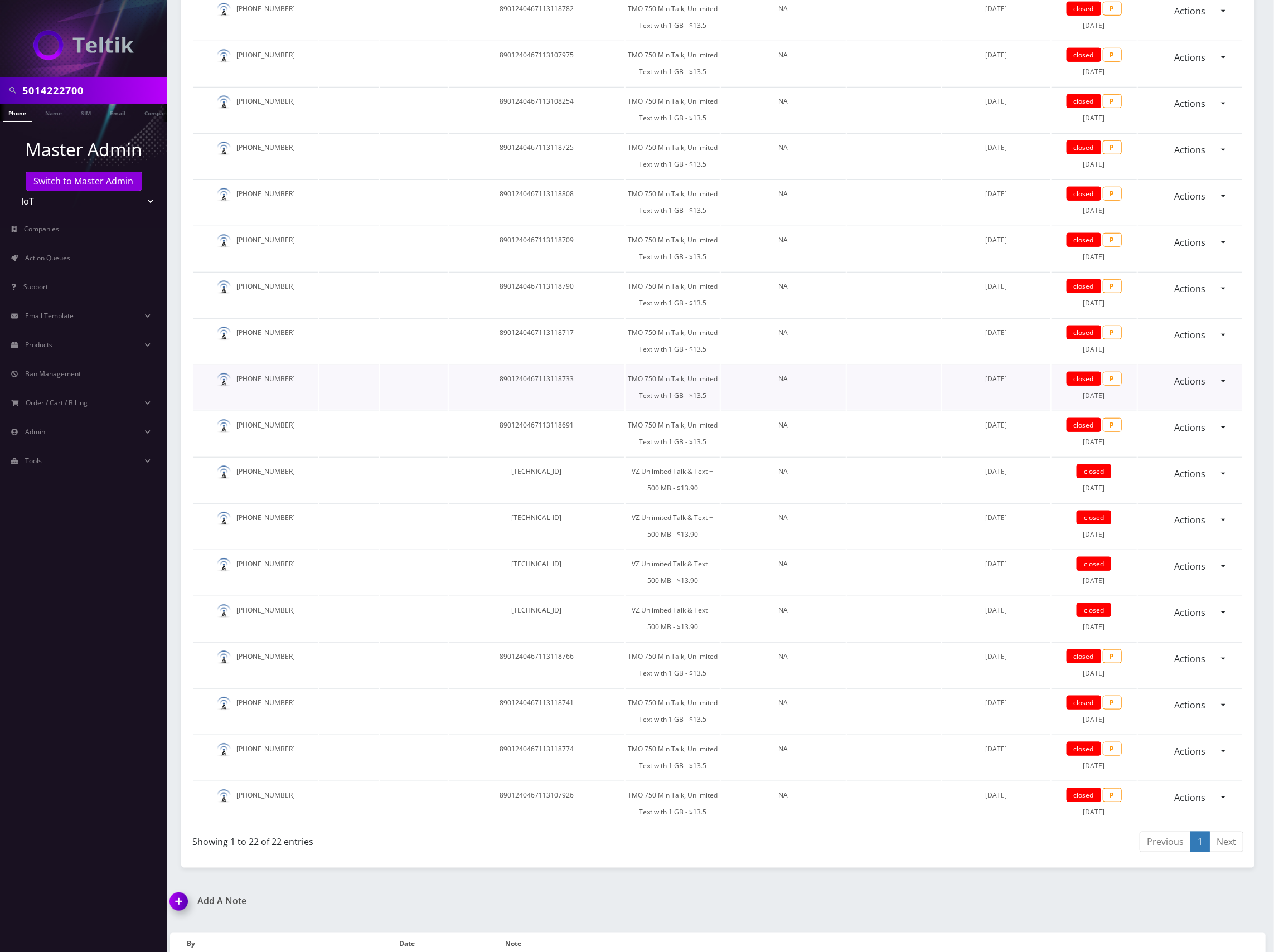
scroll to position [759, 0]
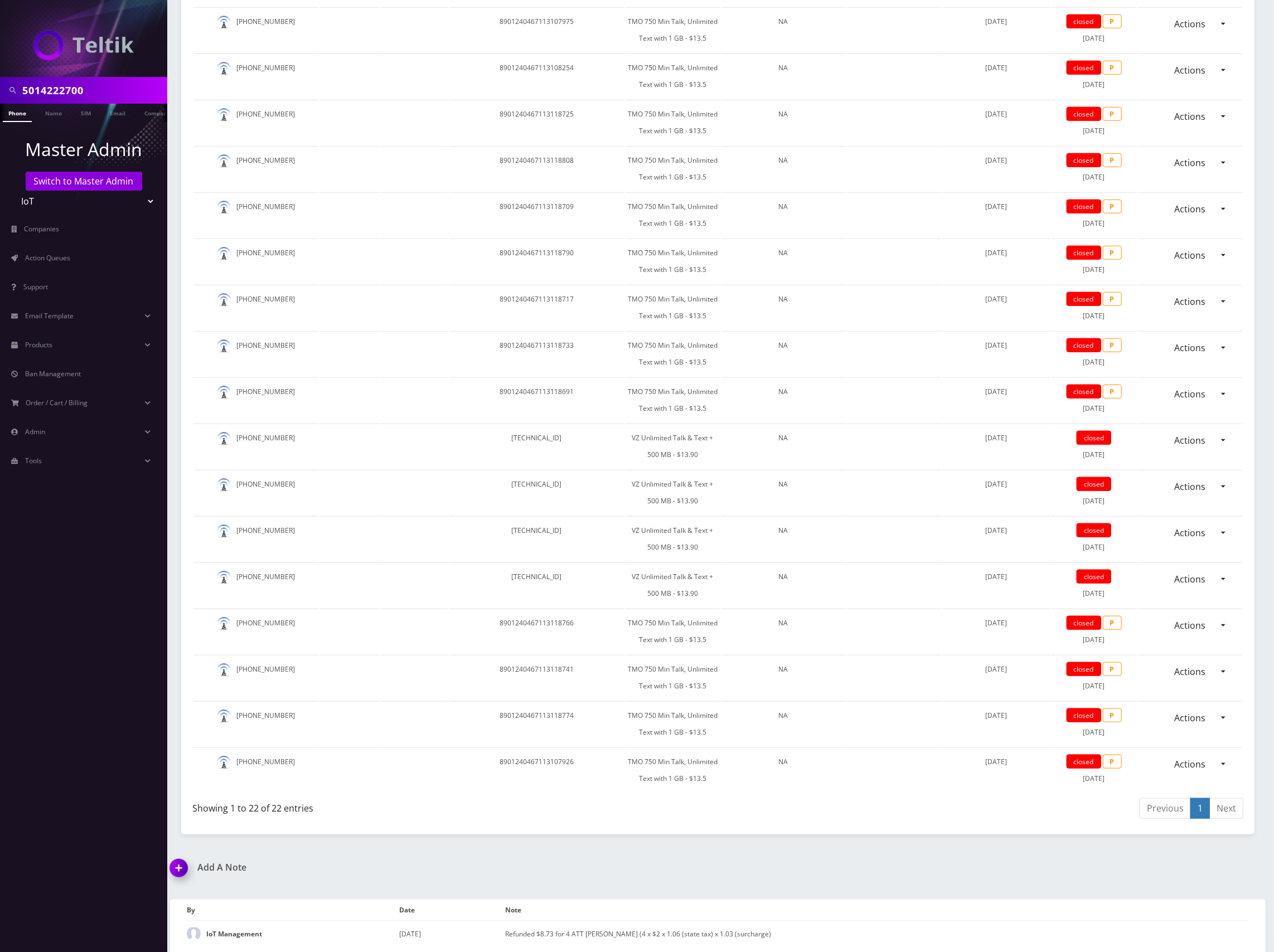
click at [1228, 808] on link "Next" at bounding box center [1226, 807] width 34 height 21
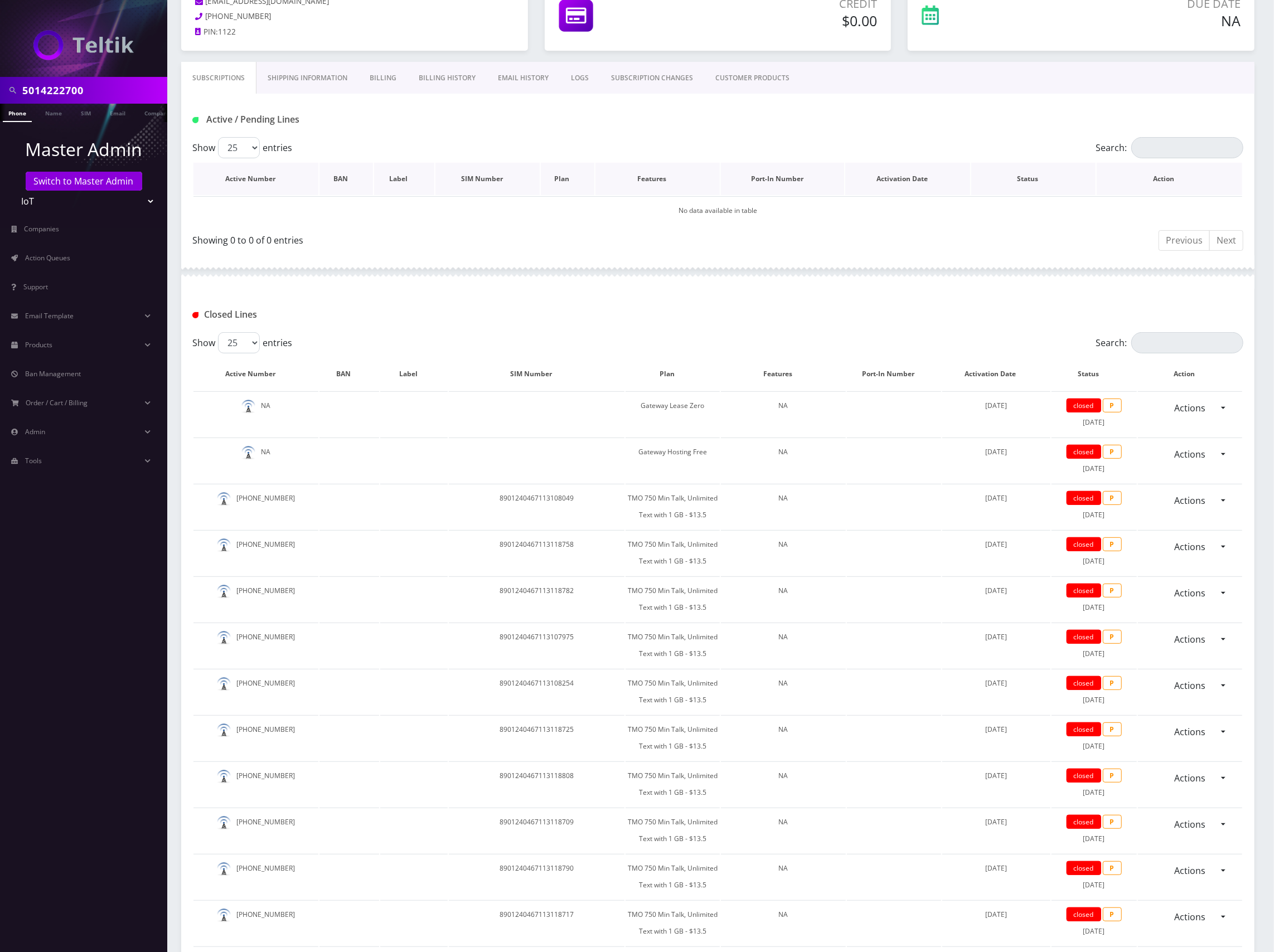
scroll to position [0, 0]
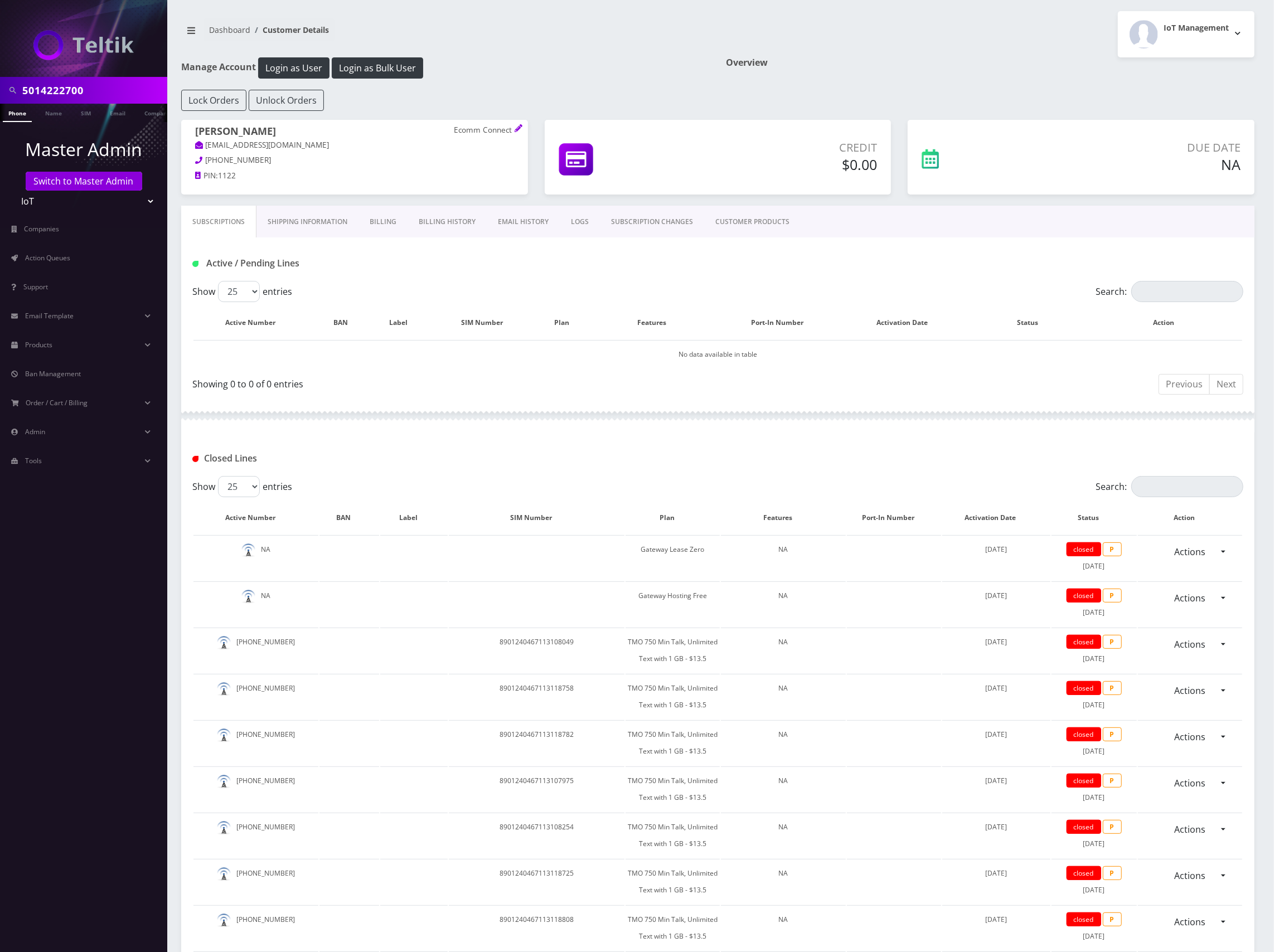
click at [39, 87] on input "5014222700" at bounding box center [93, 91] width 142 height 22
paste input "163449409"
type input "5163449409"
click at [17, 112] on link "Phone" at bounding box center [17, 112] width 29 height 18
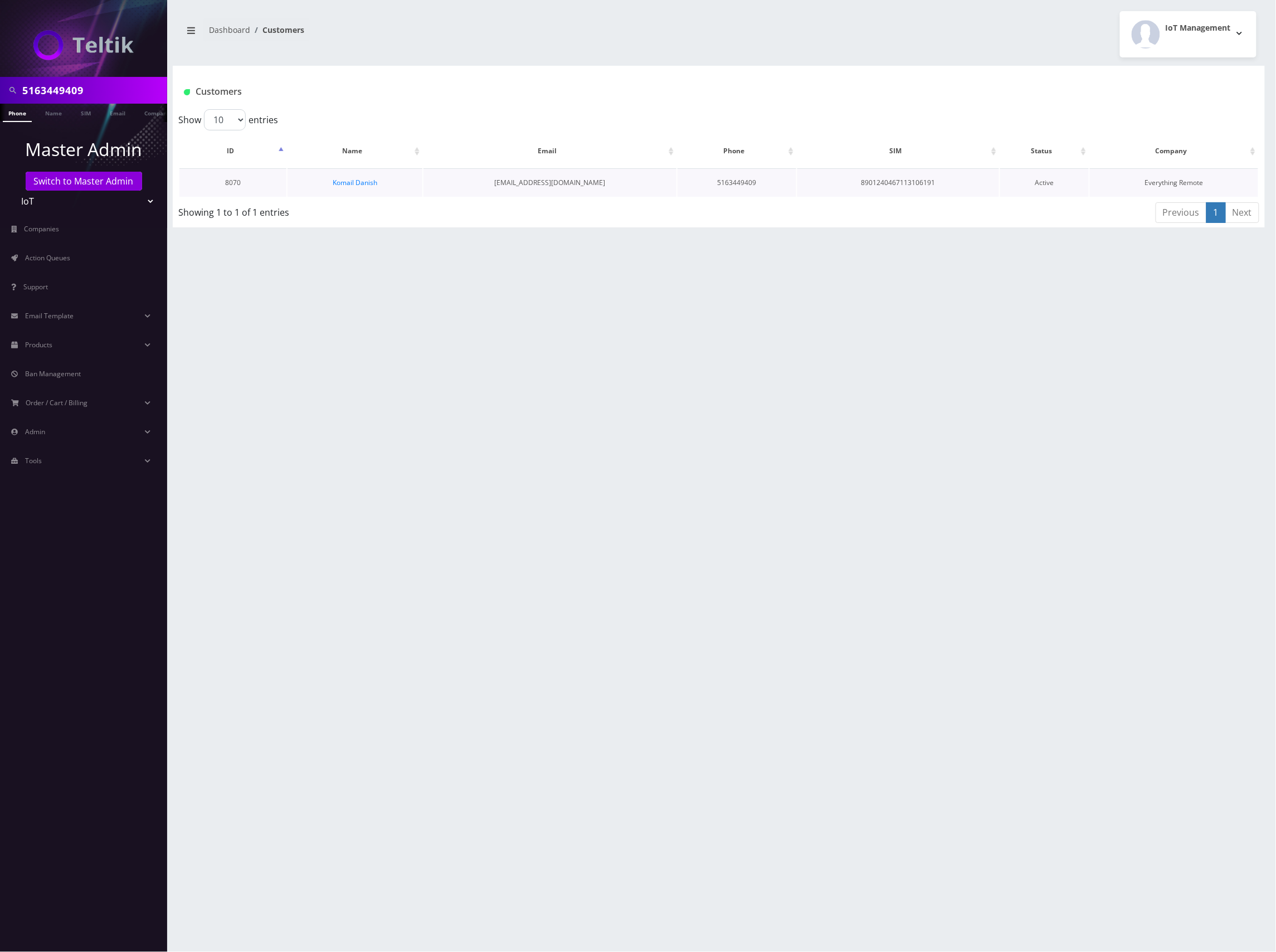
click at [346, 176] on td "Komail Danish" at bounding box center [355, 182] width 135 height 29
click at [361, 180] on link "Komail Danish" at bounding box center [355, 182] width 45 height 10
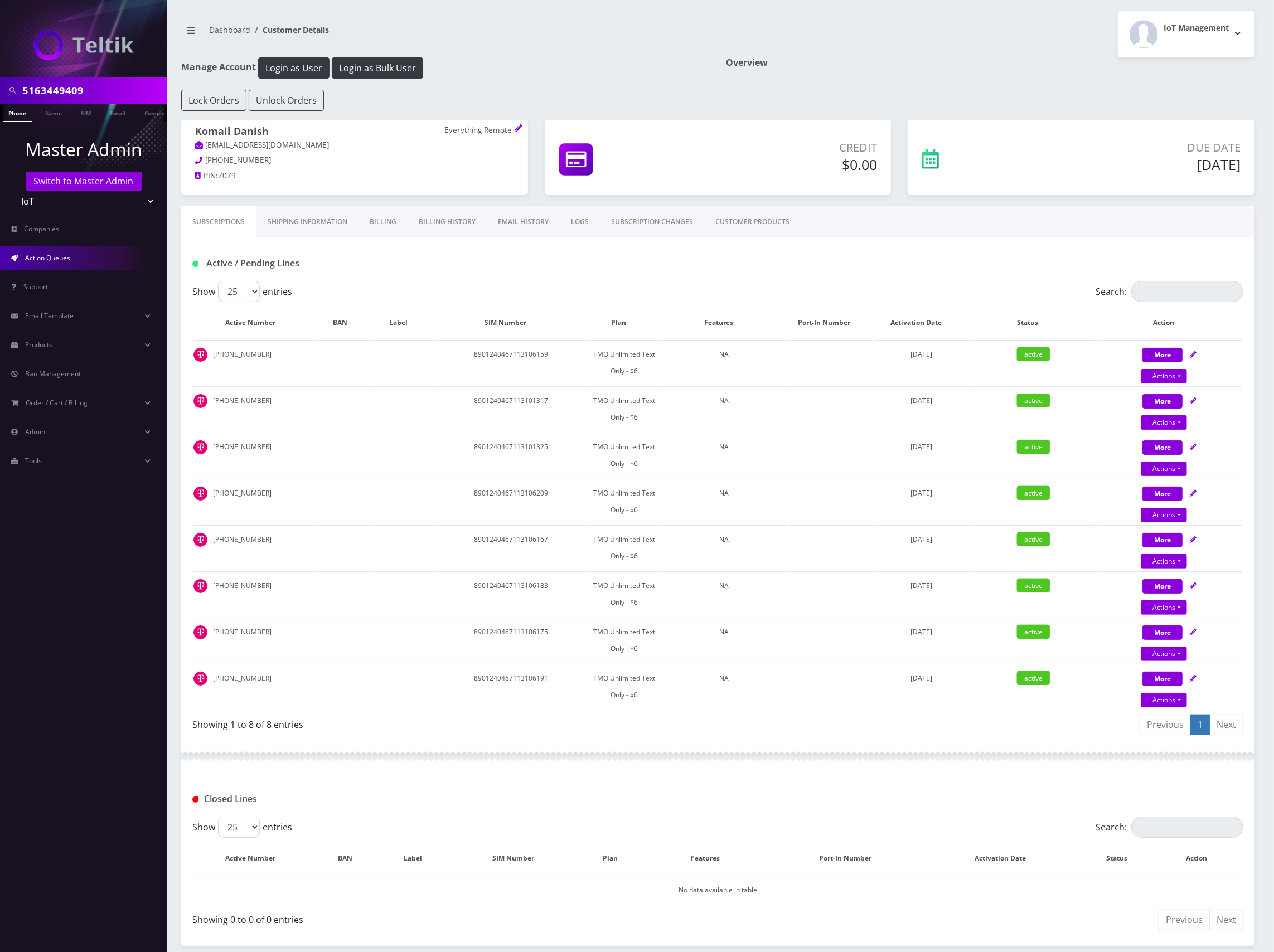
click at [50, 257] on span "Action Queues" at bounding box center [48, 258] width 45 height 10
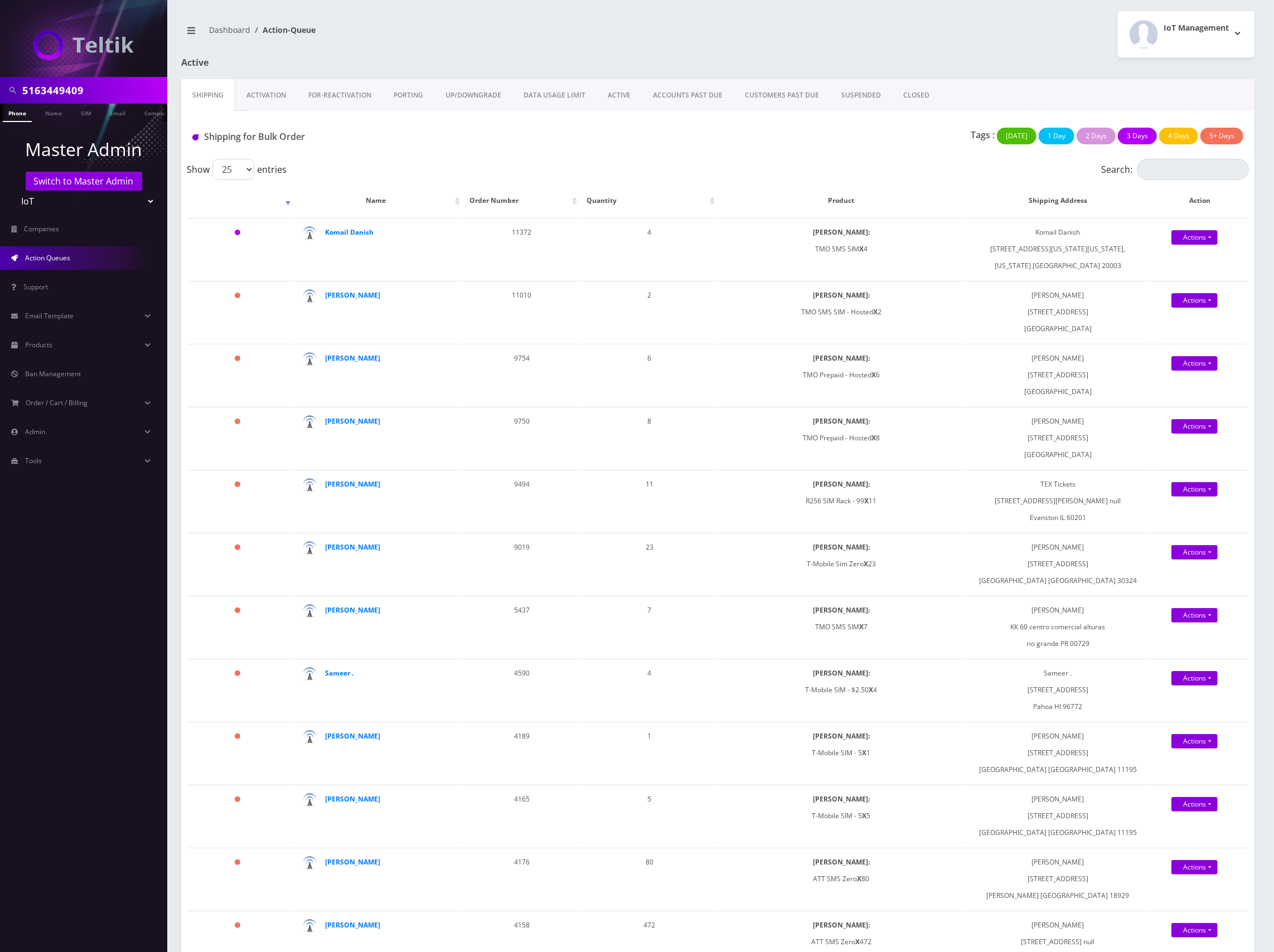
click at [618, 98] on link "ACTIVE" at bounding box center [619, 95] width 45 height 32
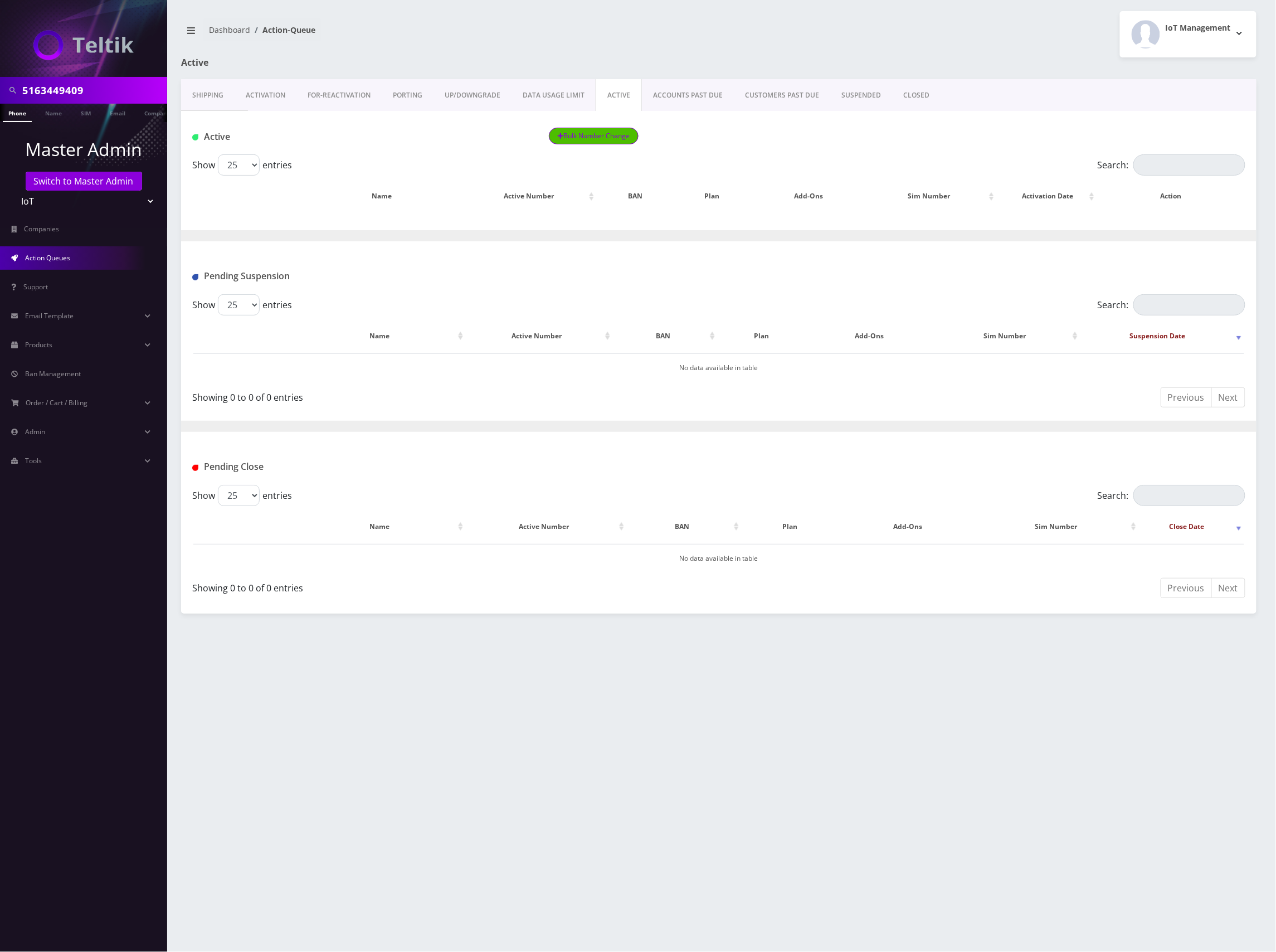
click at [600, 137] on button "Bulk Number Change" at bounding box center [594, 136] width 91 height 17
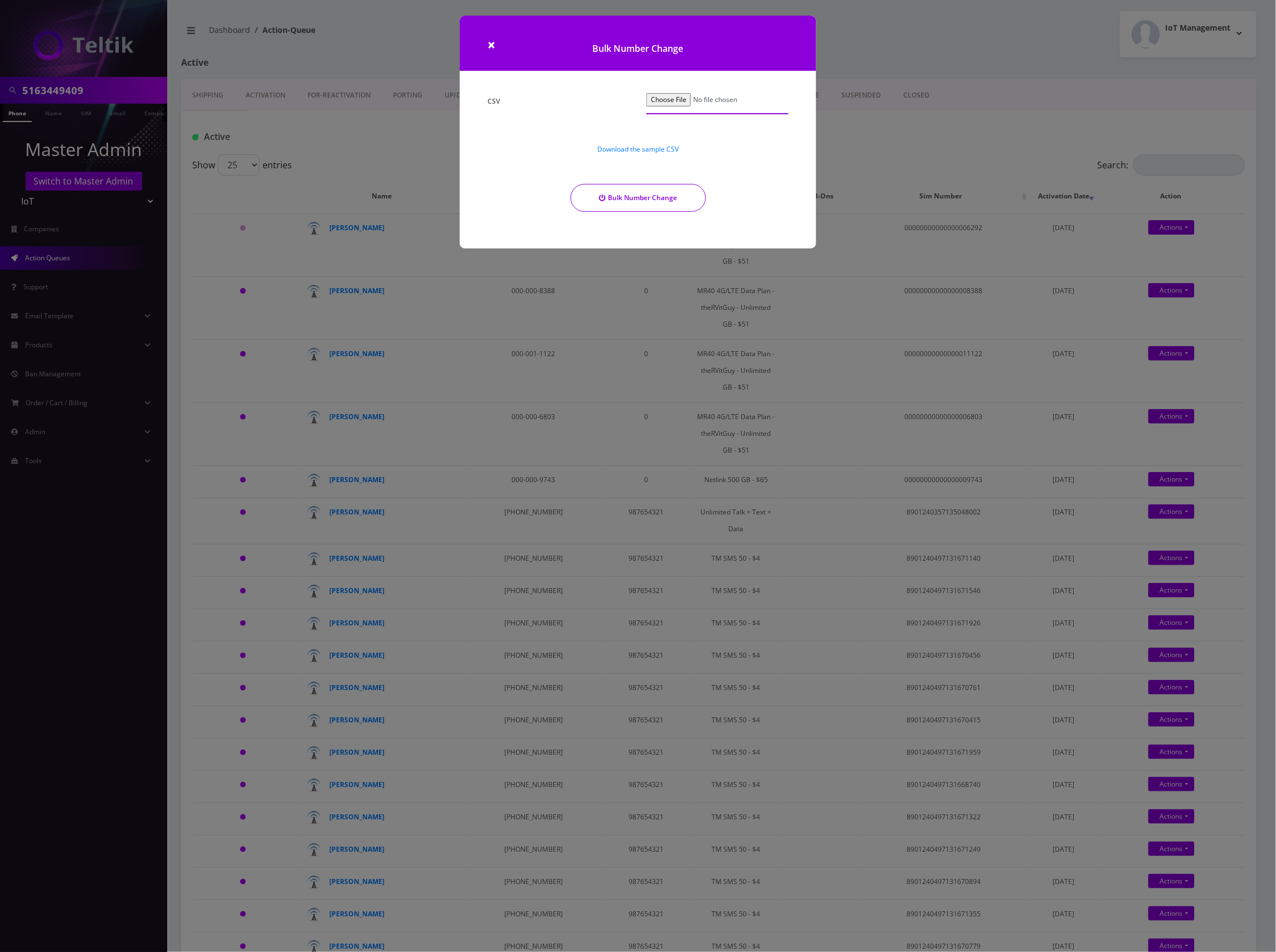
click at [677, 101] on input "CSV" at bounding box center [717, 104] width 142 height 22
type input "C:\fakepath\bulk_number_change (3) - bulk_number_change (3) (65).csv"
click at [661, 195] on button "Bulk Number Change" at bounding box center [638, 198] width 136 height 28
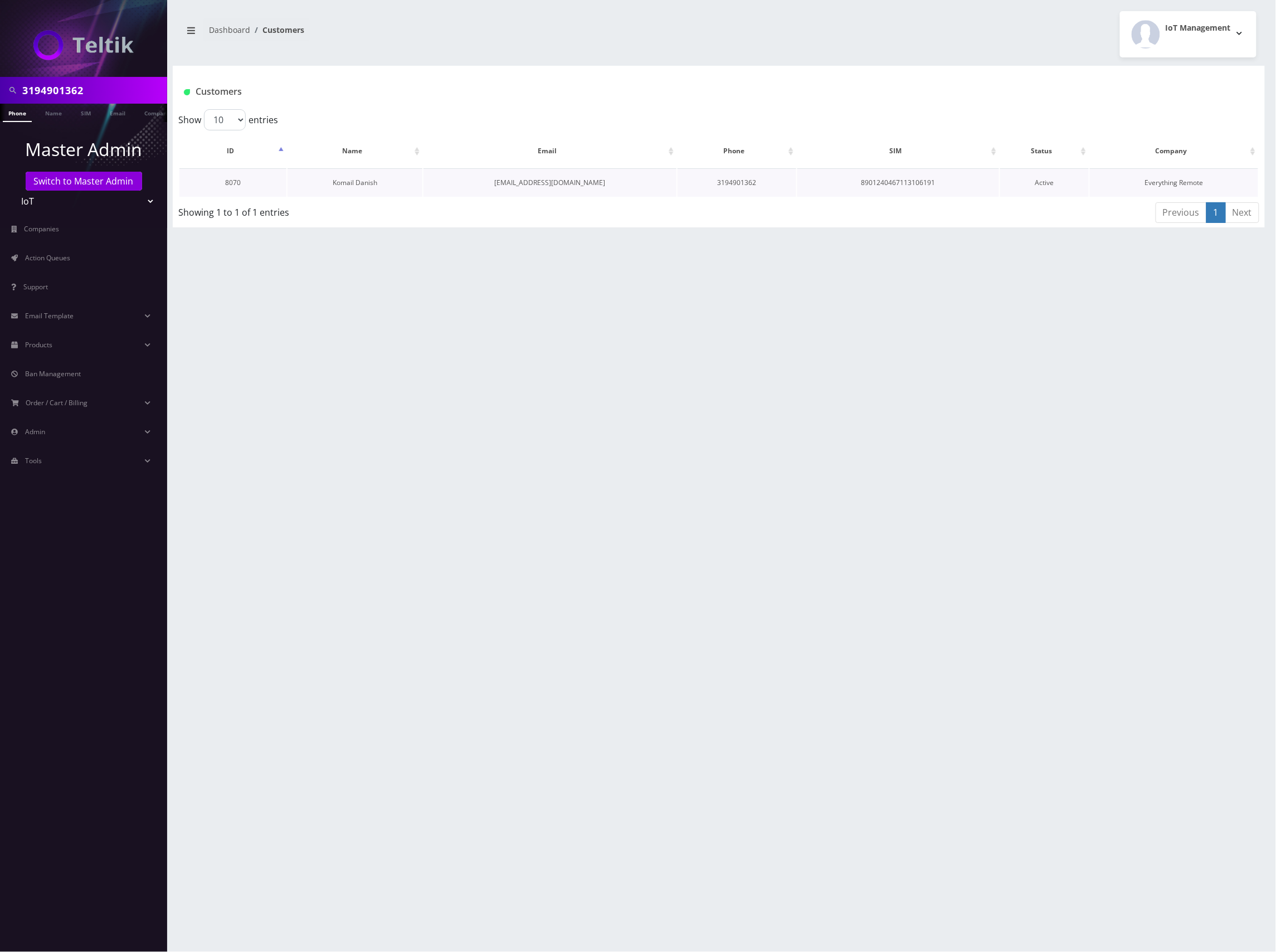
click at [362, 181] on link "Komail Danish" at bounding box center [355, 182] width 45 height 10
